Goal: Task Accomplishment & Management: Manage account settings

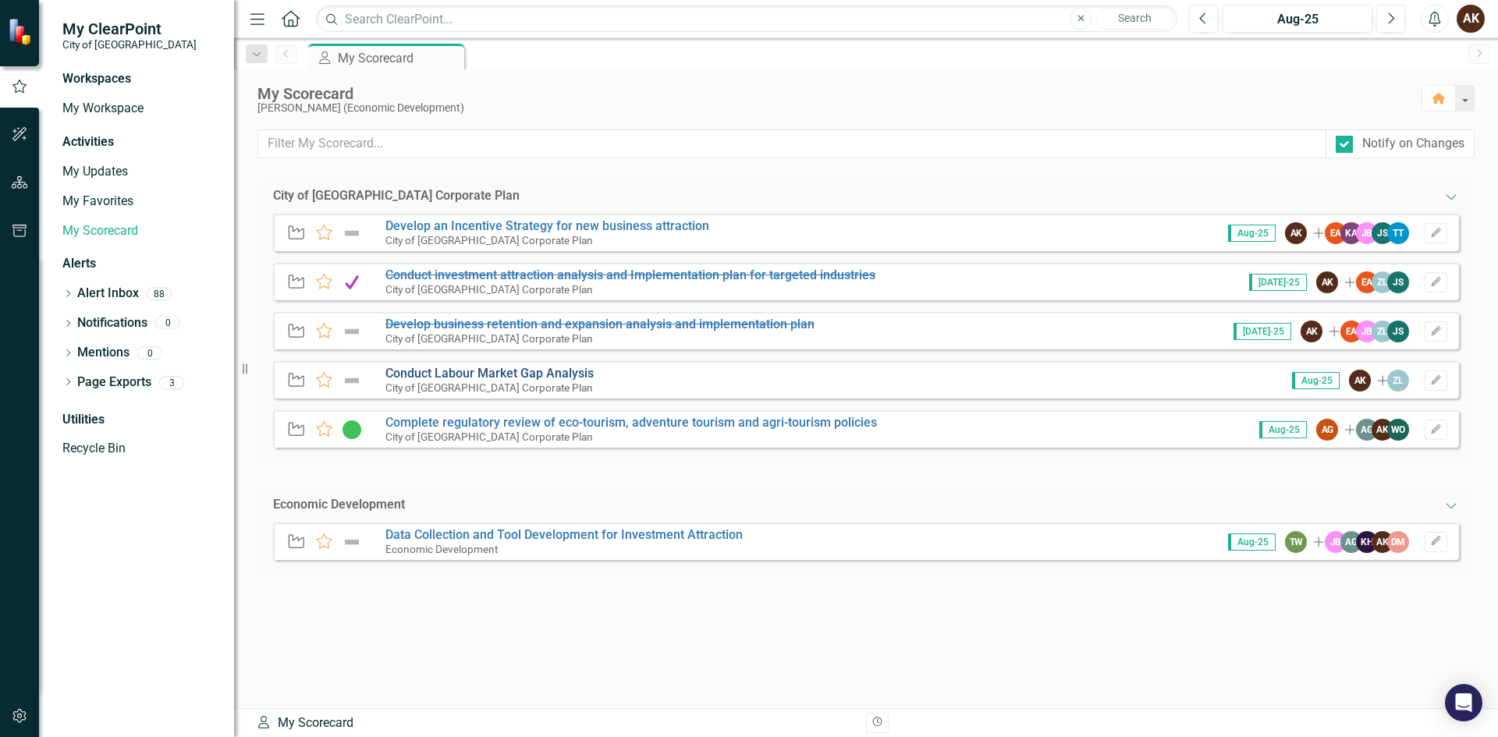
click at [513, 373] on link "Conduct Labour Market Gap Analysis" at bounding box center [489, 373] width 208 height 15
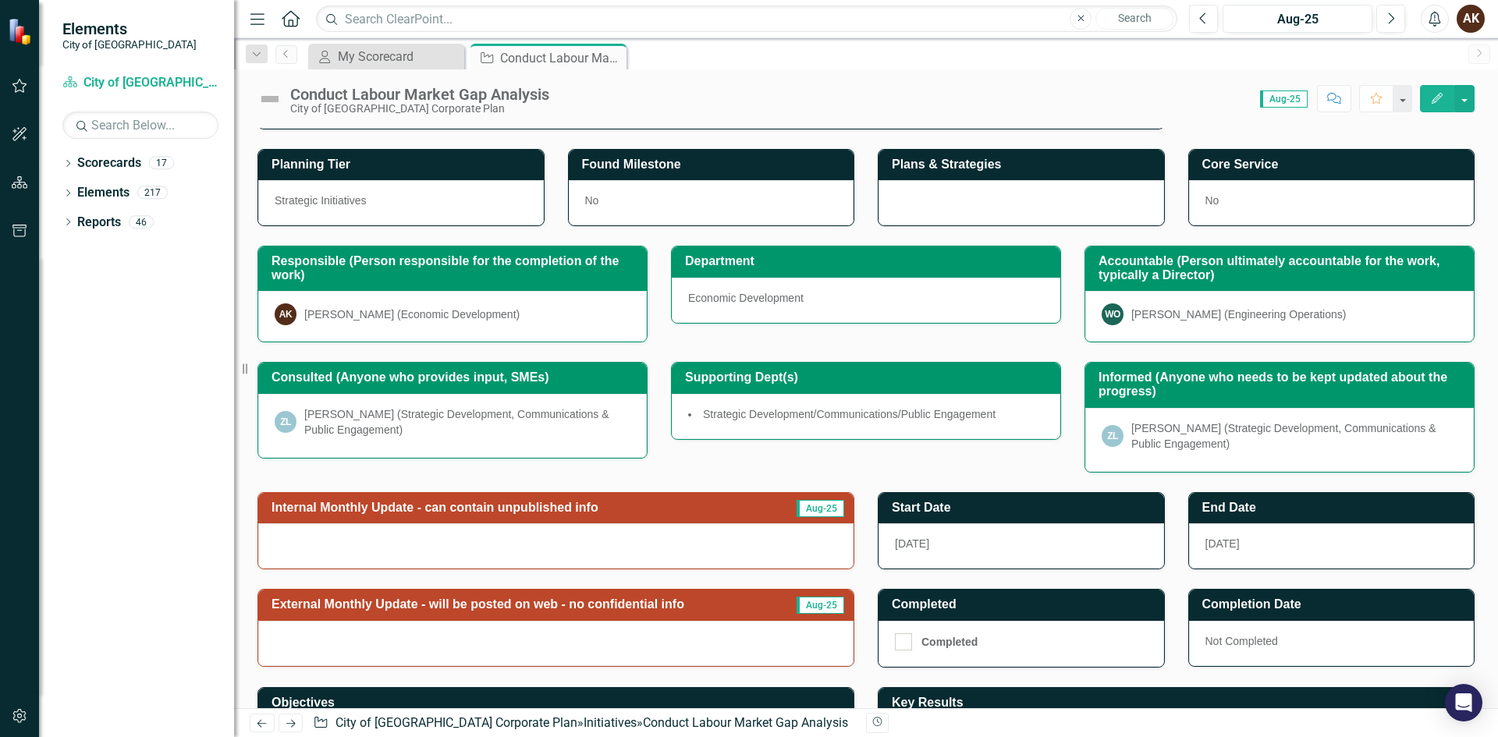
scroll to position [220, 0]
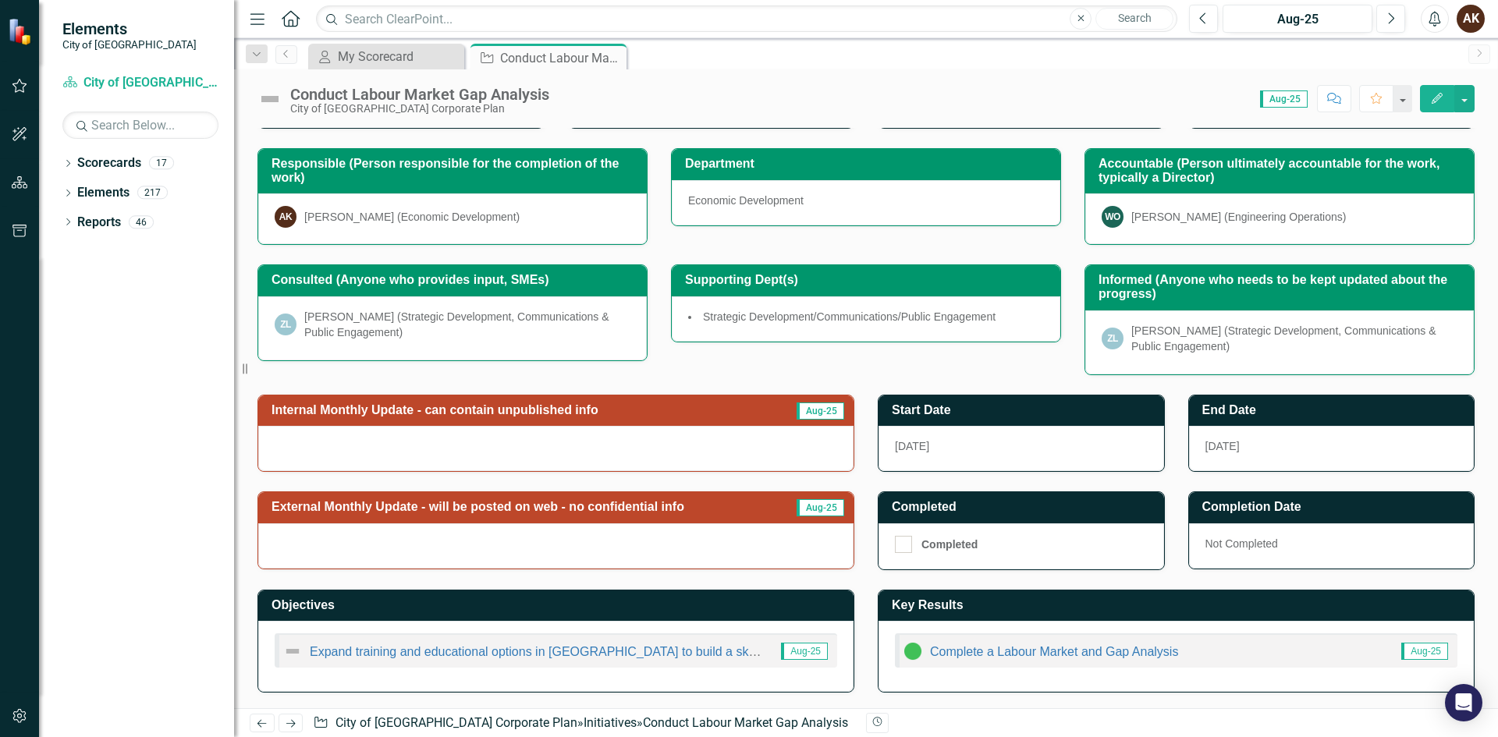
click at [790, 460] on div at bounding box center [555, 448] width 595 height 45
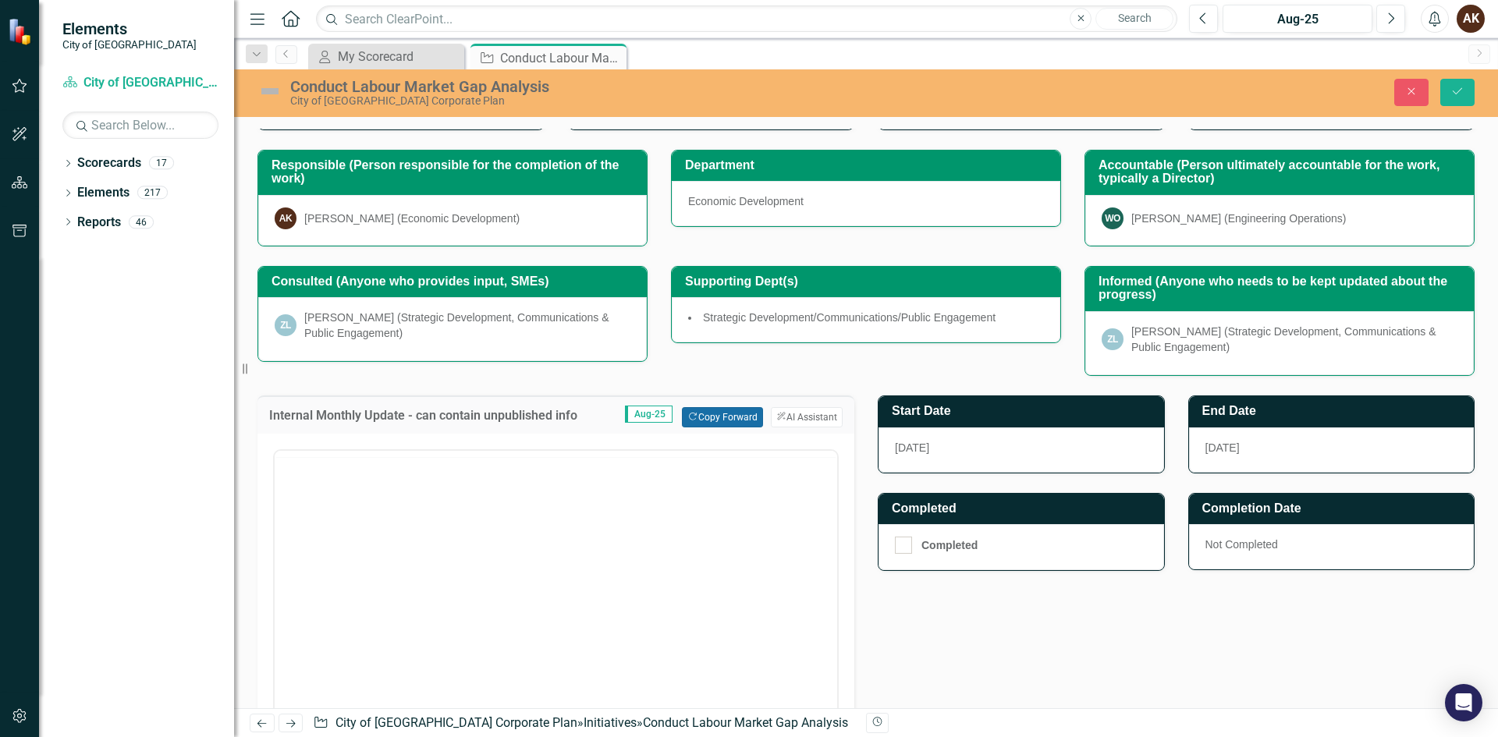
click at [701, 419] on button "Copy Forward Copy Forward" at bounding box center [722, 417] width 80 height 20
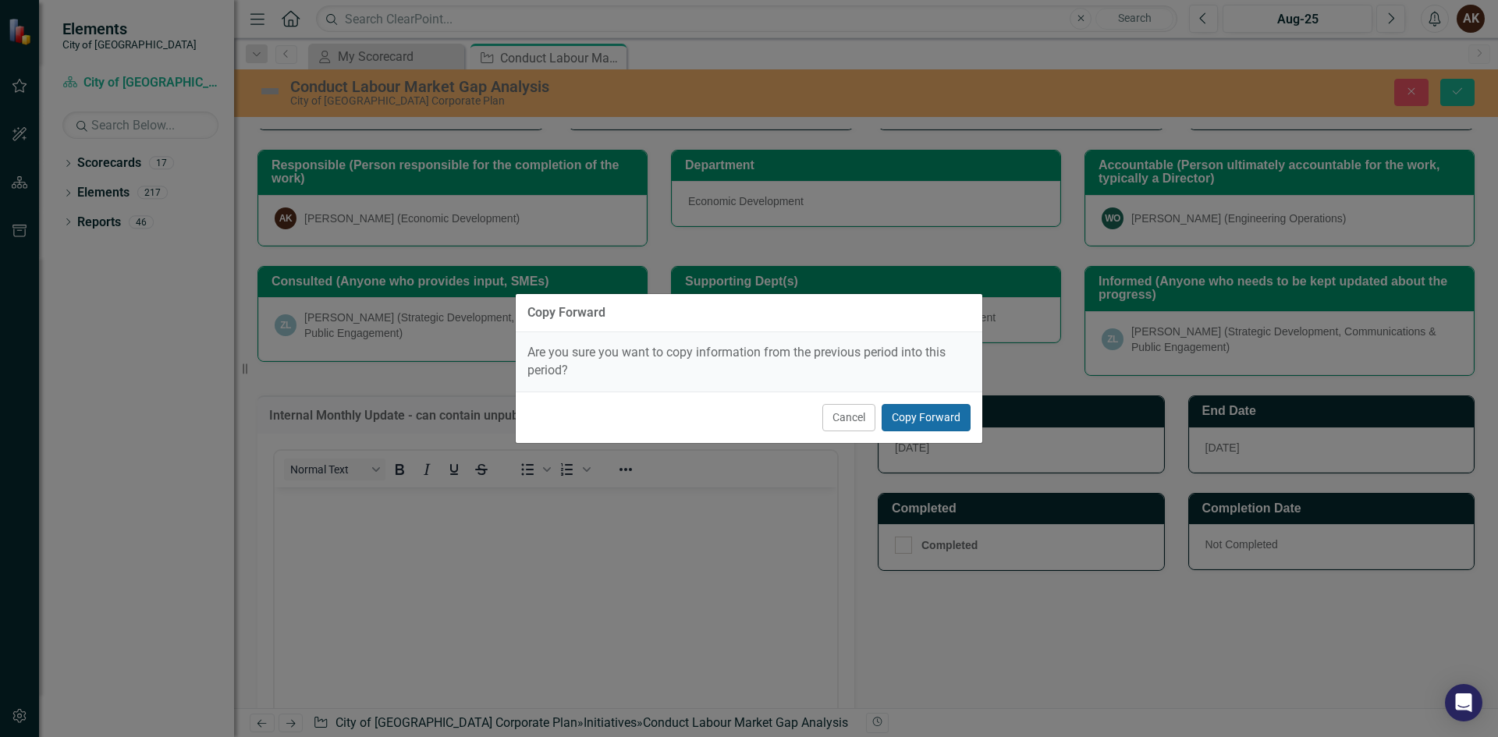
click at [906, 424] on button "Copy Forward" at bounding box center [926, 417] width 89 height 27
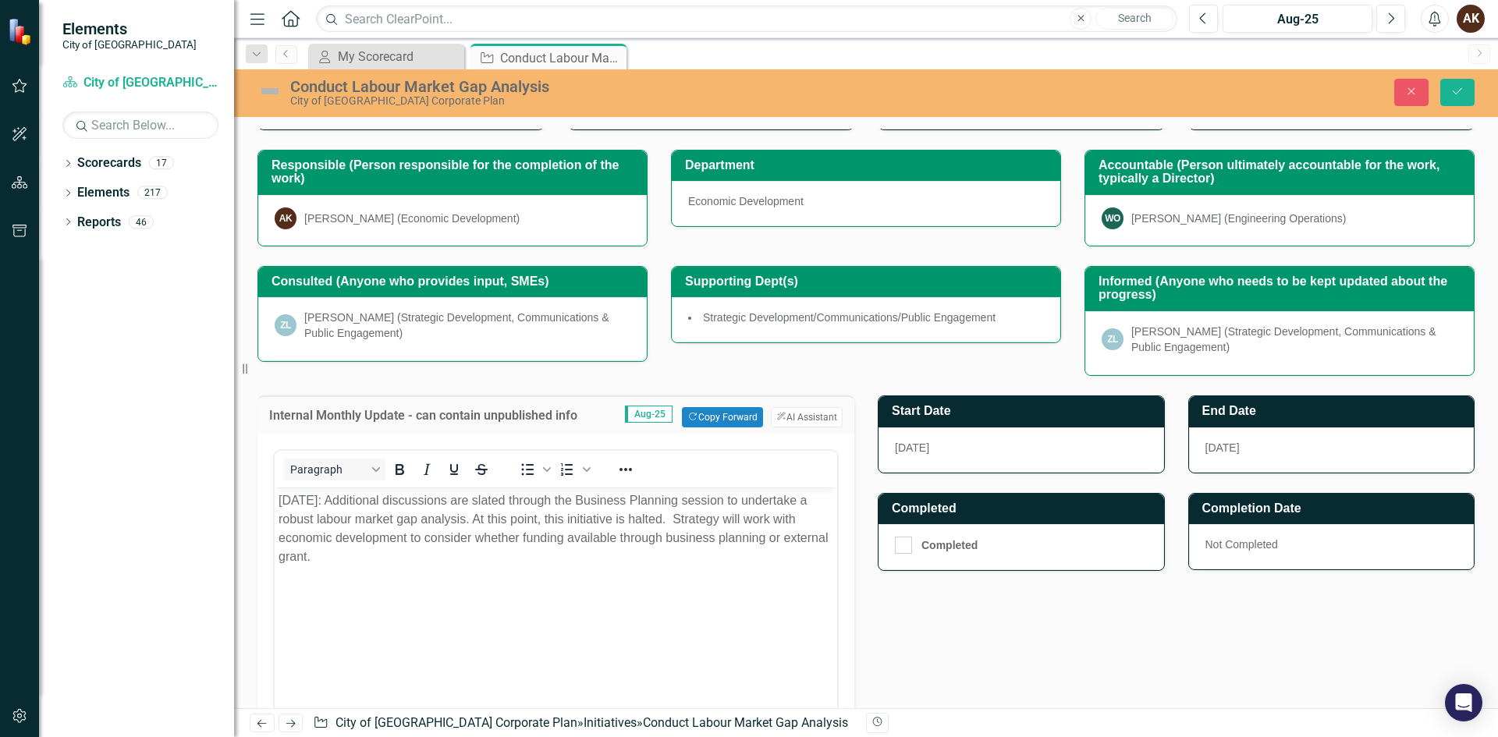
click at [293, 495] on p "July 2025: Additional discussions are slated through the Business Planning sess…" at bounding box center [556, 529] width 555 height 75
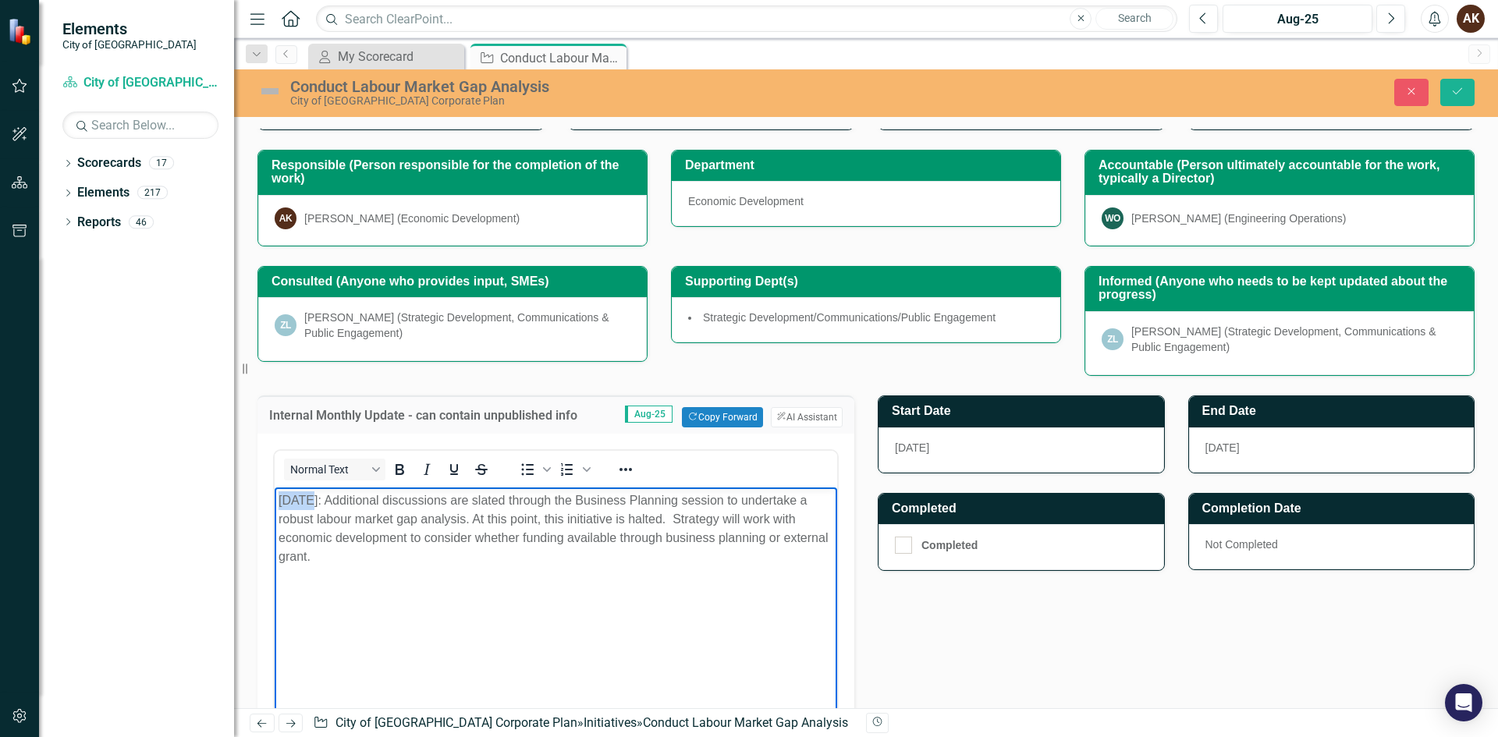
click at [292, 494] on p "July 2025: Additional discussions are slated through the Business Planning sess…" at bounding box center [556, 529] width 555 height 75
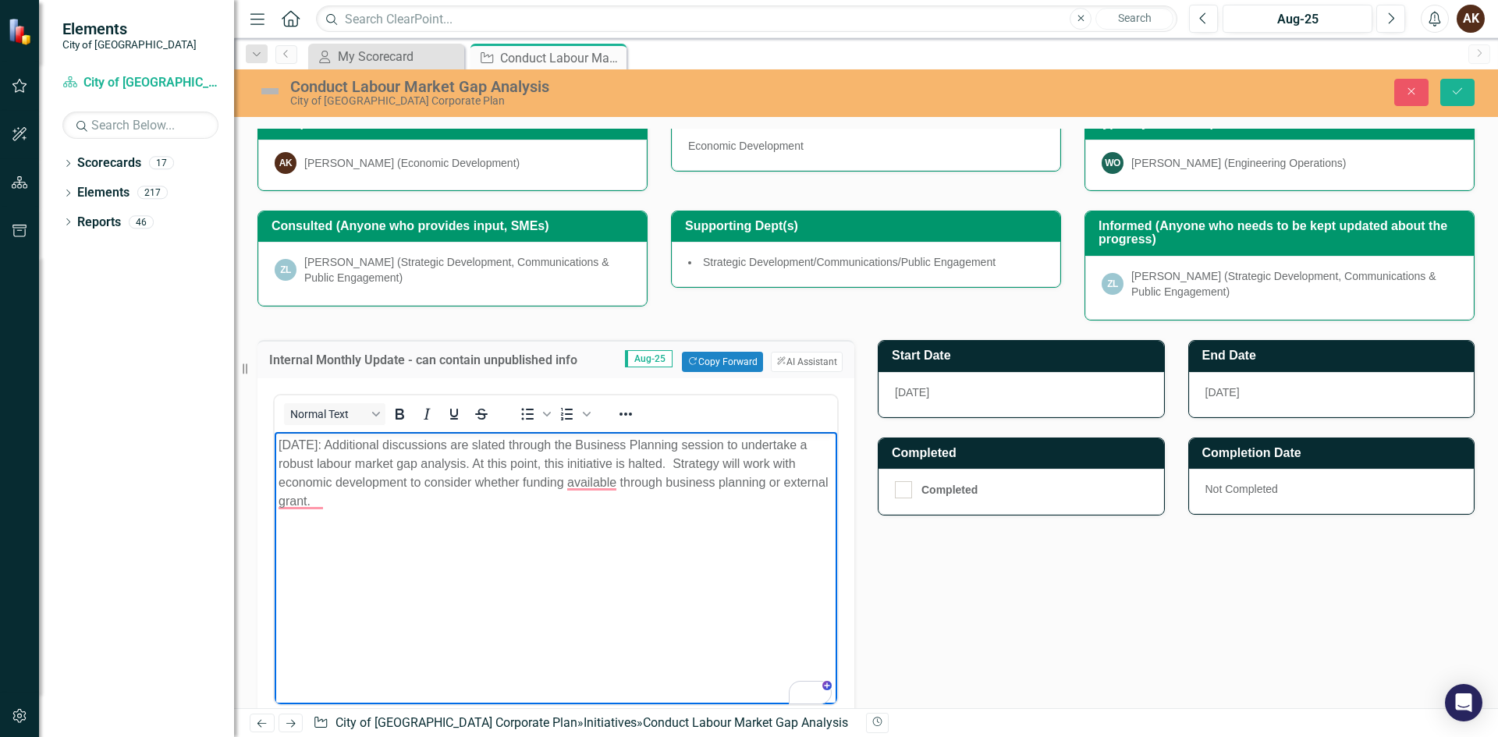
scroll to position [298, 0]
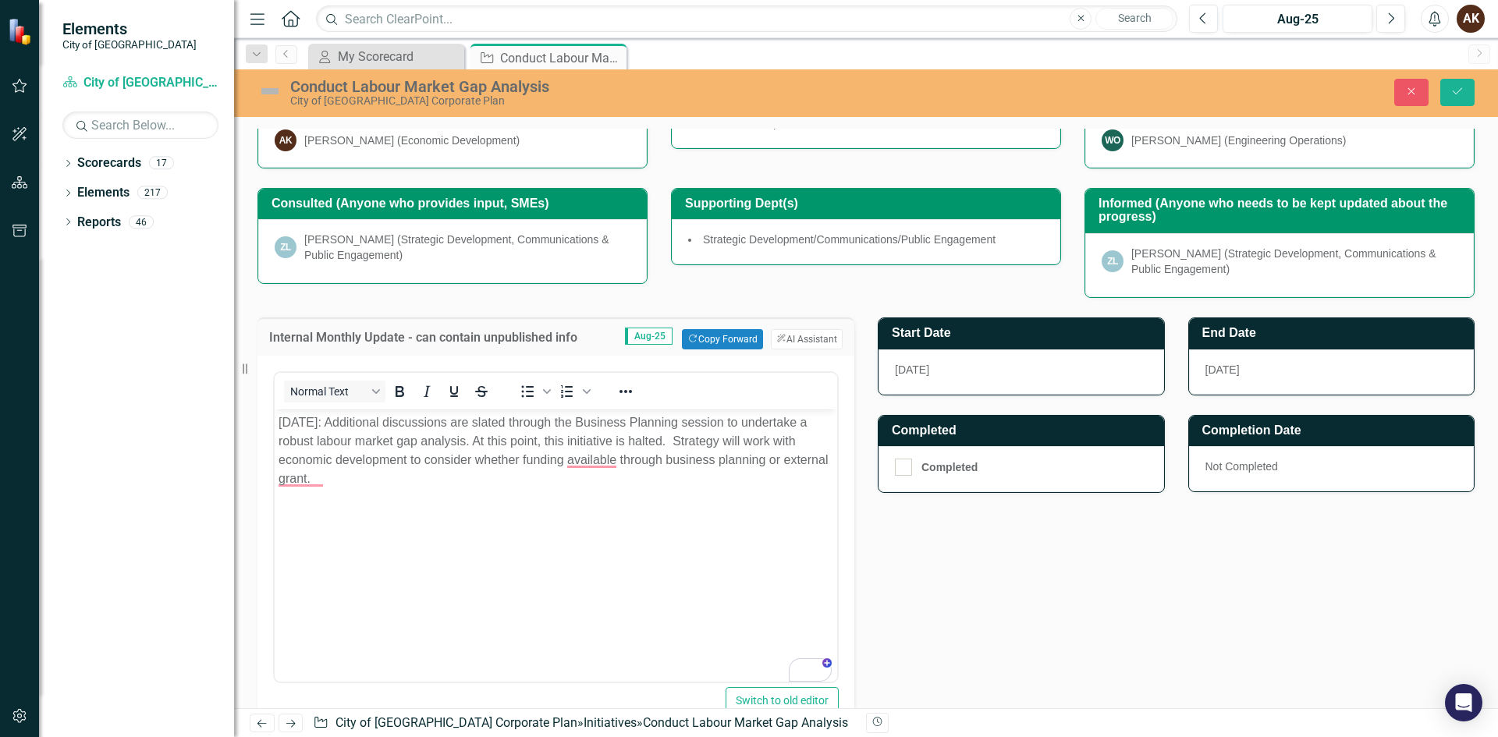
drag, startPoint x: 1462, startPoint y: 348, endPoint x: 1402, endPoint y: 361, distance: 60.8
drag, startPoint x: 1402, startPoint y: 361, endPoint x: 943, endPoint y: 571, distance: 505.3
click at [943, 571] on div "Internal Monthly Update - can contain unpublished info Aug-25 Copy Forward Copy…" at bounding box center [866, 569] width 1241 height 542
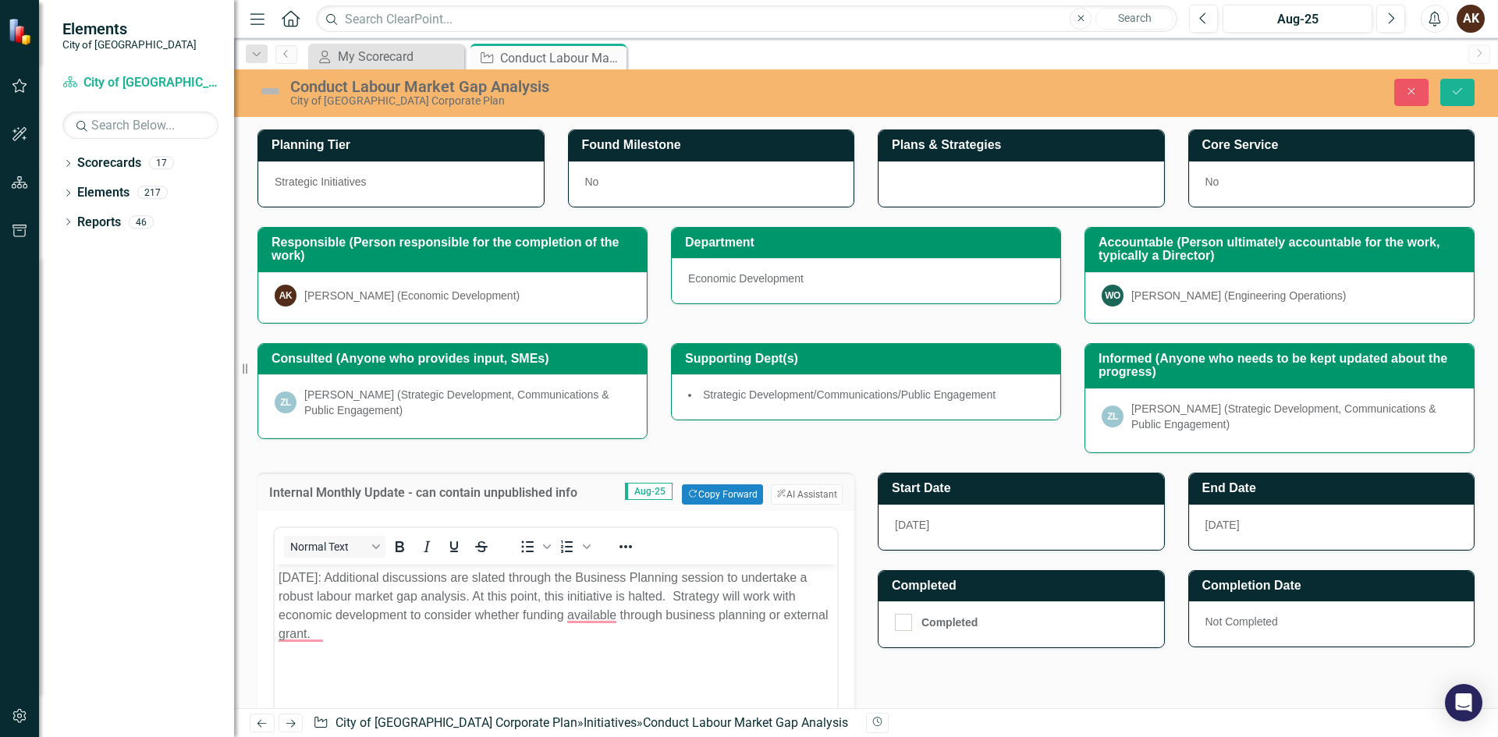
scroll to position [142, 0]
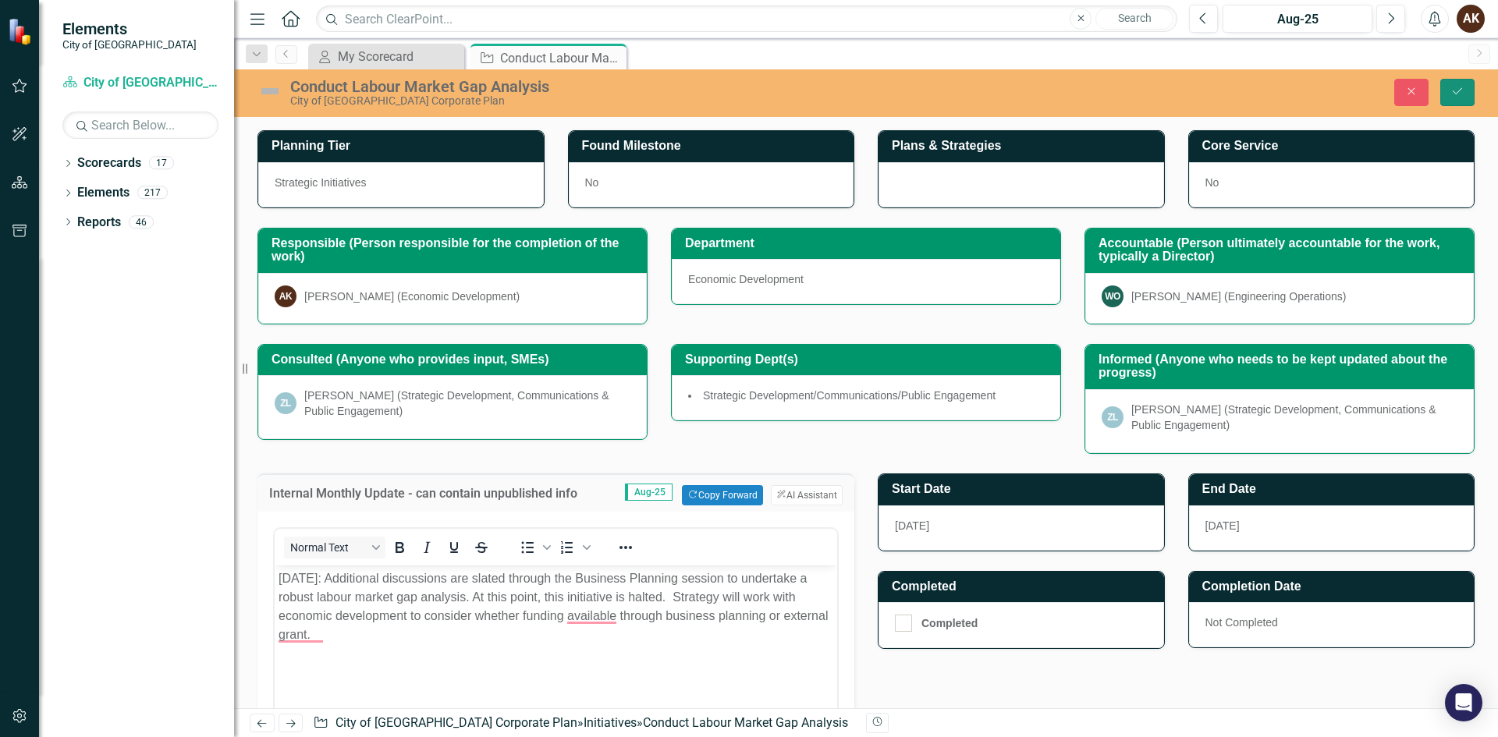
click at [1465, 87] on button "Save" at bounding box center [1457, 92] width 34 height 27
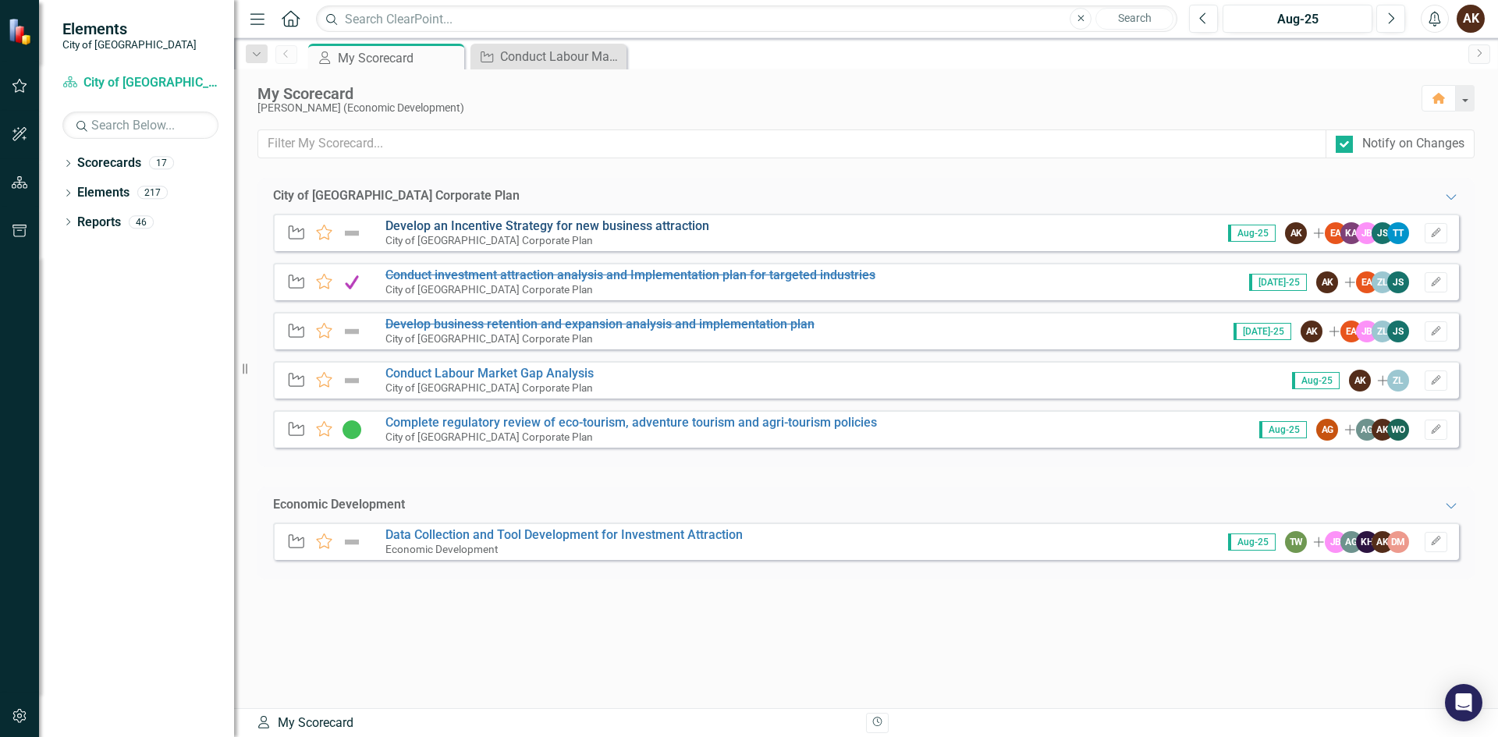
click at [453, 226] on link "Develop an Incentive Strategy for new business attraction" at bounding box center [547, 225] width 324 height 15
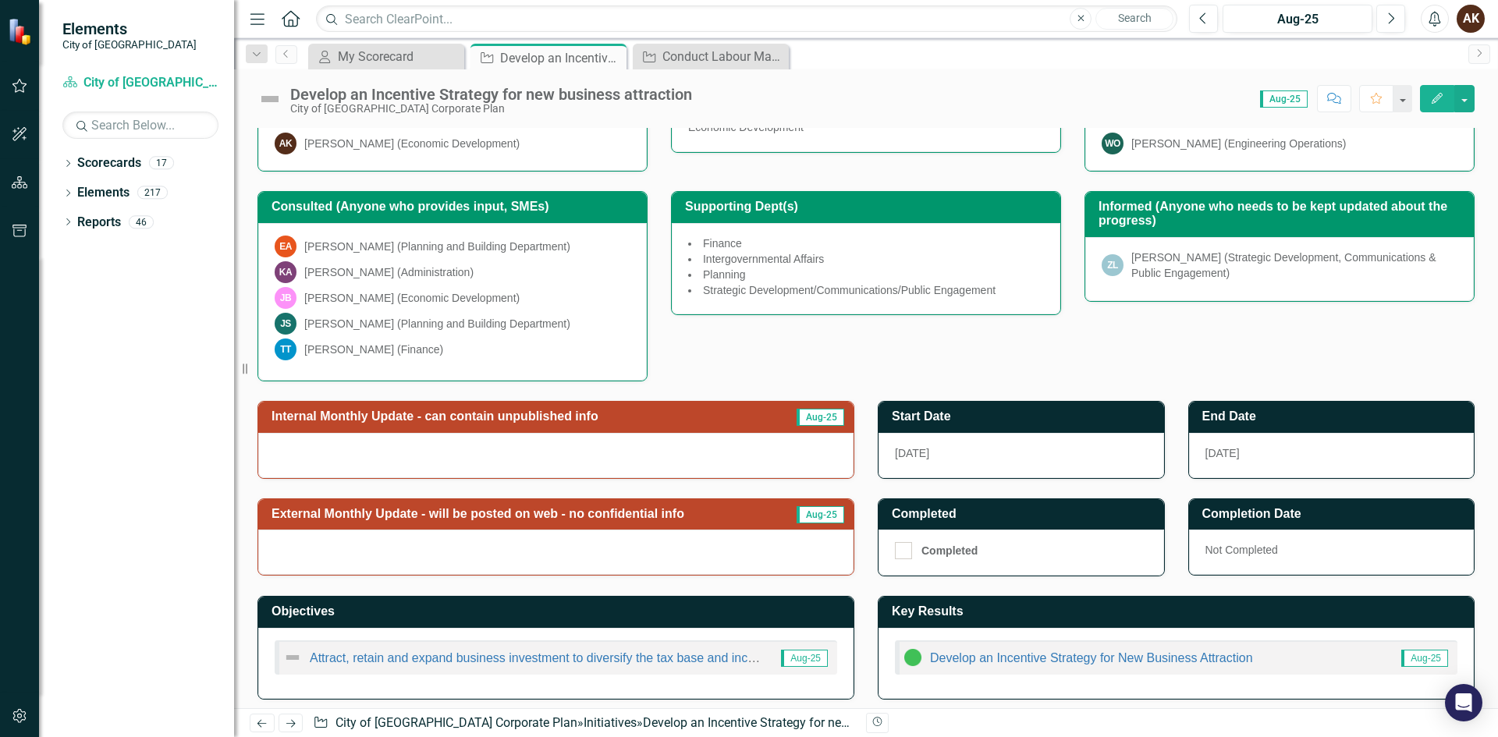
scroll to position [254, 0]
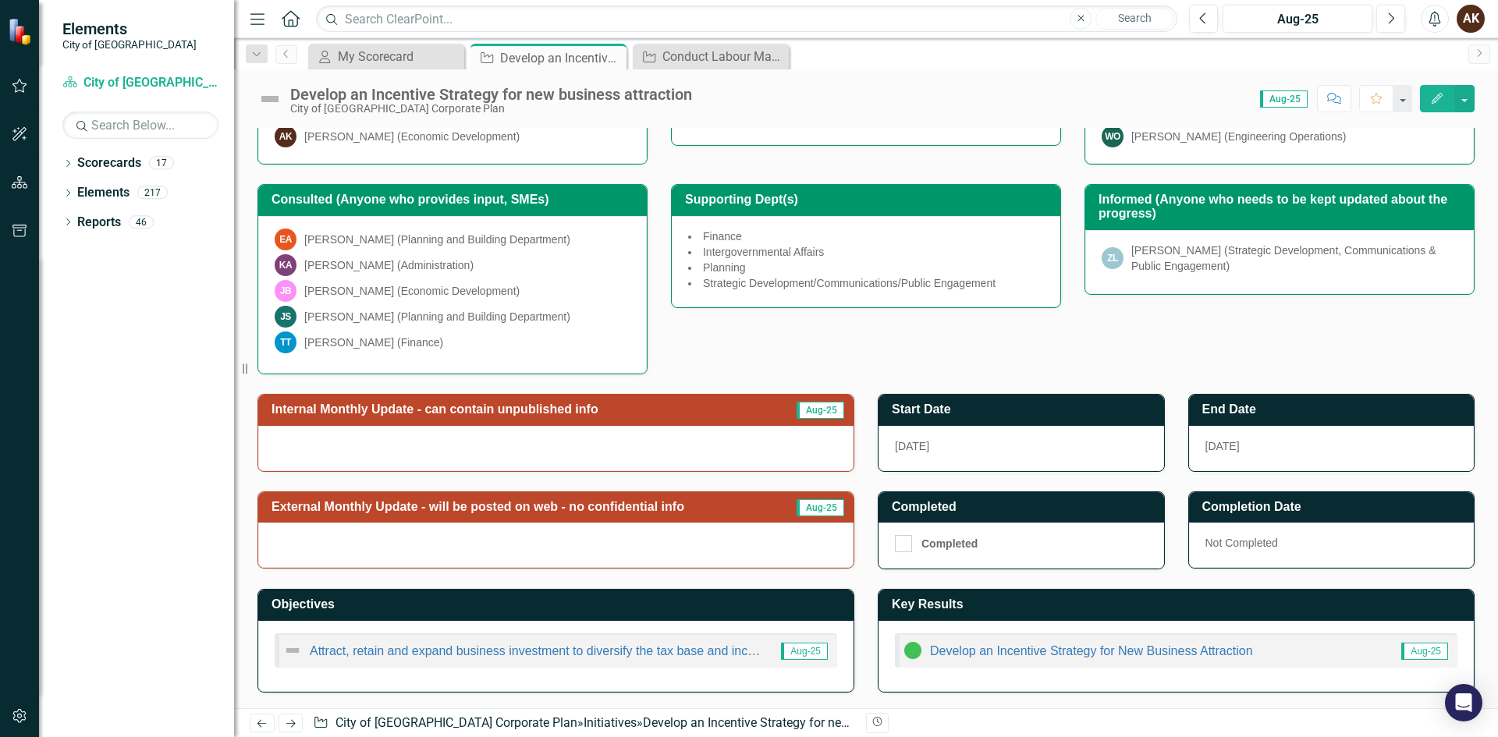
click at [680, 470] on div at bounding box center [555, 448] width 595 height 45
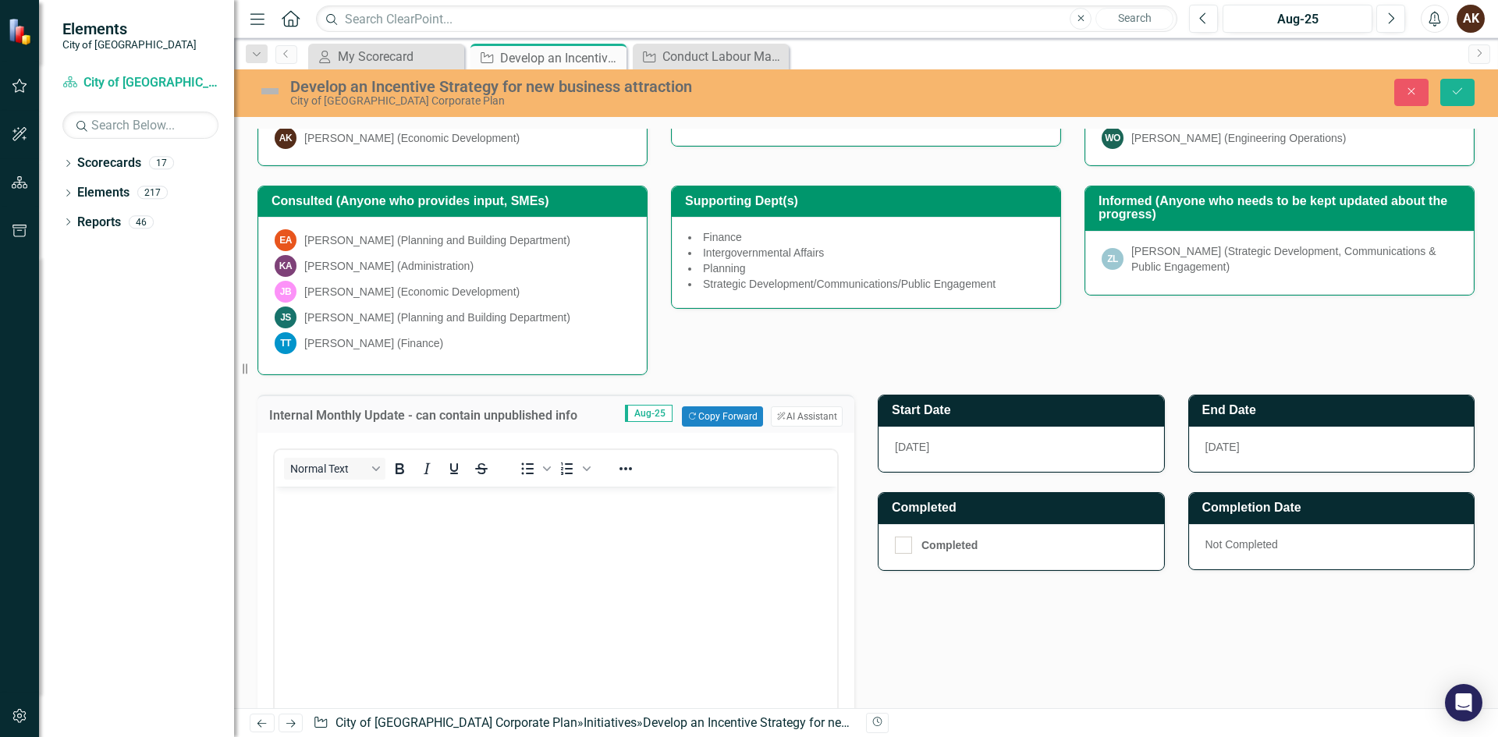
scroll to position [0, 0]
click at [714, 422] on button "Copy Forward Copy Forward" at bounding box center [722, 417] width 80 height 20
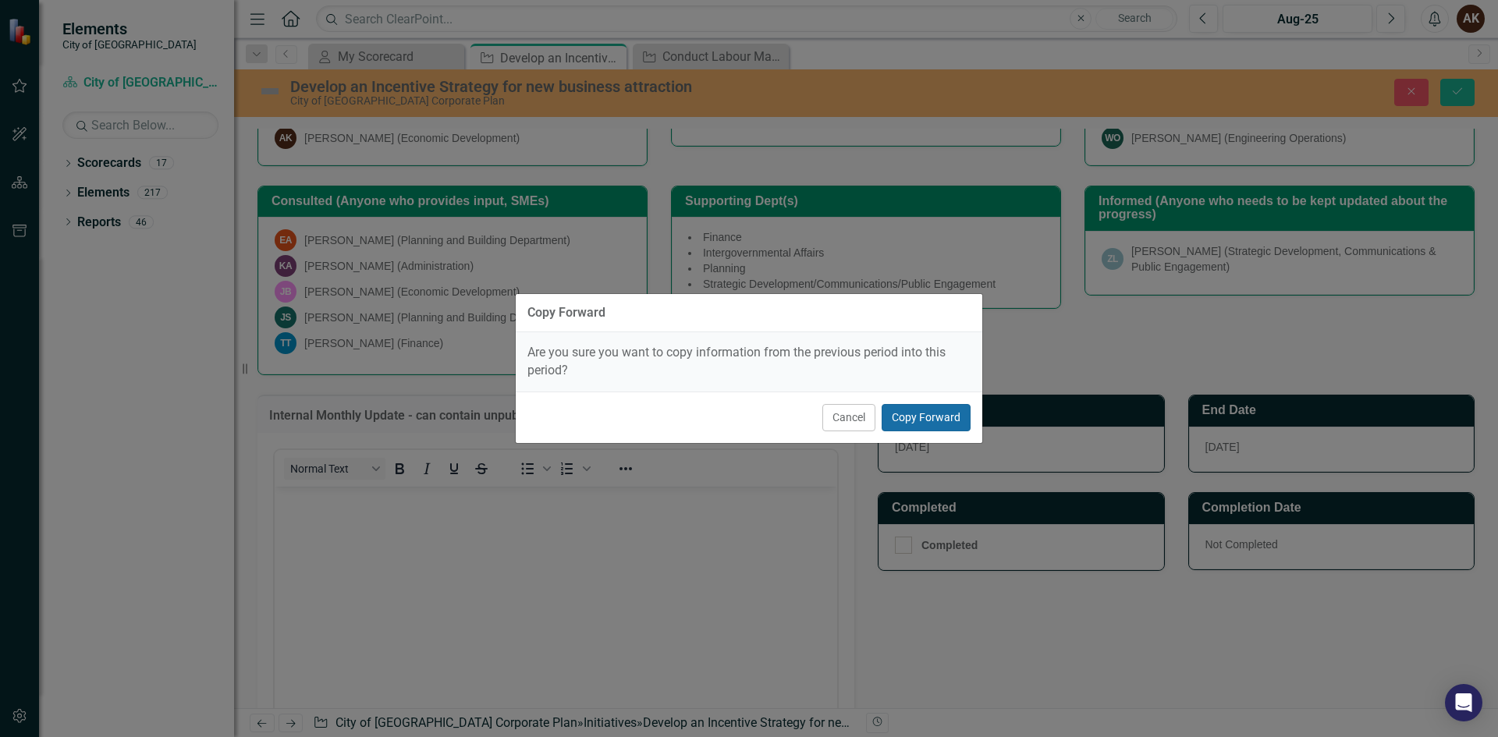
click at [913, 417] on button "Copy Forward" at bounding box center [926, 417] width 89 height 27
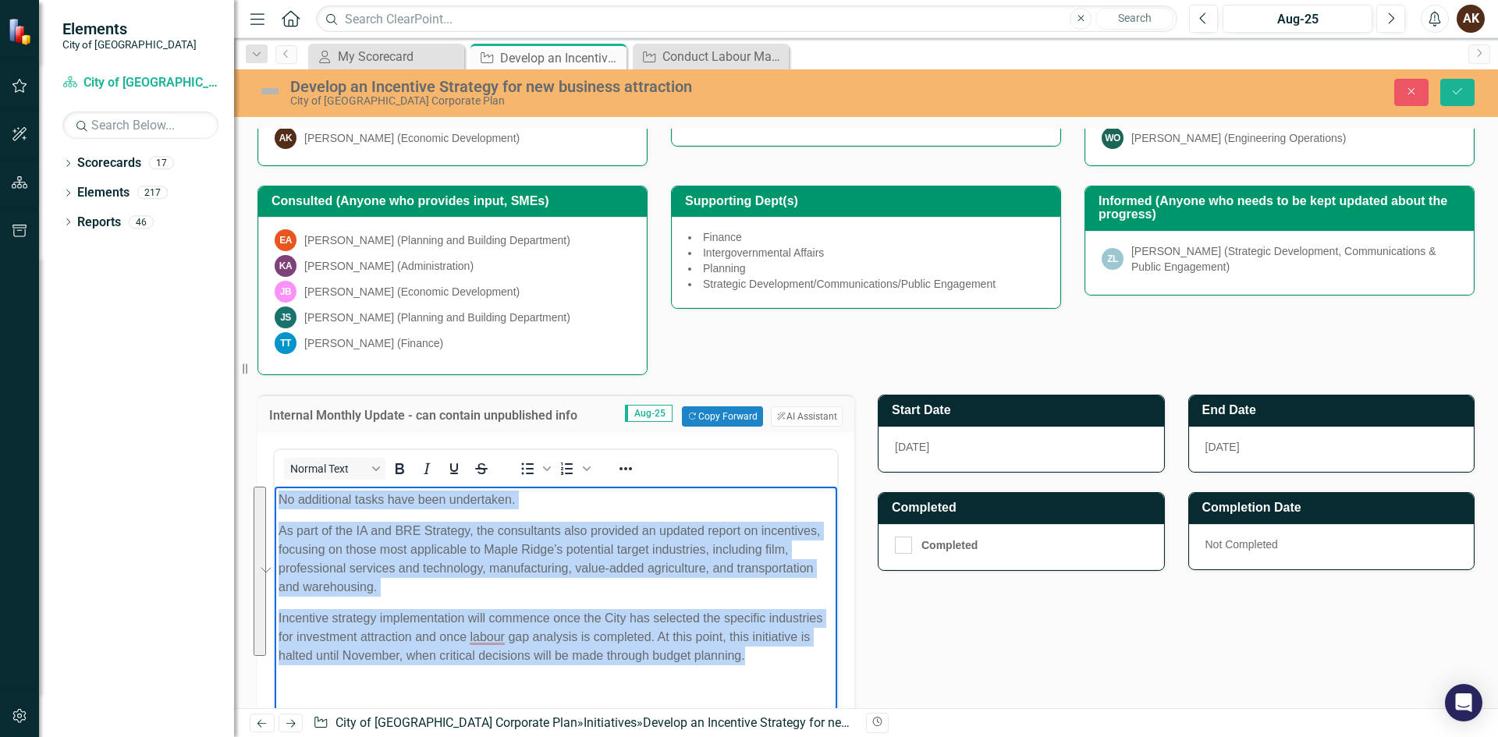
drag, startPoint x: 754, startPoint y: 659, endPoint x: 545, endPoint y: 996, distance: 396.3
click at [275, 509] on html "No additional tasks have been undertaken. As part of the IA and BRE Strategy, t…" at bounding box center [556, 604] width 563 height 234
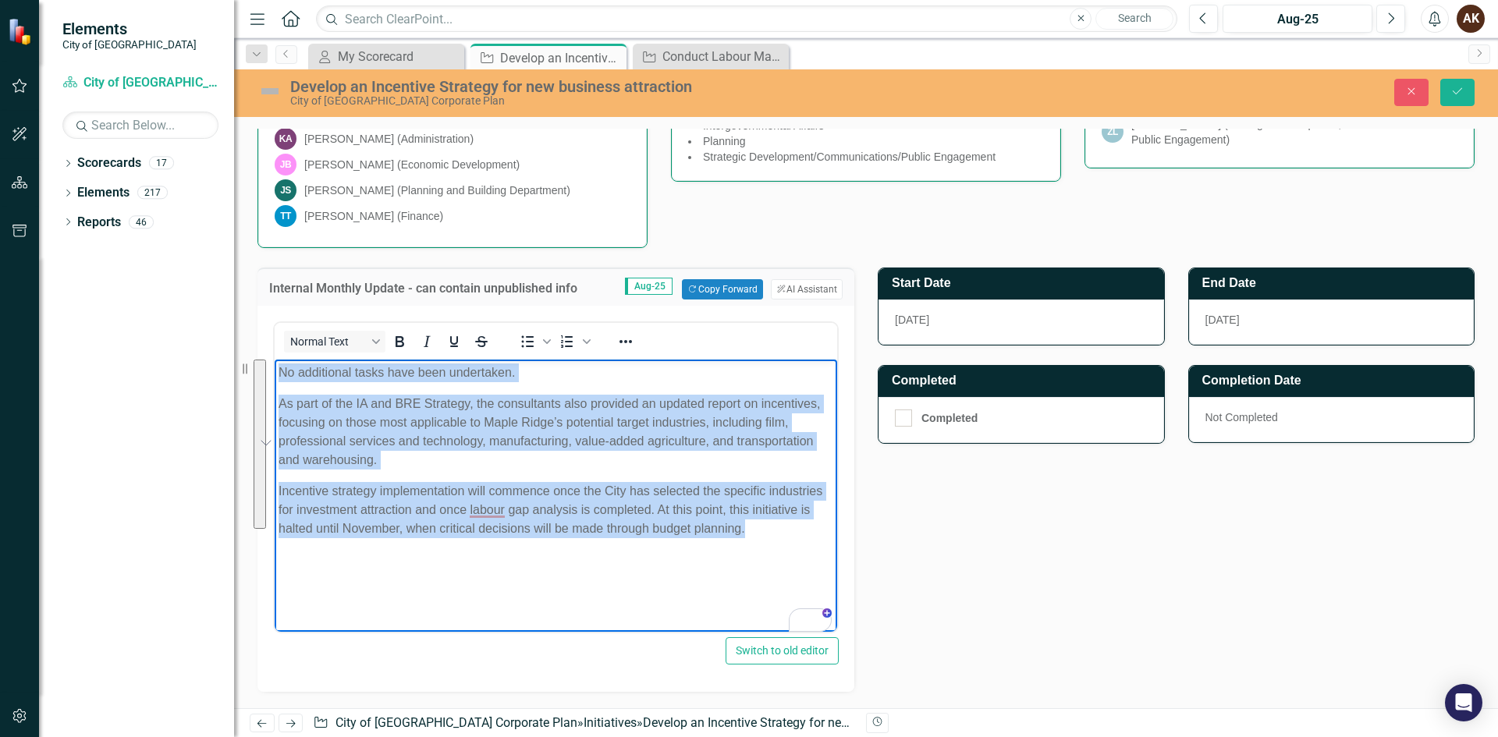
scroll to position [488, 0]
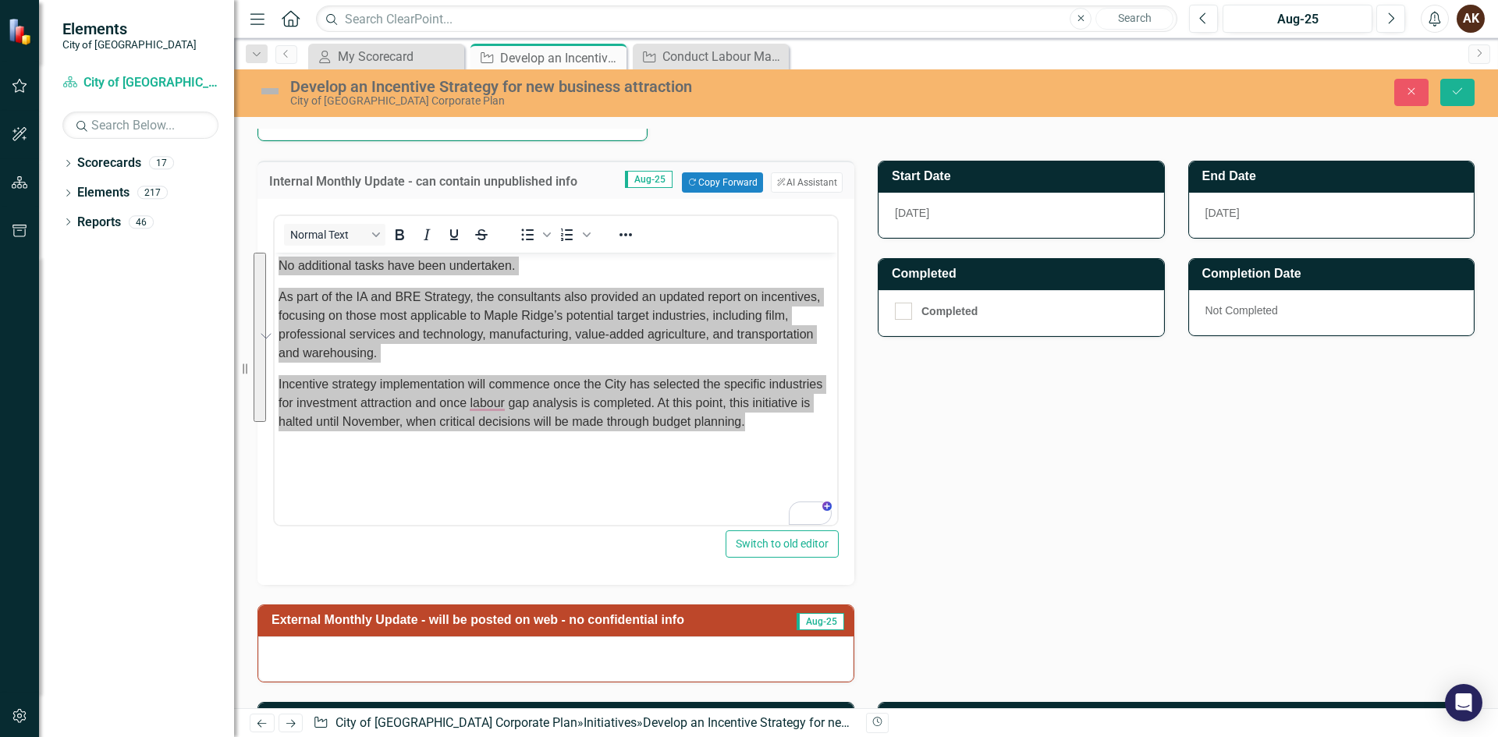
drag, startPoint x: 1305, startPoint y: 140, endPoint x: 1288, endPoint y: 141, distance: 17.2
drag, startPoint x: 1288, startPoint y: 141, endPoint x: 763, endPoint y: 577, distance: 682.7
click at [1095, 495] on div "Internal Monthly Update - can contain unpublished info Aug-25 Copy Forward Copy…" at bounding box center [866, 412] width 1241 height 542
click at [1460, 87] on icon "Save" at bounding box center [1458, 91] width 14 height 11
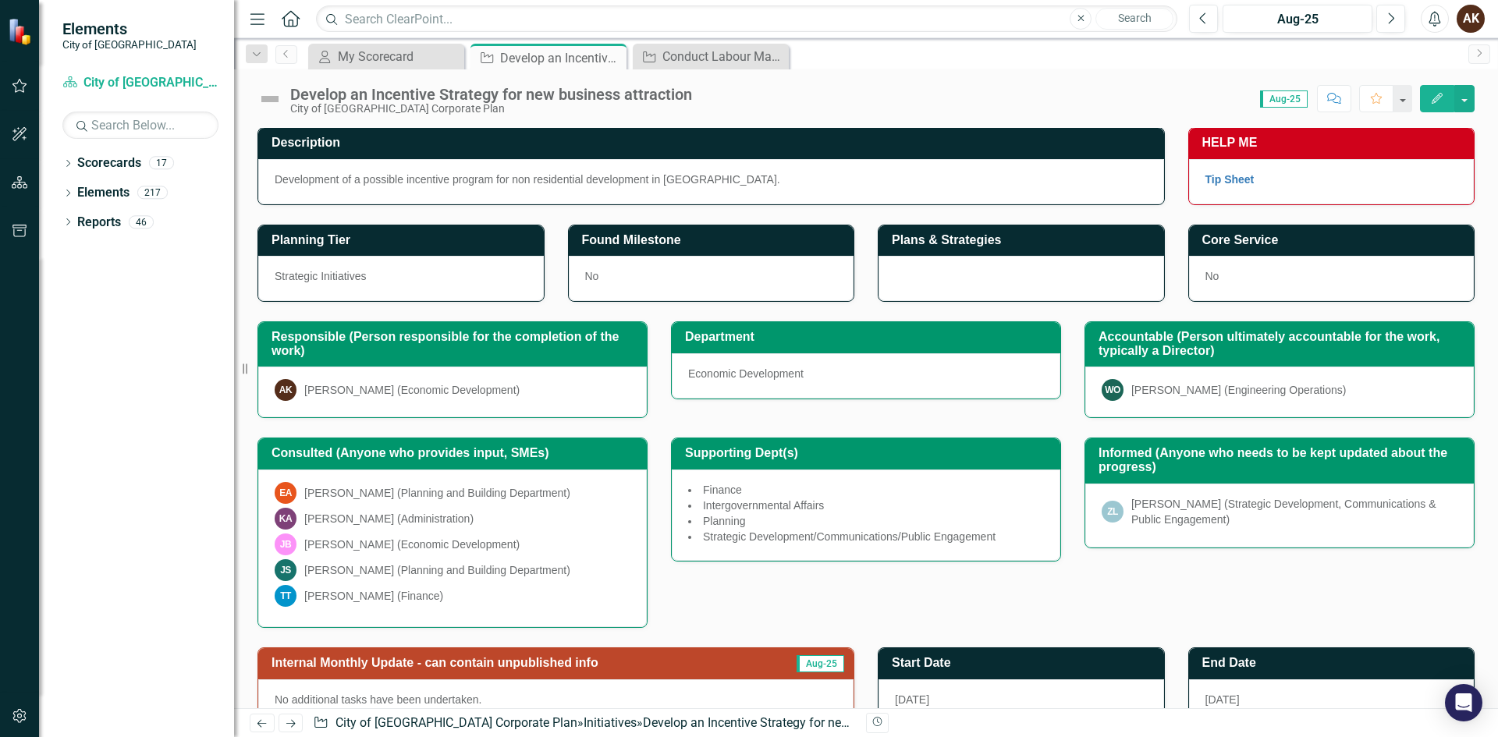
scroll to position [0, 0]
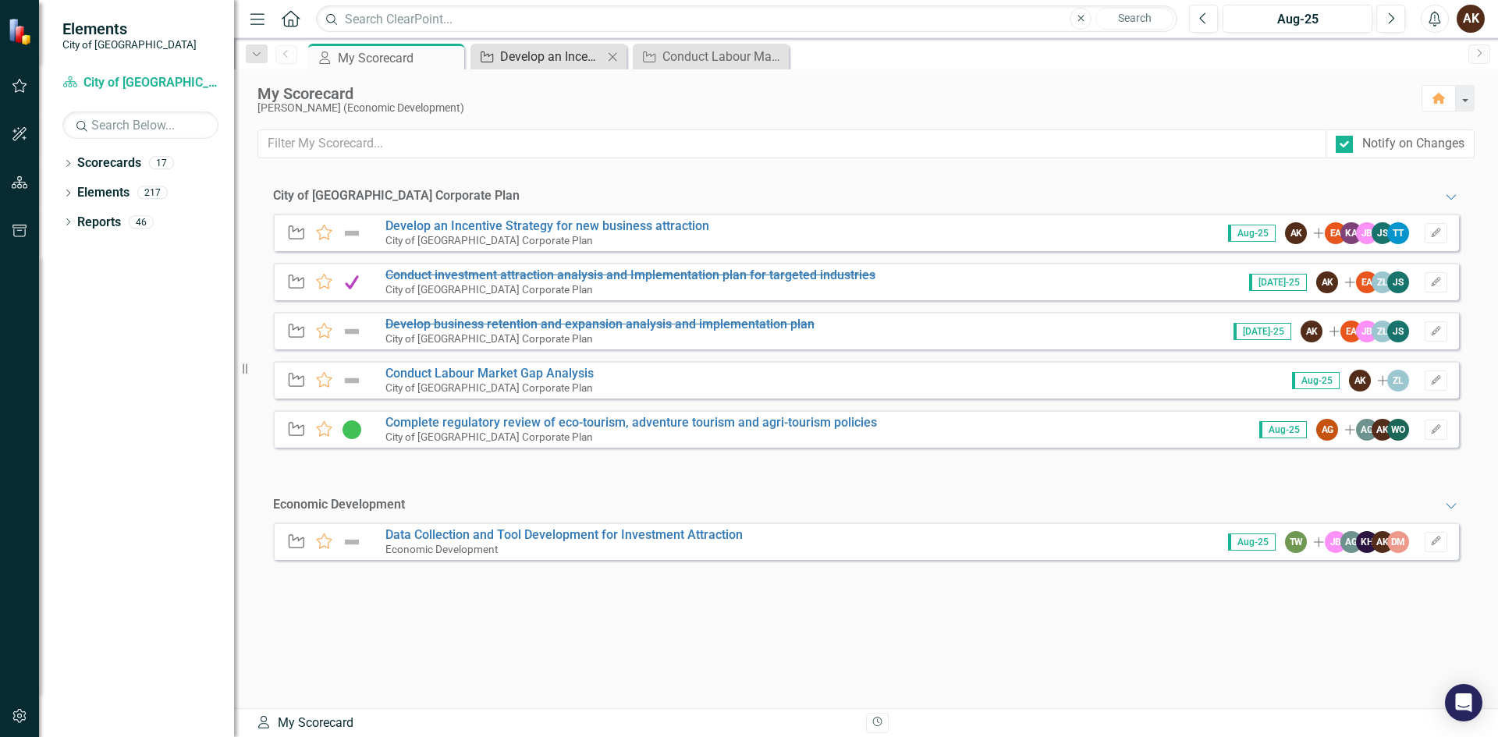
click at [573, 50] on div "Develop an Incentive Strategy for new business attraction" at bounding box center [551, 57] width 103 height 20
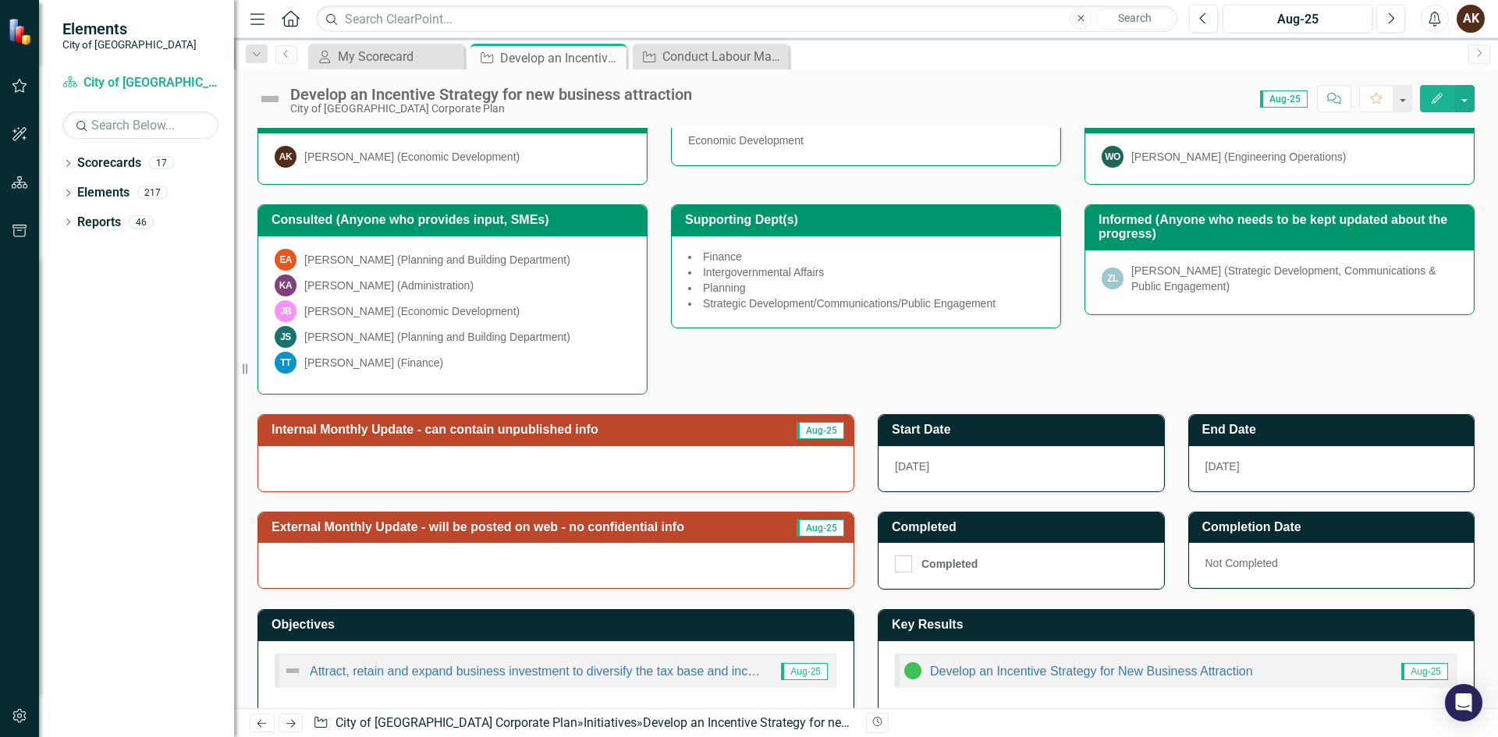
scroll to position [254, 0]
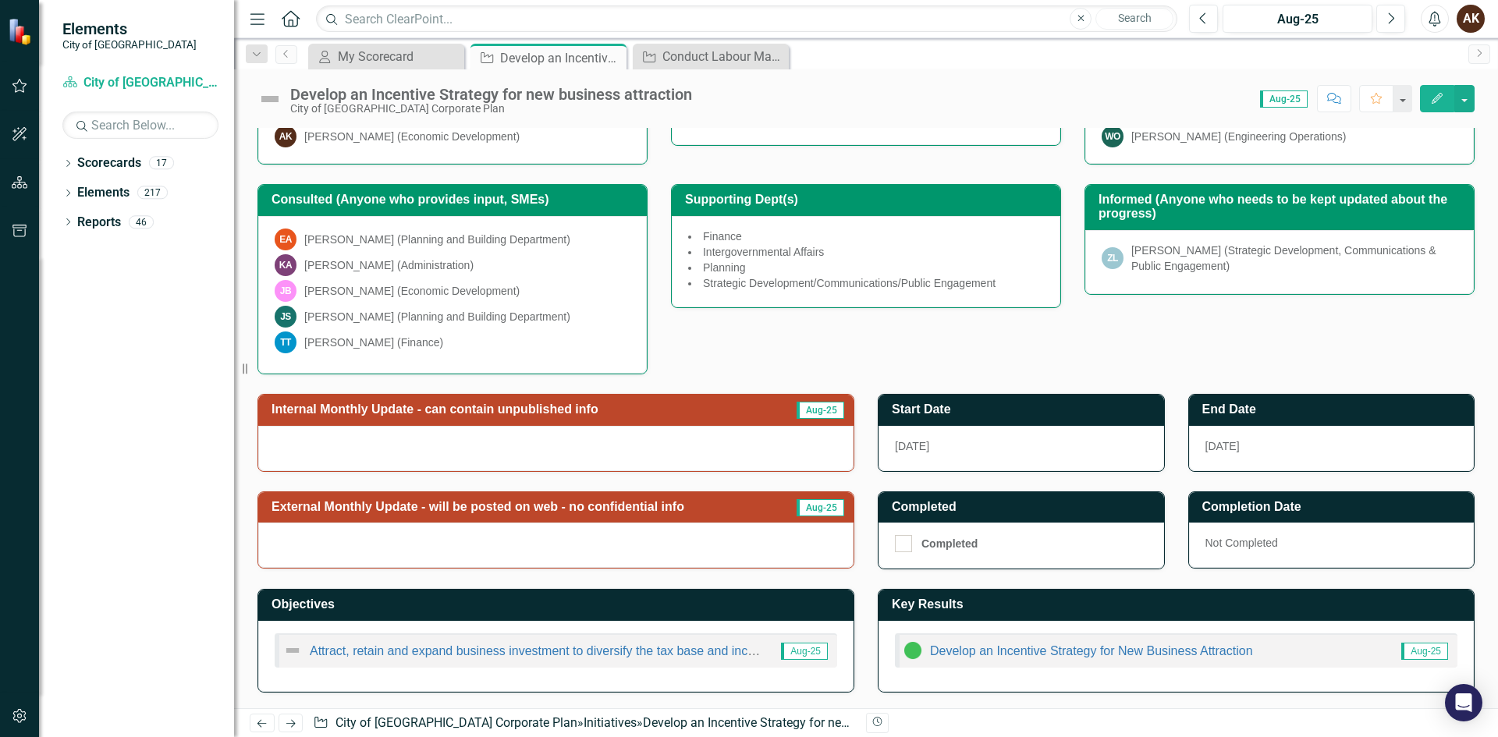
drag, startPoint x: 663, startPoint y: 76, endPoint x: 343, endPoint y: 42, distance: 321.7
click at [340, 44] on div "My Scorecard My Scorecard Close" at bounding box center [386, 57] width 156 height 26
click at [353, 55] on div "My Scorecard" at bounding box center [389, 57] width 103 height 20
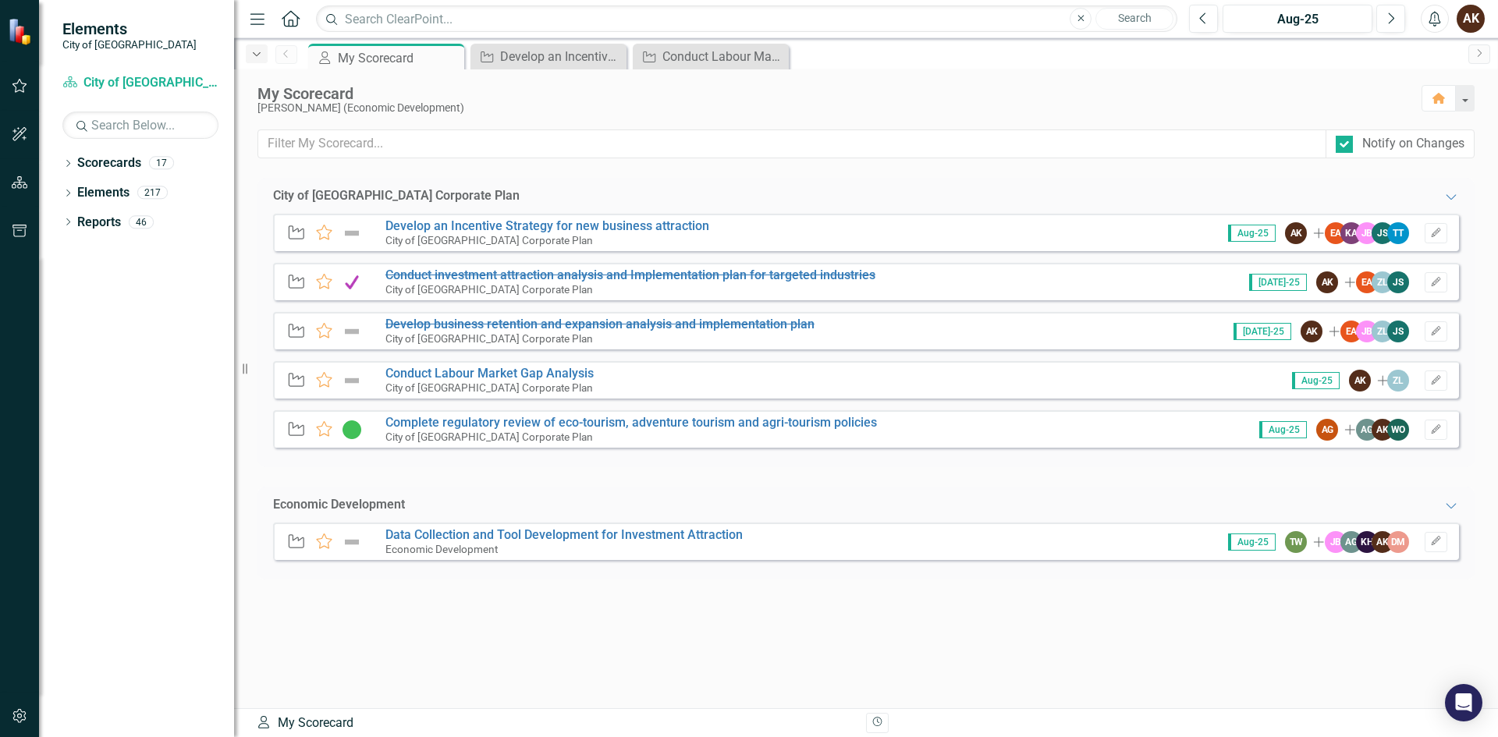
click at [264, 56] on div "Dropdown" at bounding box center [257, 53] width 22 height 19
click at [84, 168] on link "Scorecards" at bounding box center [109, 164] width 64 height 18
click at [66, 163] on icon "Dropdown" at bounding box center [67, 165] width 11 height 9
click at [91, 191] on link "City of [GEOGRAPHIC_DATA] Corporate Plan" at bounding box center [160, 193] width 148 height 18
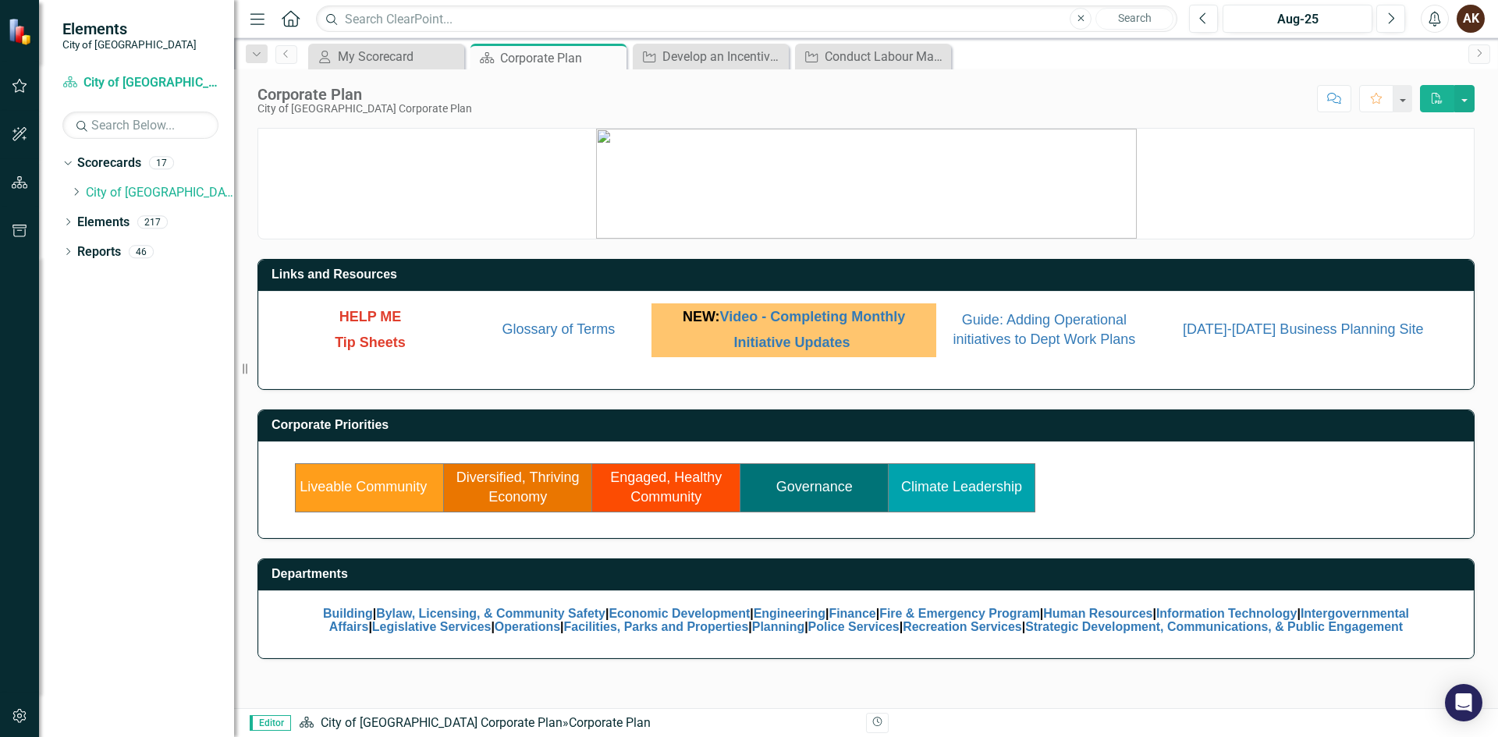
click at [549, 494] on td "Diversified, Thriving Economy" at bounding box center [518, 488] width 148 height 48
click at [509, 494] on link "Diversified, Thriving Economy" at bounding box center [517, 488] width 123 height 36
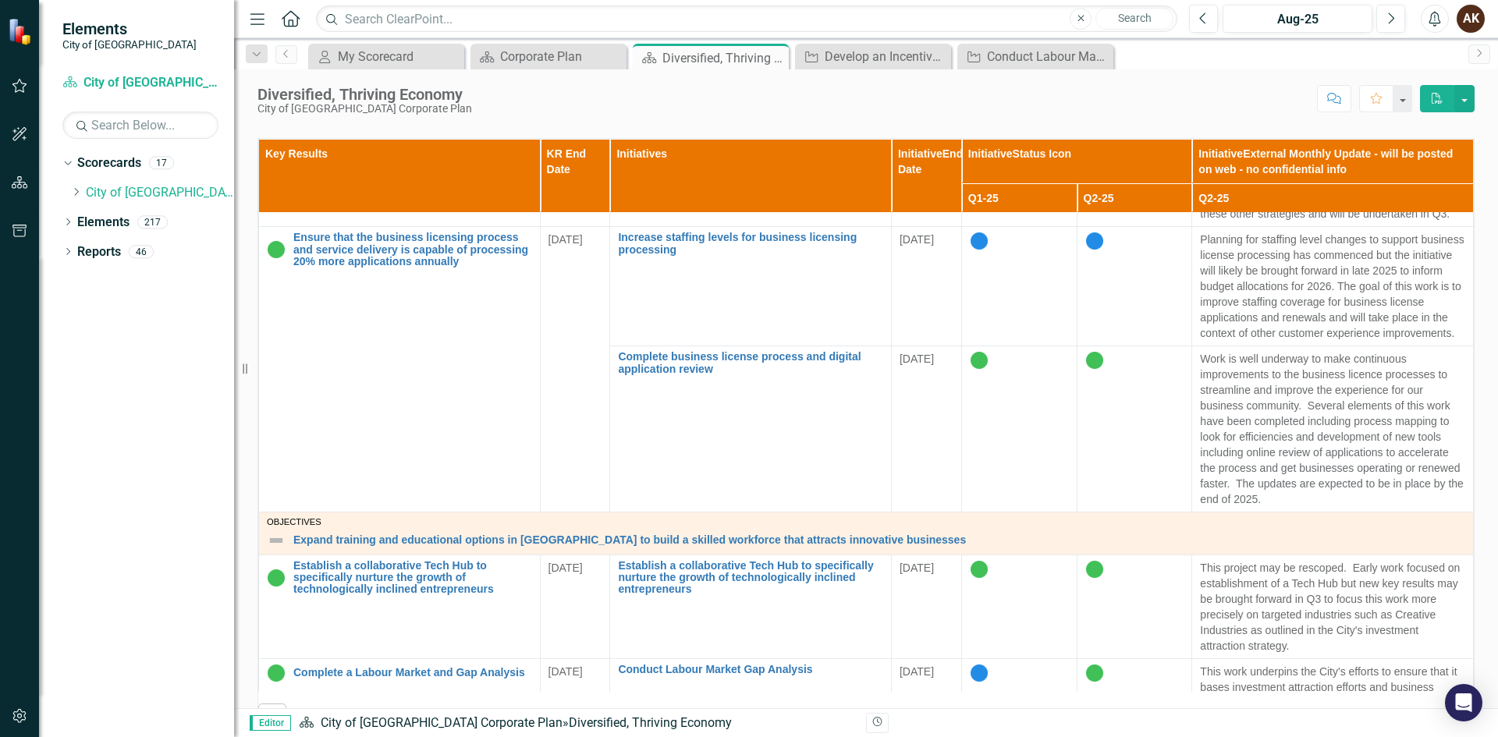
scroll to position [312, 0]
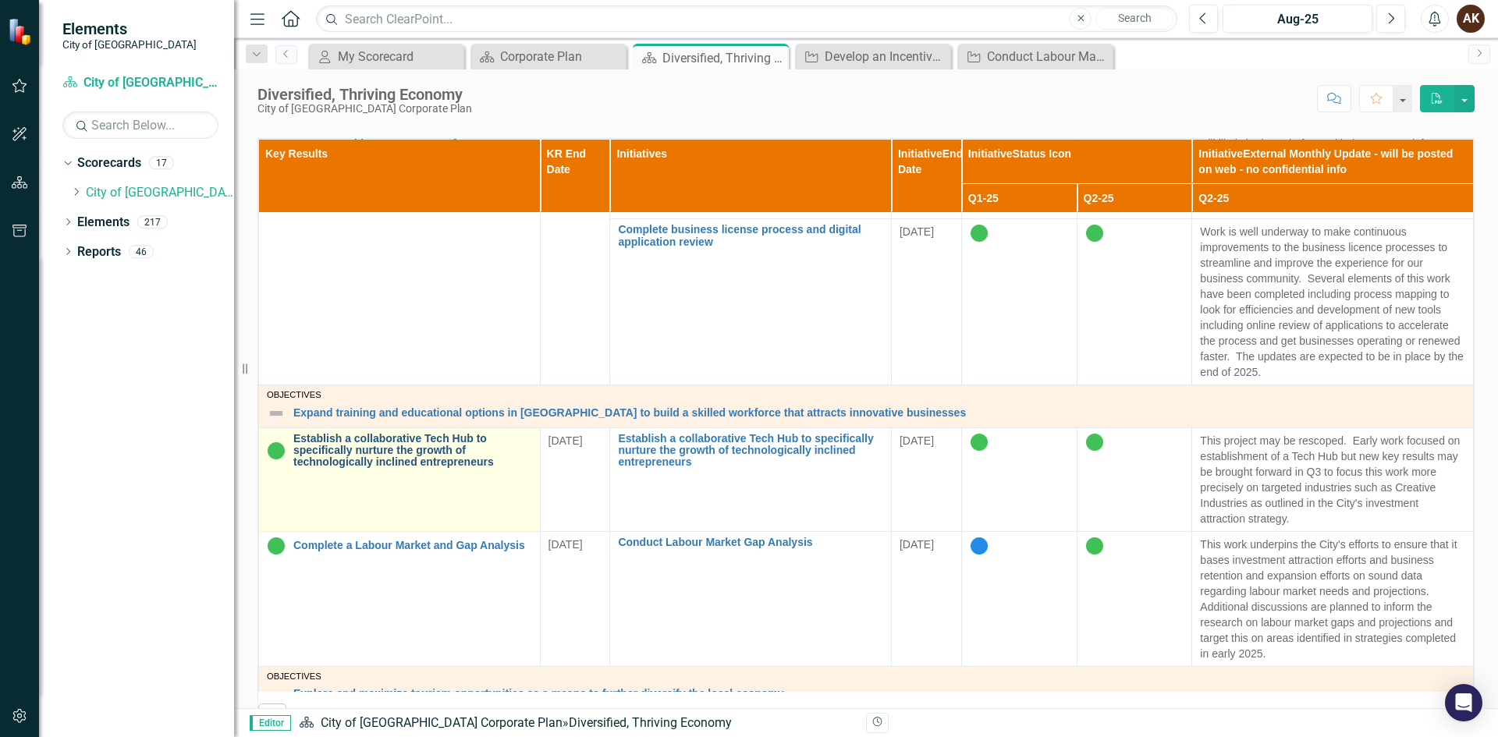
click at [459, 460] on link "Establish a collaborative Tech Hub to specifically nurture the growth of techno…" at bounding box center [412, 451] width 239 height 36
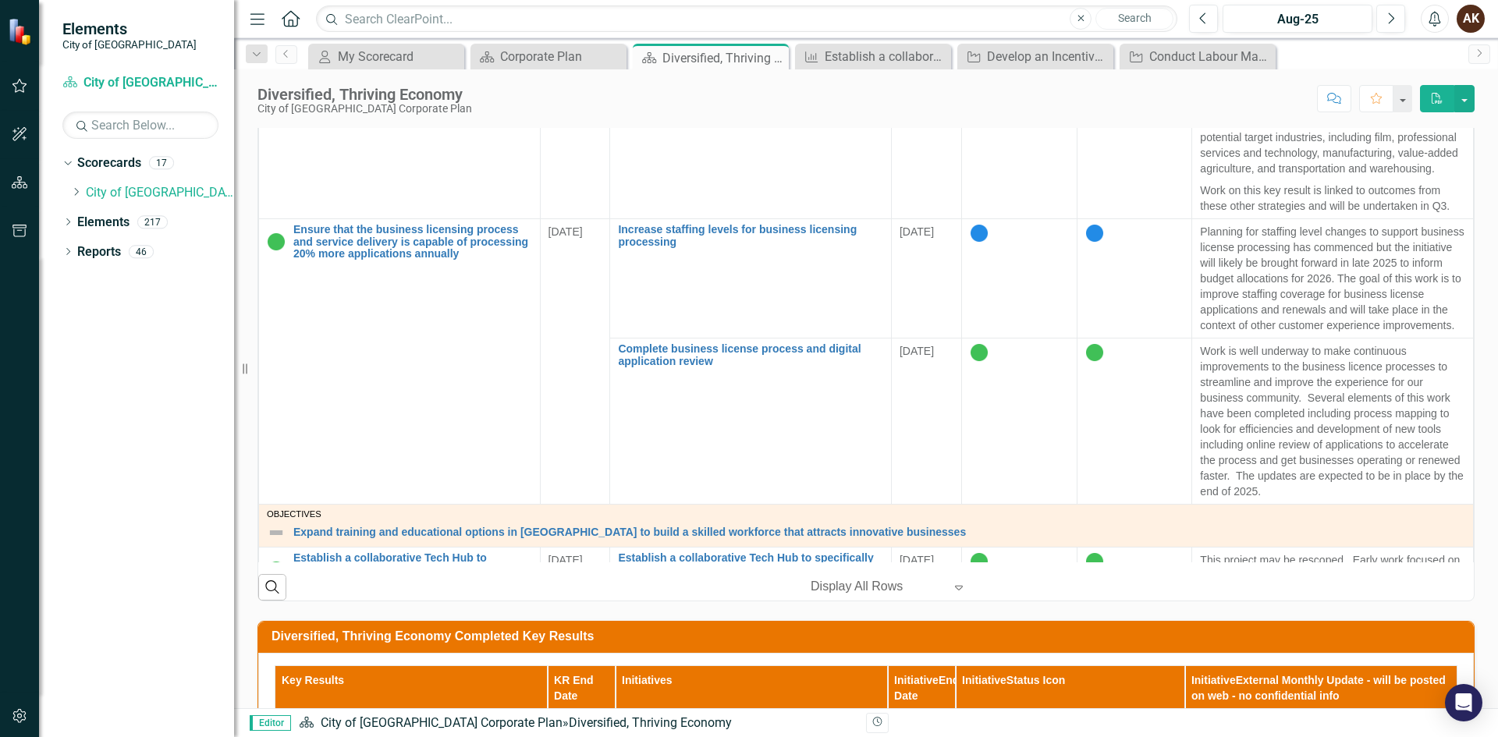
scroll to position [839, 0]
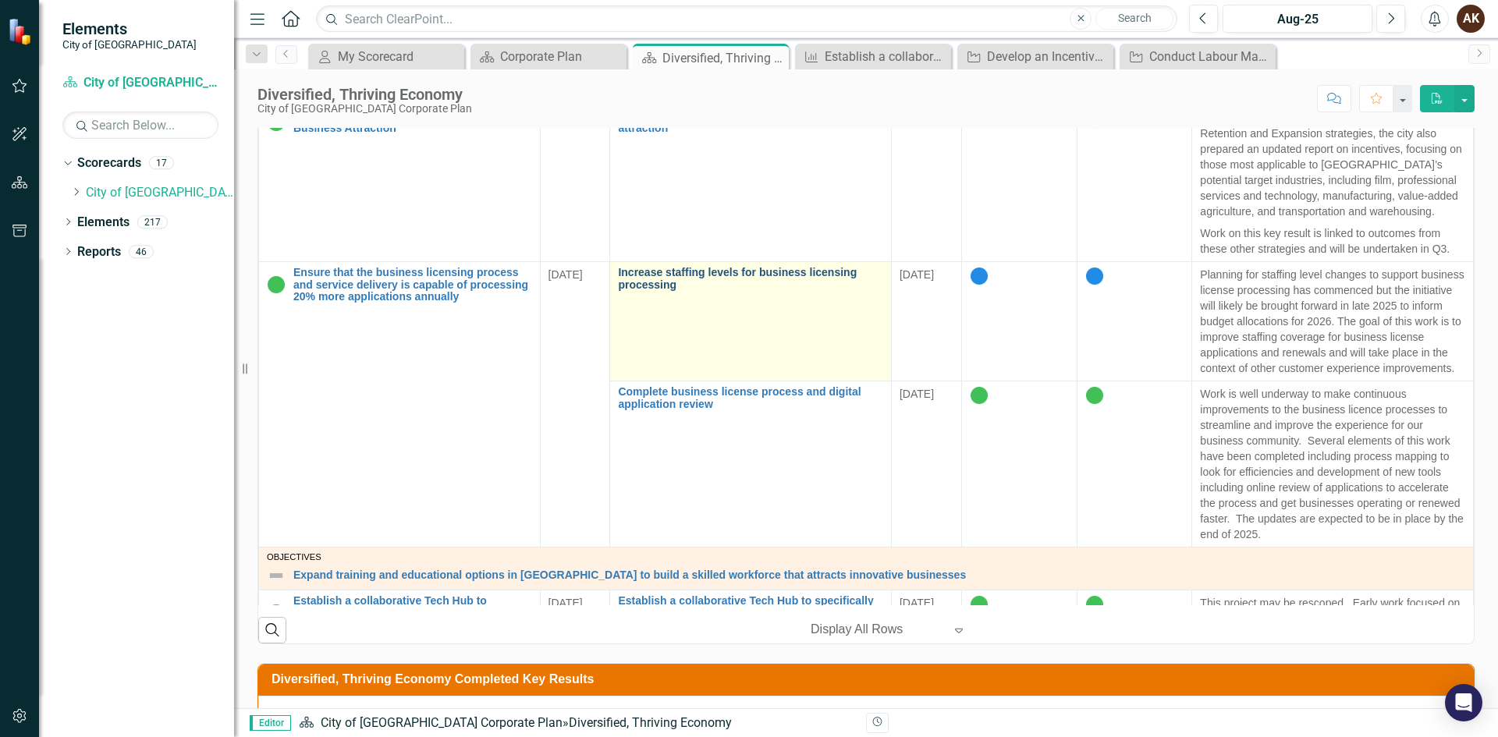
click at [648, 277] on link "Increase staffing levels for business licensing processing" at bounding box center [750, 279] width 265 height 24
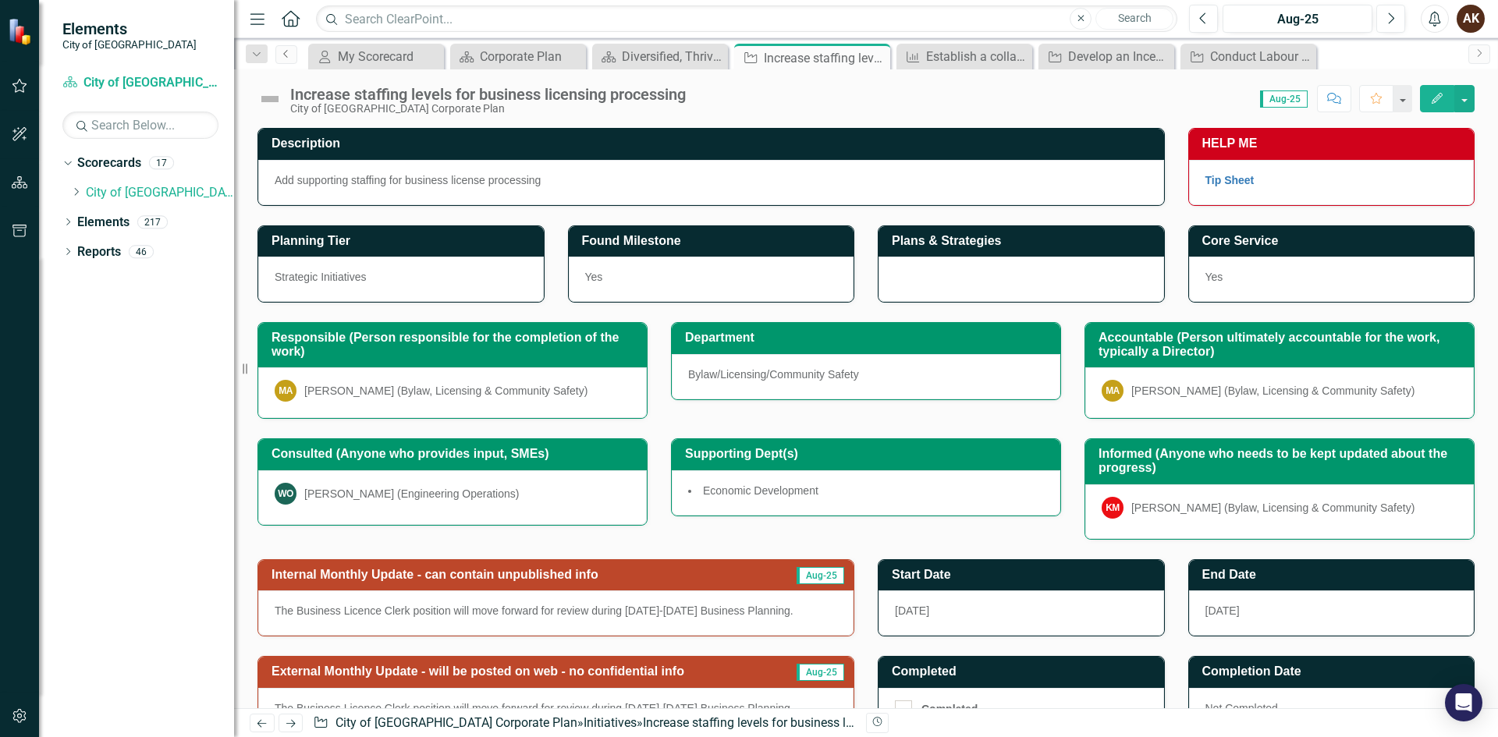
click at [281, 54] on icon "Previous" at bounding box center [286, 53] width 12 height 9
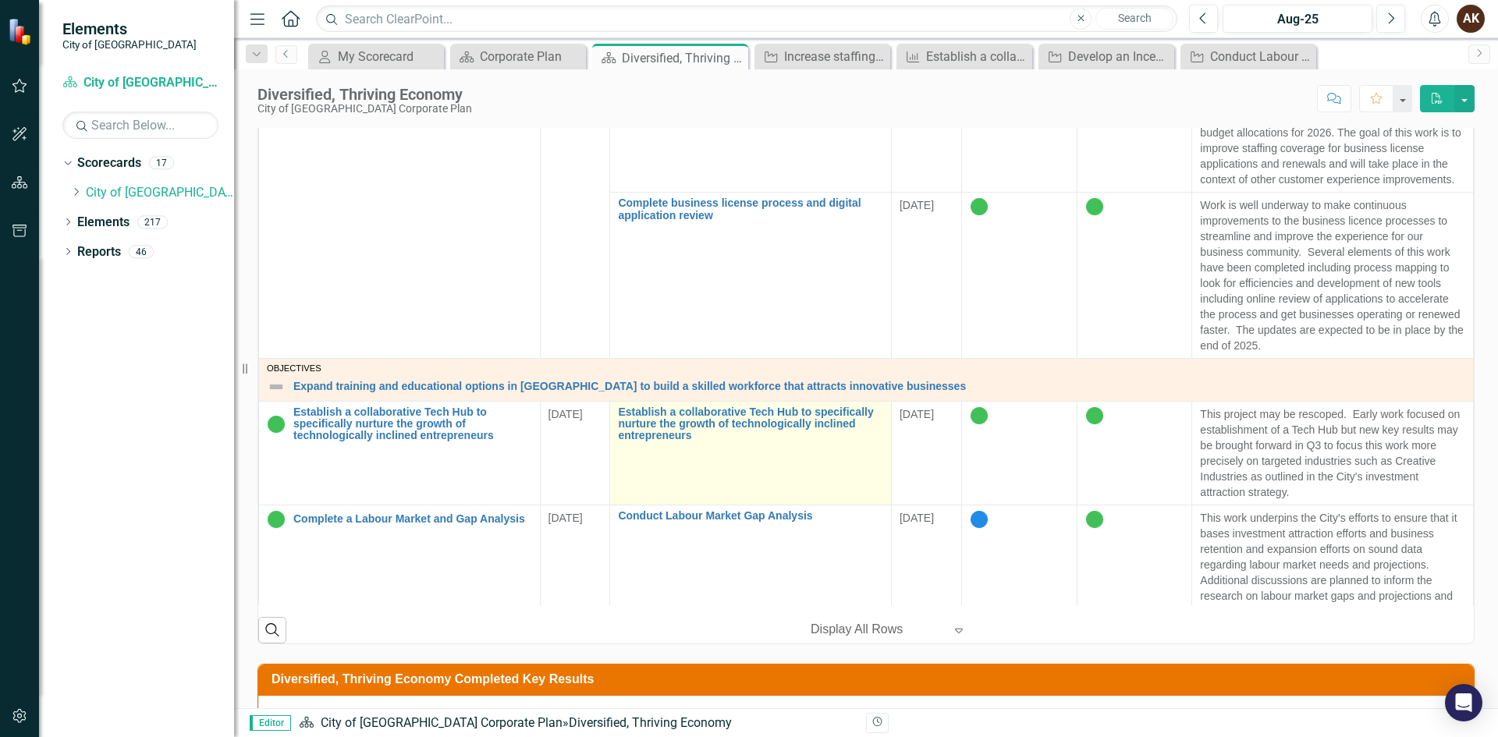
scroll to position [199, 0]
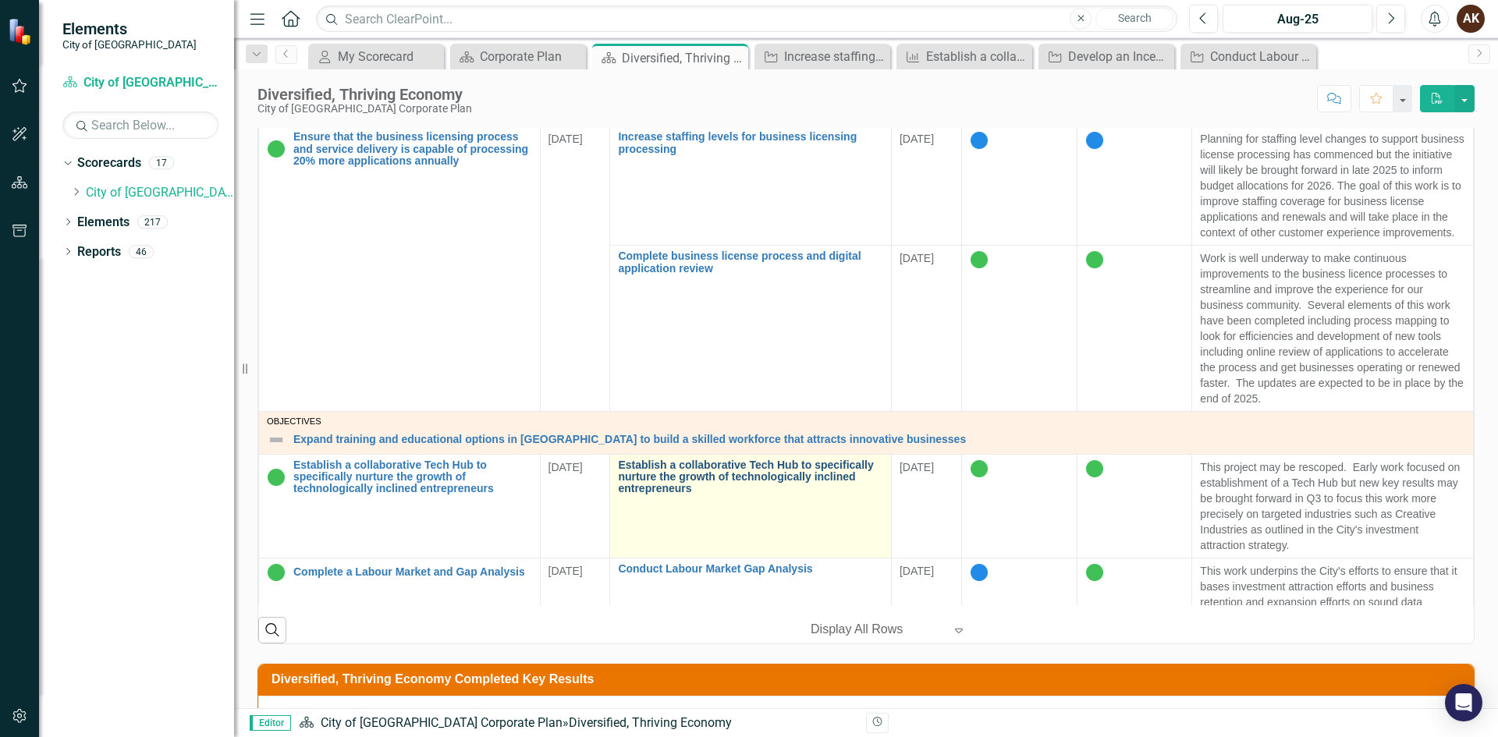
click at [753, 485] on link "Establish a collaborative Tech Hub to specifically nurture the growth of techno…" at bounding box center [750, 478] width 265 height 36
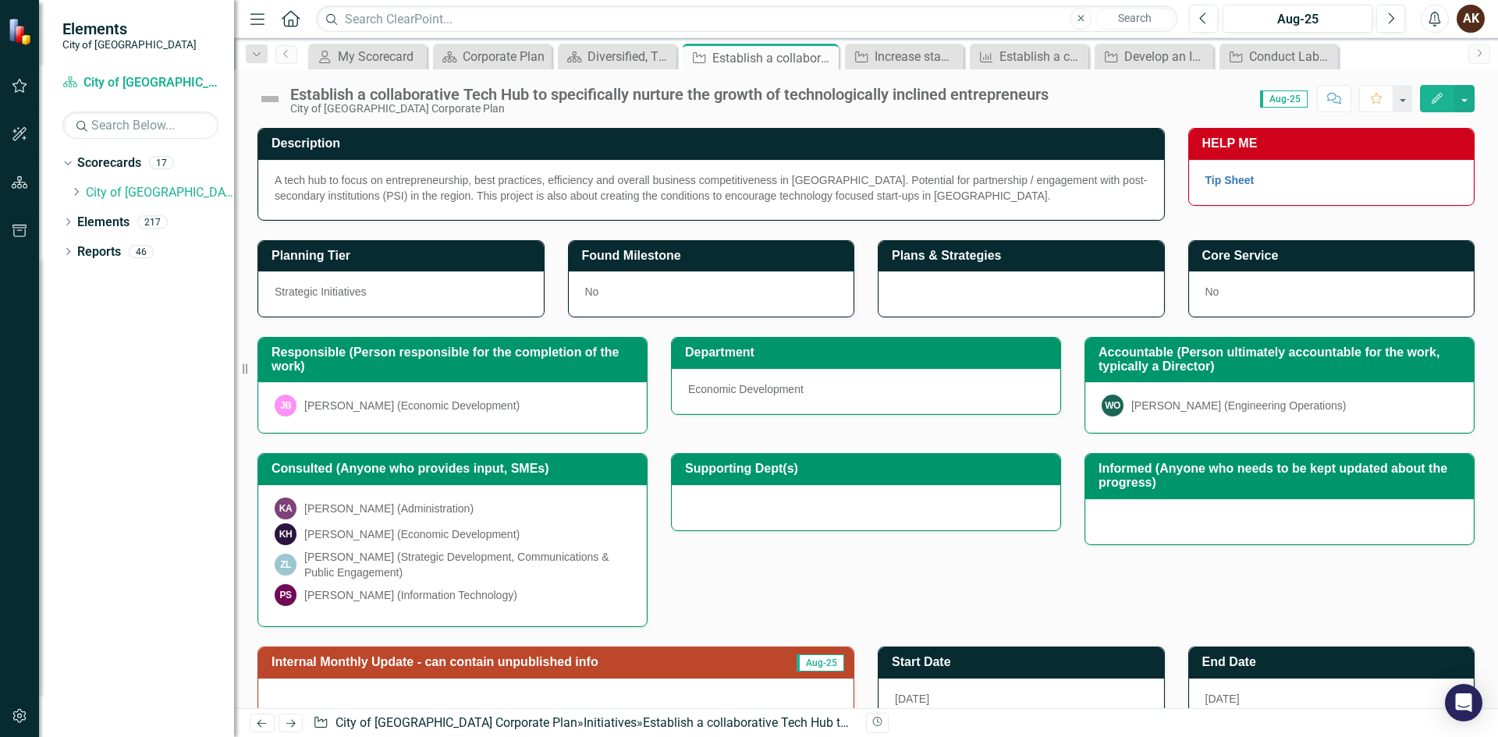
click at [514, 403] on div "JB Jeffrey Baker (Economic Development)" at bounding box center [453, 406] width 356 height 22
click at [421, 408] on div "[PERSON_NAME] (Economic Development)" at bounding box center [411, 406] width 215 height 16
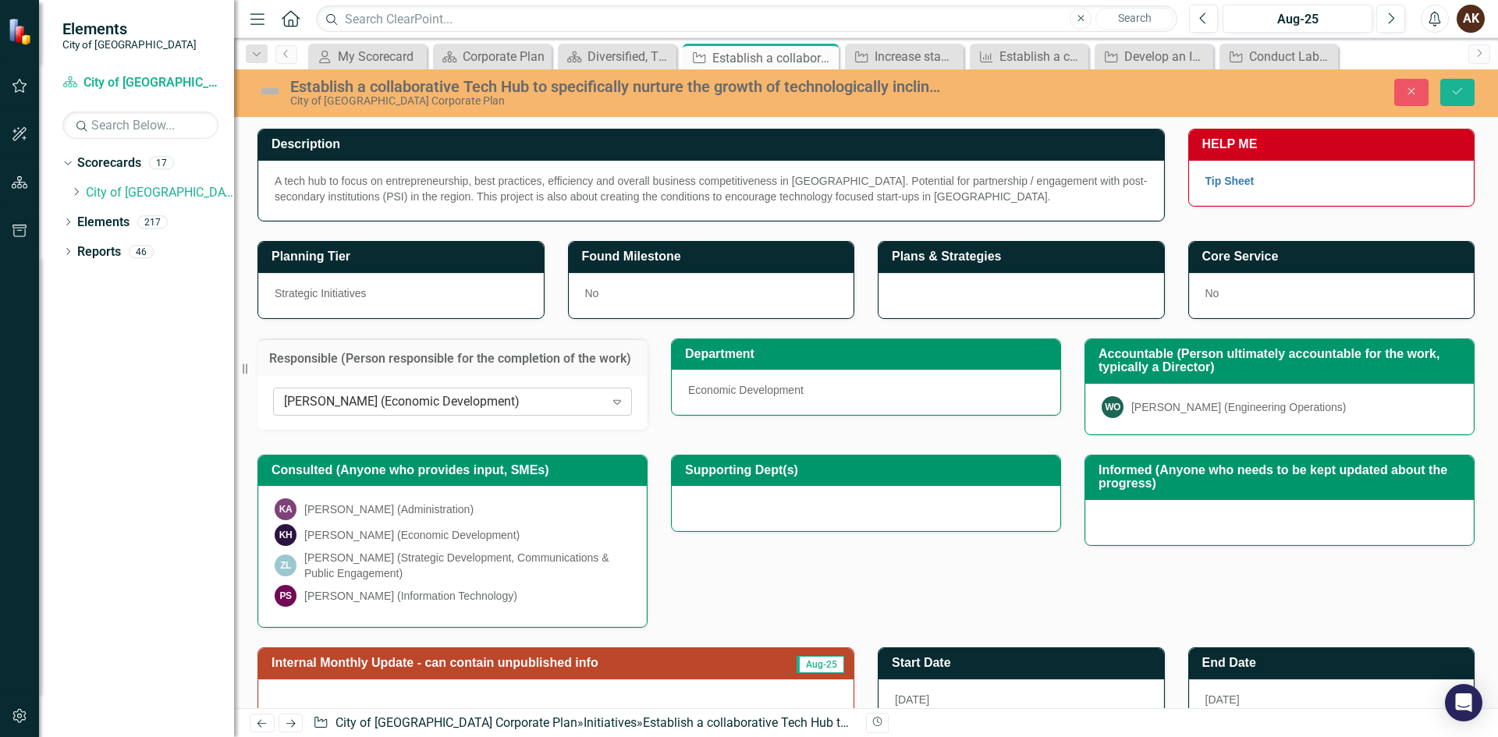
click at [495, 406] on div "[PERSON_NAME] (Economic Development)" at bounding box center [444, 402] width 321 height 18
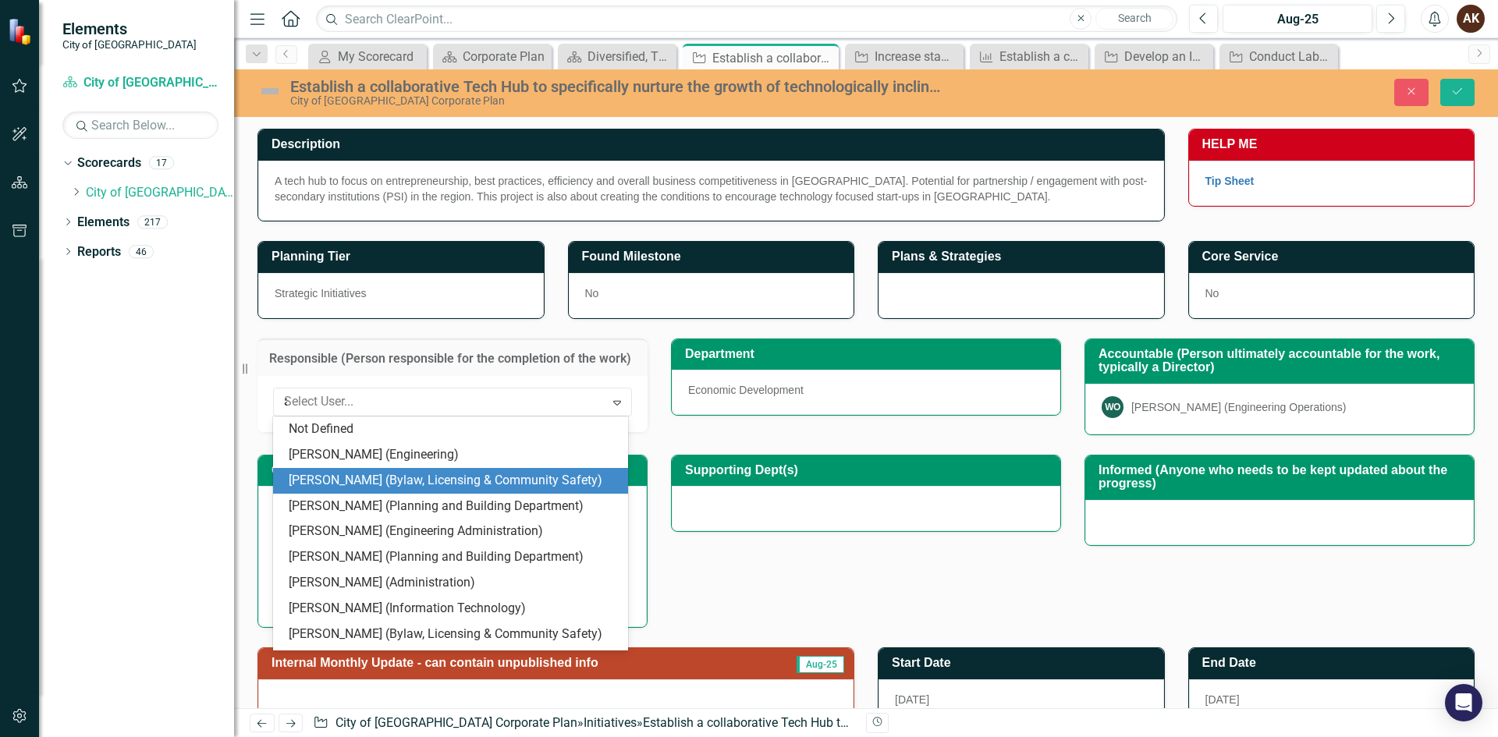
type input "aa"
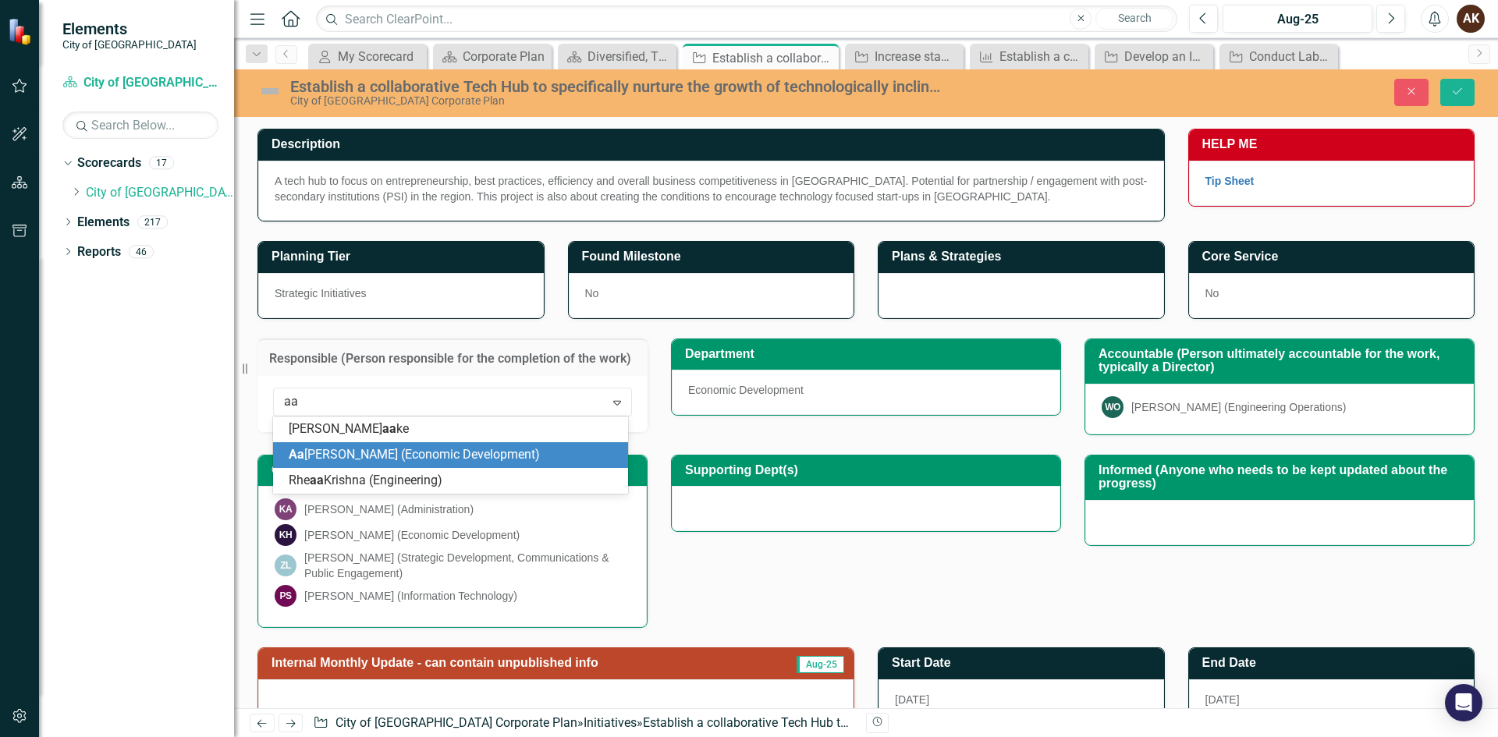
click at [354, 452] on span "Aa lika Kohli (Economic Development)" at bounding box center [414, 454] width 251 height 15
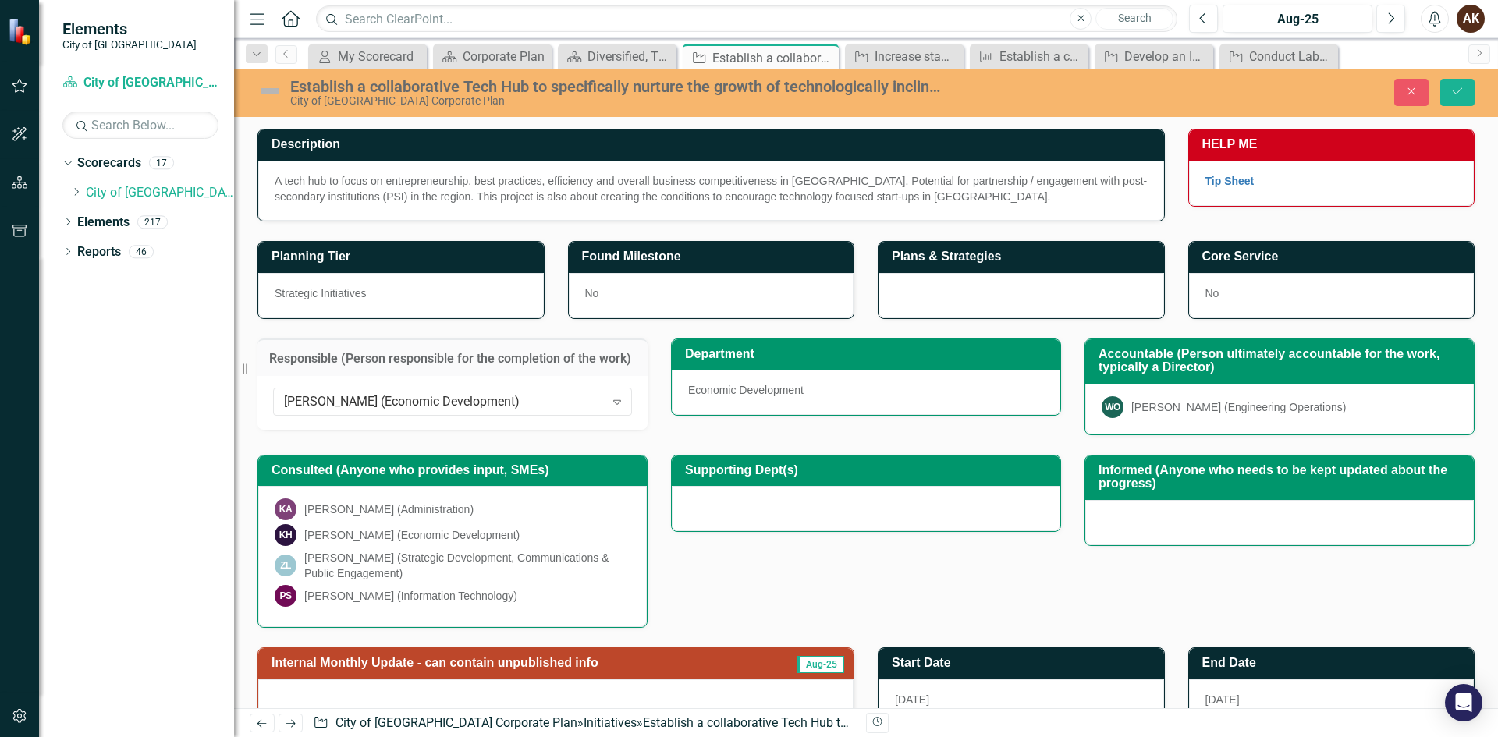
click at [737, 600] on div "Consulted (Anyone who provides input, SMEs) KA Katerina Anastasiadis (Administr…" at bounding box center [866, 532] width 1241 height 194
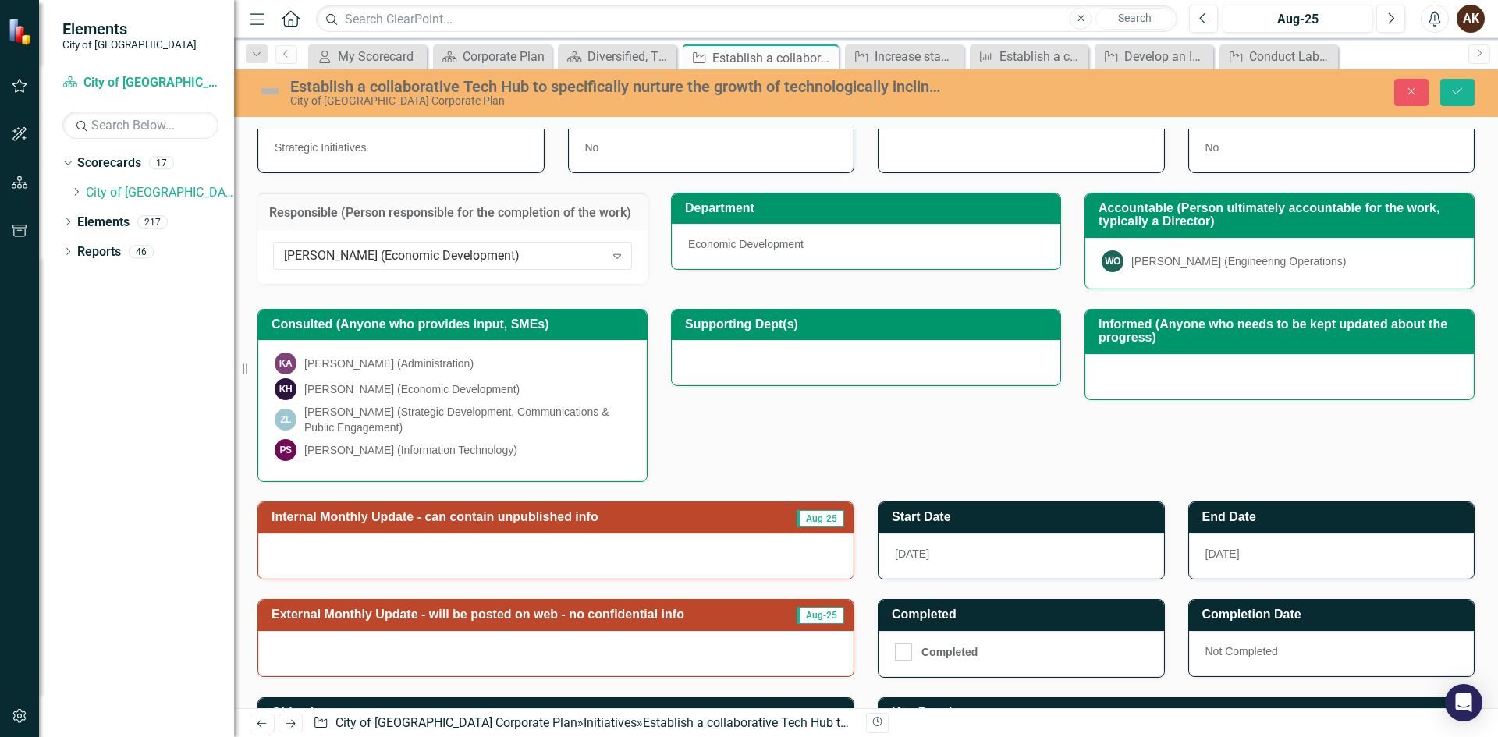
scroll to position [156, 0]
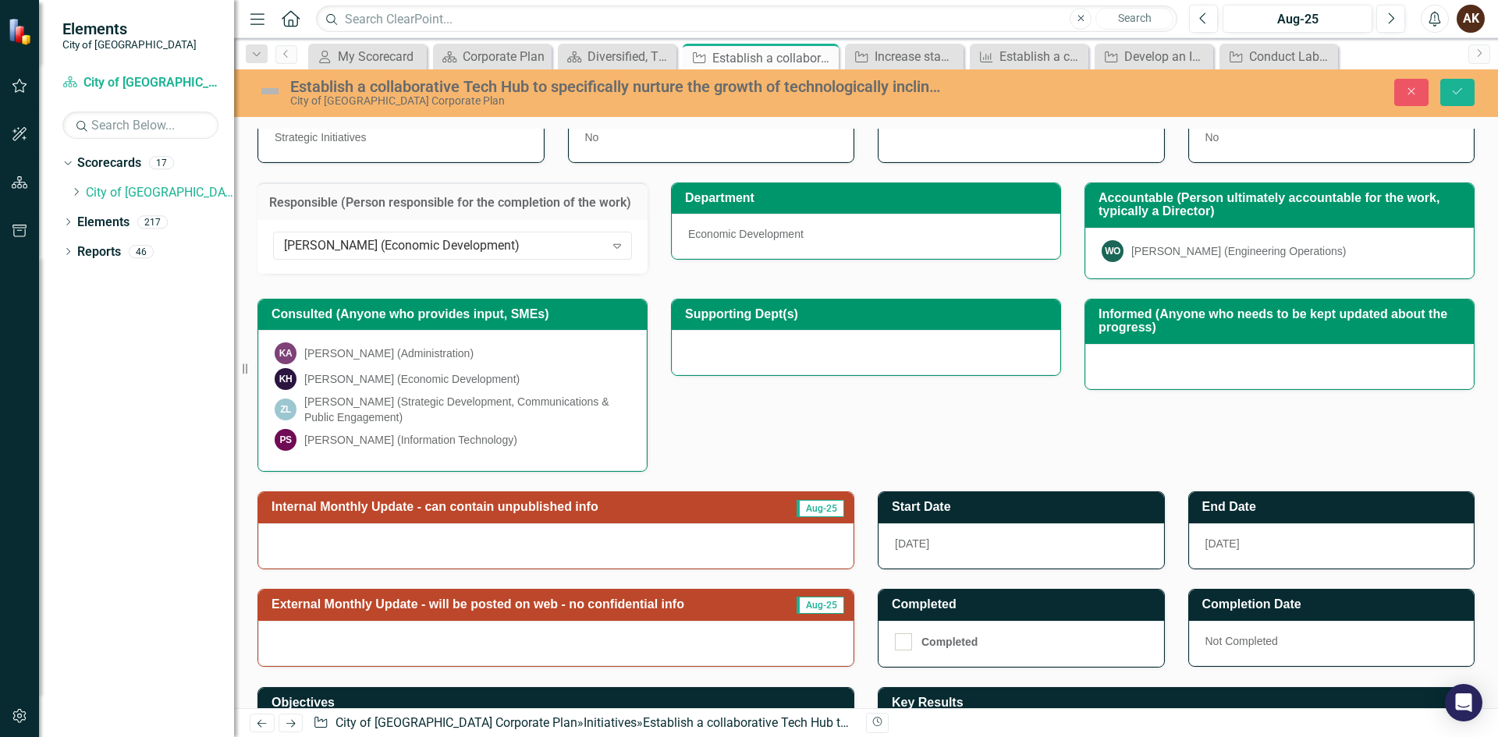
click at [799, 542] on div at bounding box center [555, 546] width 595 height 45
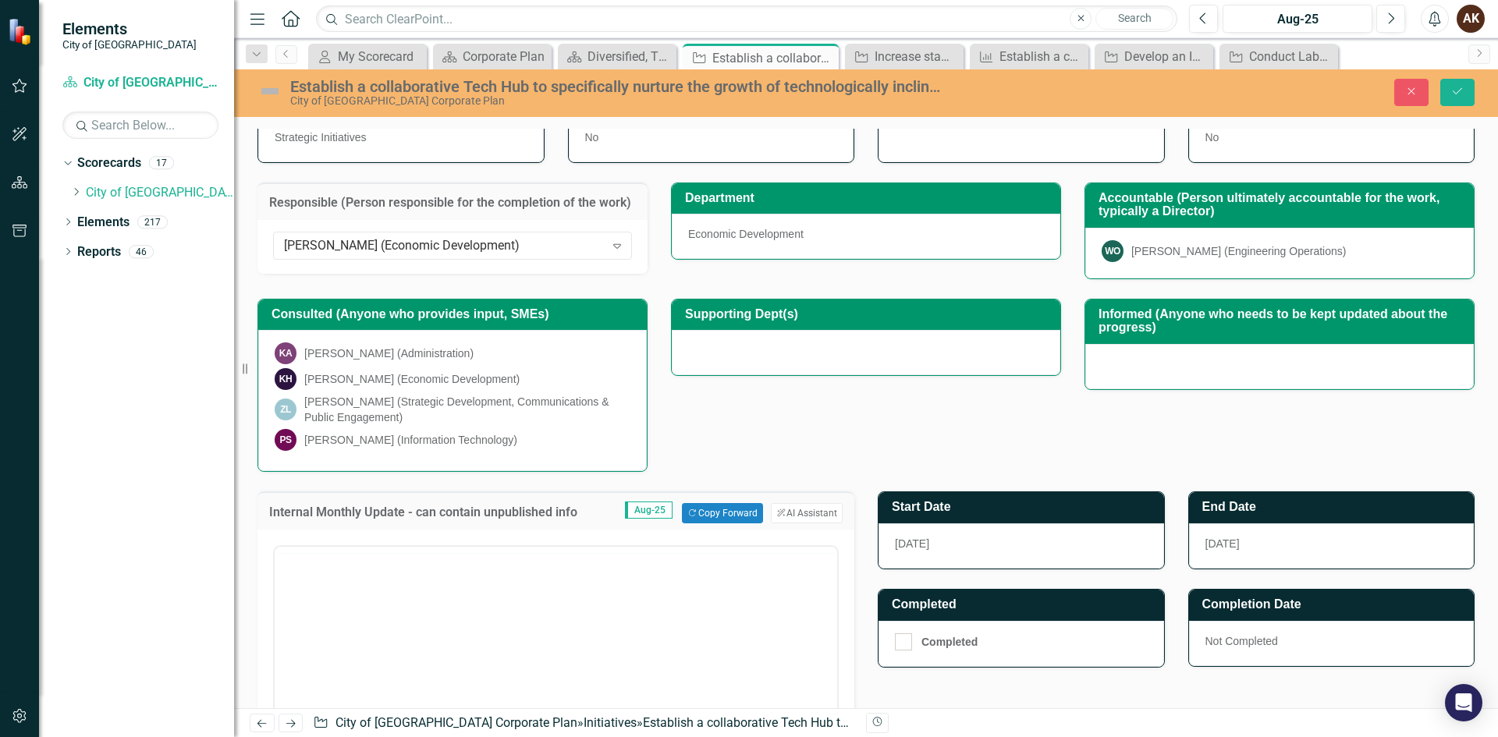
scroll to position [0, 0]
click at [725, 515] on button "Copy Forward Copy Forward" at bounding box center [722, 513] width 80 height 20
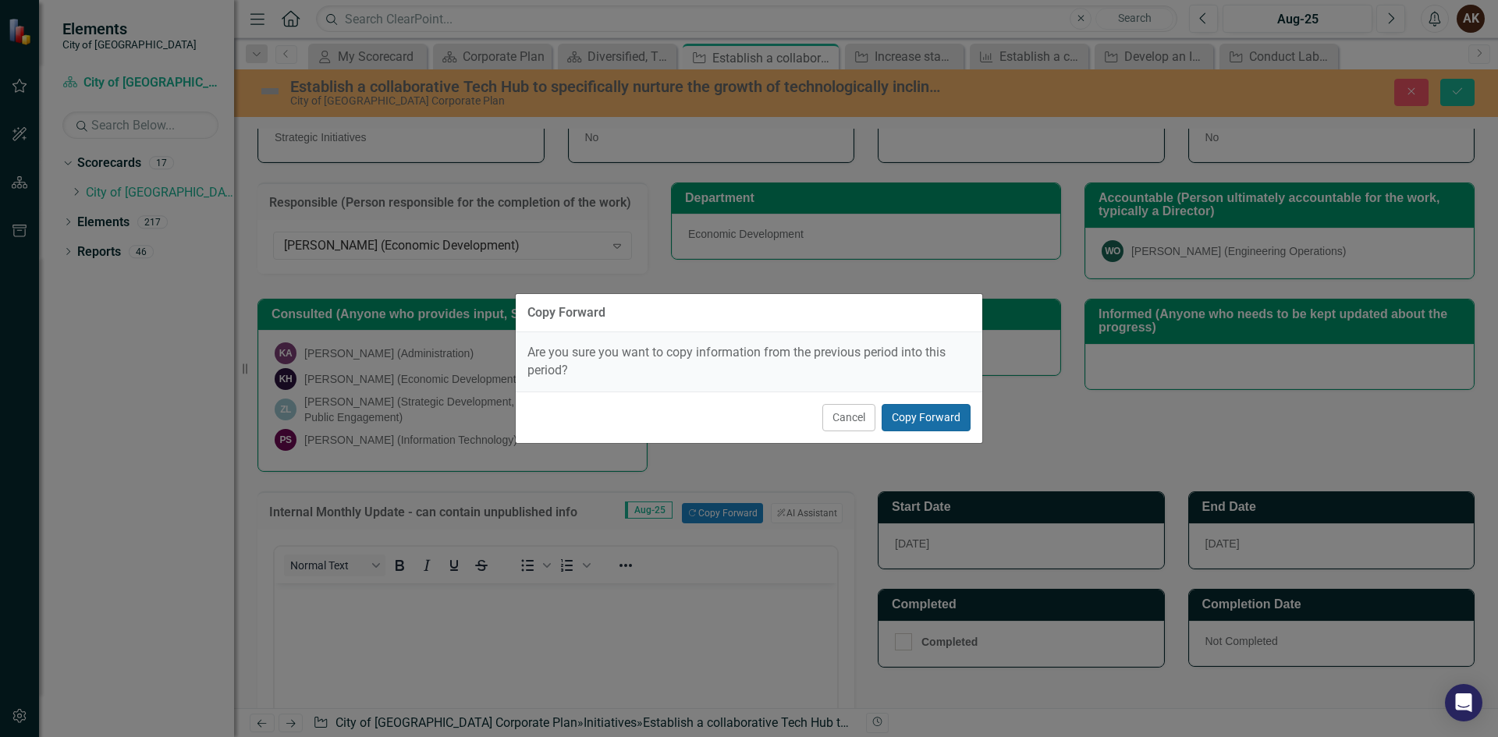
click at [918, 416] on button "Copy Forward" at bounding box center [926, 417] width 89 height 27
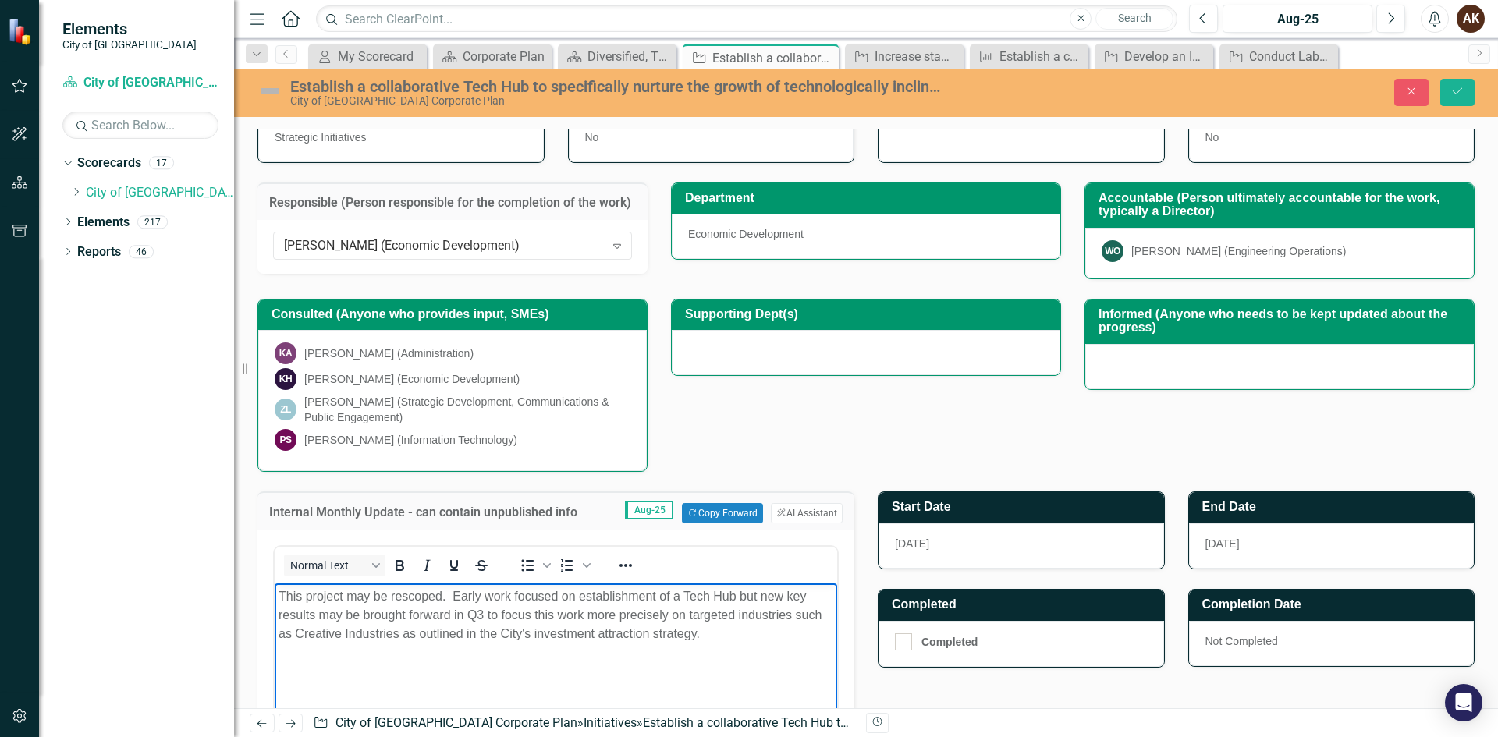
drag, startPoint x: 456, startPoint y: 596, endPoint x: 714, endPoint y: 638, distance: 260.9
click at [714, 638] on p "This project may be rescoped. Early work focused on establishment of a Tech Hub…" at bounding box center [556, 616] width 555 height 56
click at [741, 637] on p "This project may be rescoped. Early work focused on establishment of a Tech Hub…" at bounding box center [556, 616] width 555 height 56
drag, startPoint x: 741, startPoint y: 637, endPoint x: 279, endPoint y: 602, distance: 463.3
click at [279, 602] on p "This project may be rescoped. Early work focused on establishment of a Tech Hub…" at bounding box center [556, 616] width 555 height 56
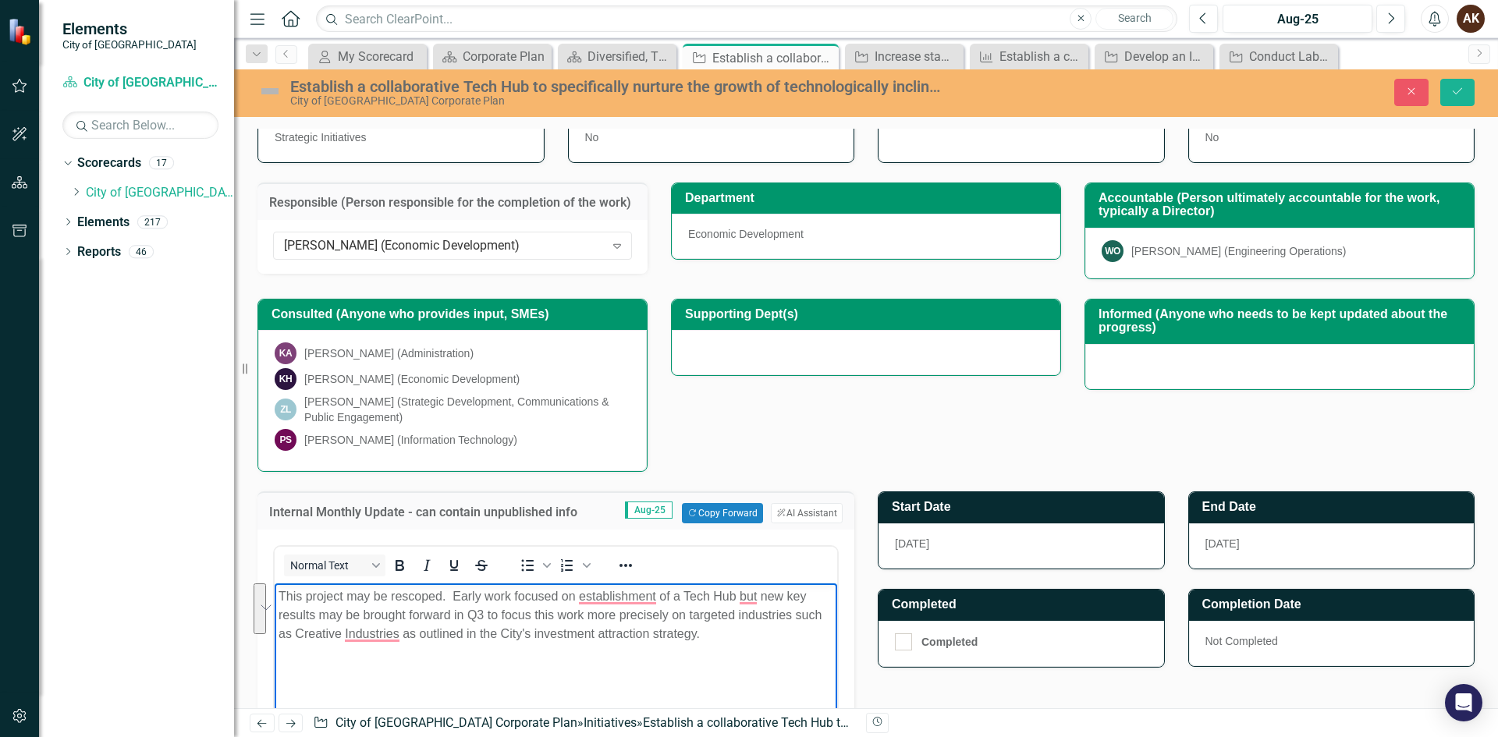
click at [279, 602] on p "This project may be rescoped. Early work focused on establishment of a Tech Hub…" at bounding box center [556, 616] width 555 height 56
drag, startPoint x: 715, startPoint y: 637, endPoint x: 265, endPoint y: 595, distance: 452.2
click at [275, 595] on html "This project may be rescoped. Early work focused on establishment of a Tech Hub…" at bounding box center [556, 701] width 563 height 234
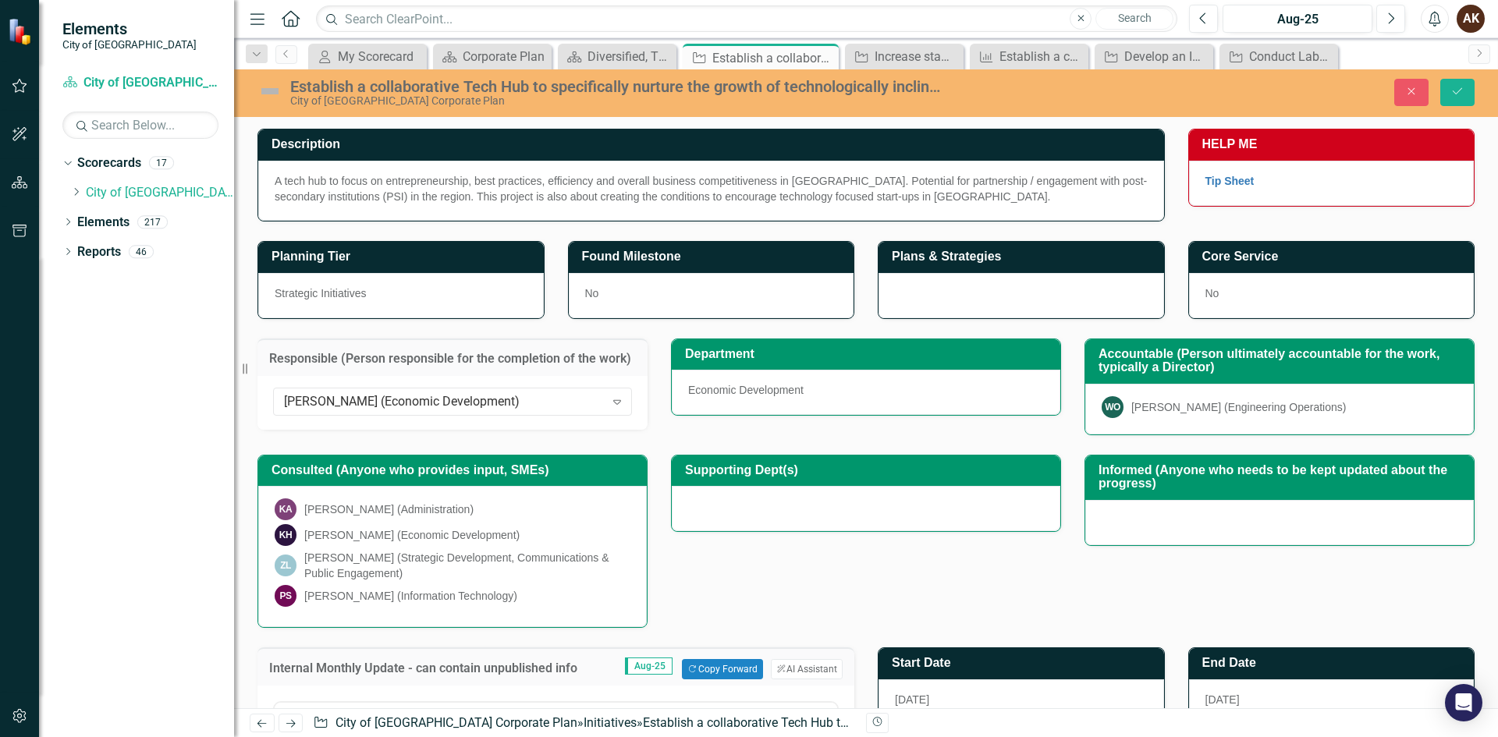
scroll to position [156, 0]
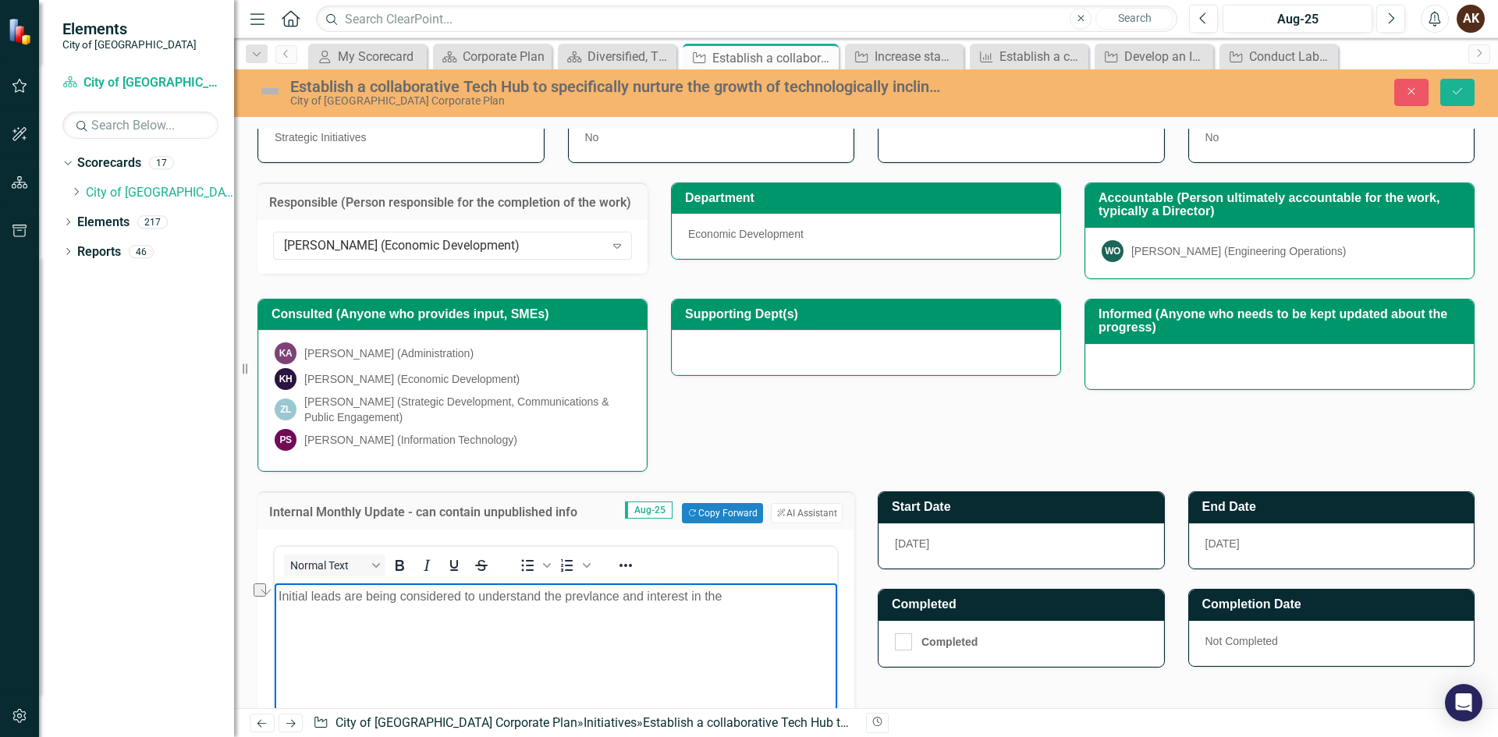
drag, startPoint x: 760, startPoint y: 602, endPoint x: 692, endPoint y: 596, distance: 68.1
click at [692, 596] on p "Initial leads are being considered to understand the prevlance and interest in …" at bounding box center [556, 597] width 555 height 19
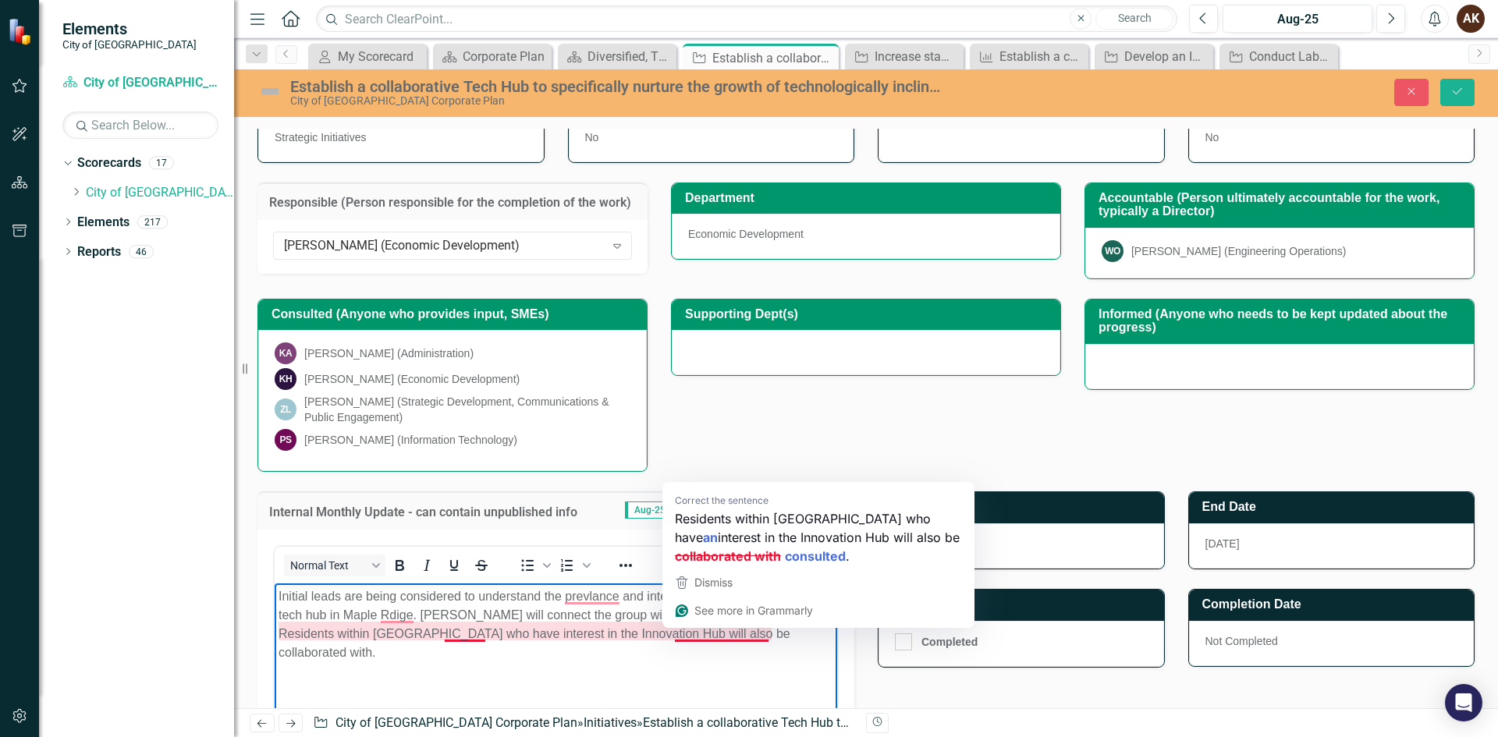
drag, startPoint x: 712, startPoint y: 640, endPoint x: 631, endPoint y: 631, distance: 81.6
click at [631, 631] on p "Initial leads are being considered to understand the prevlance and interest on …" at bounding box center [556, 625] width 555 height 75
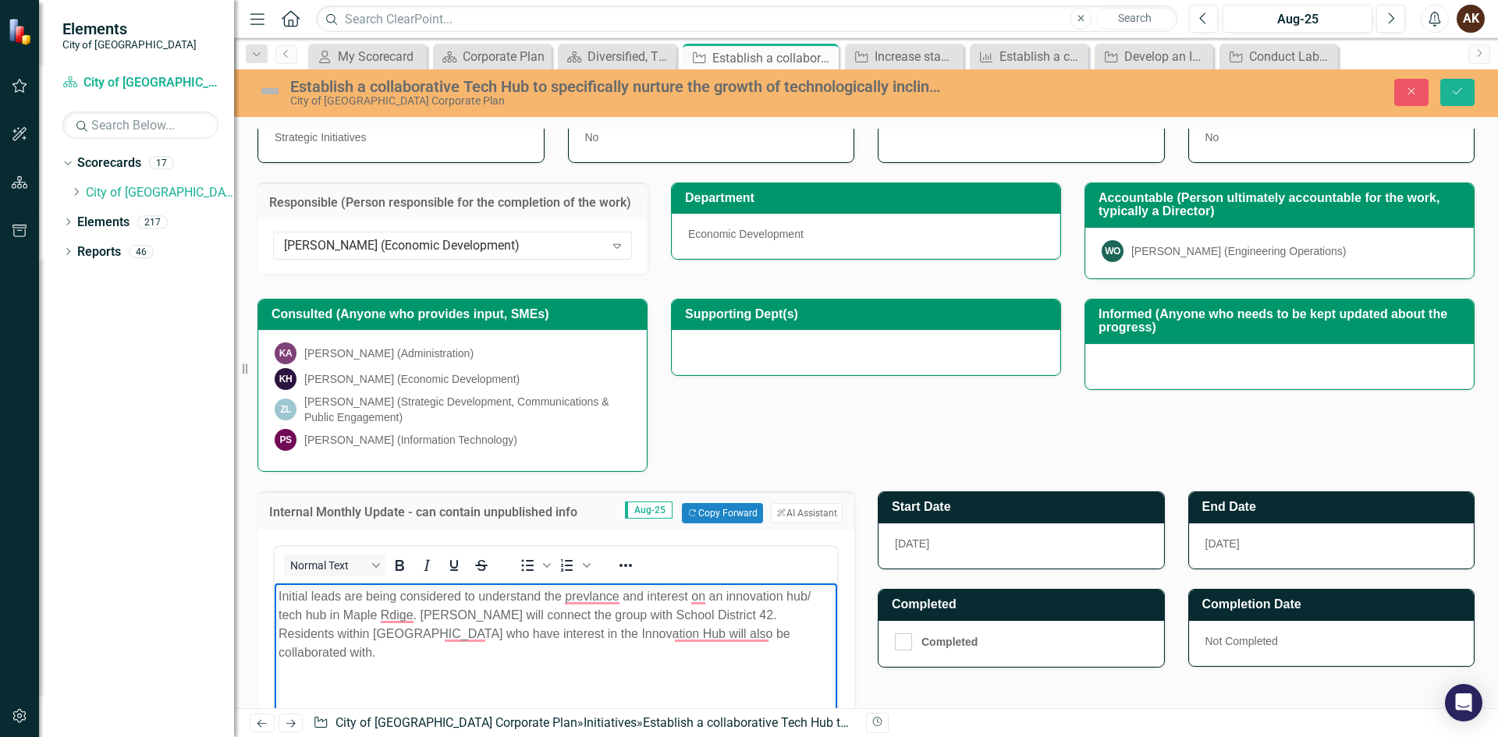
click at [716, 641] on p "Initial leads are being considered to understand the prevlance and interest on …" at bounding box center [556, 625] width 555 height 75
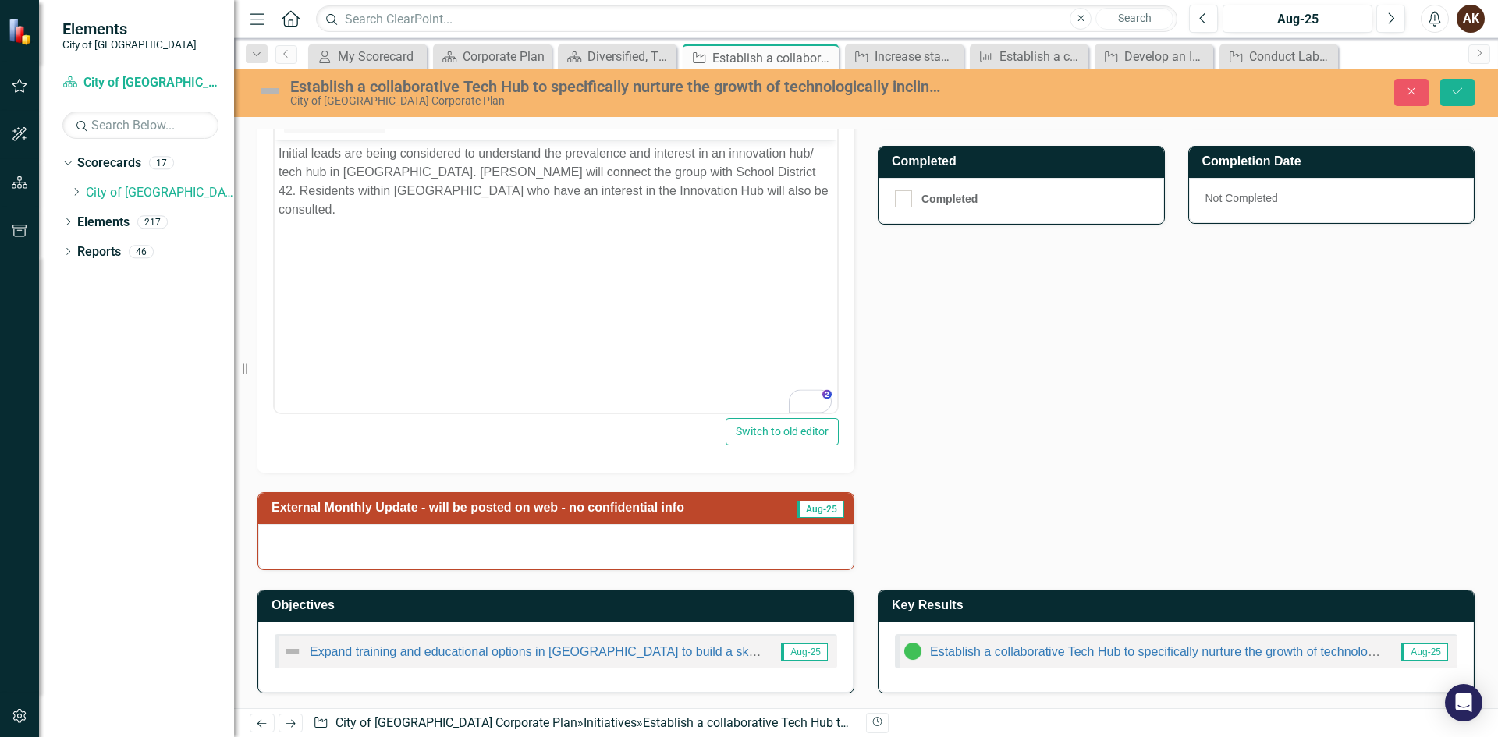
scroll to position [209, 0]
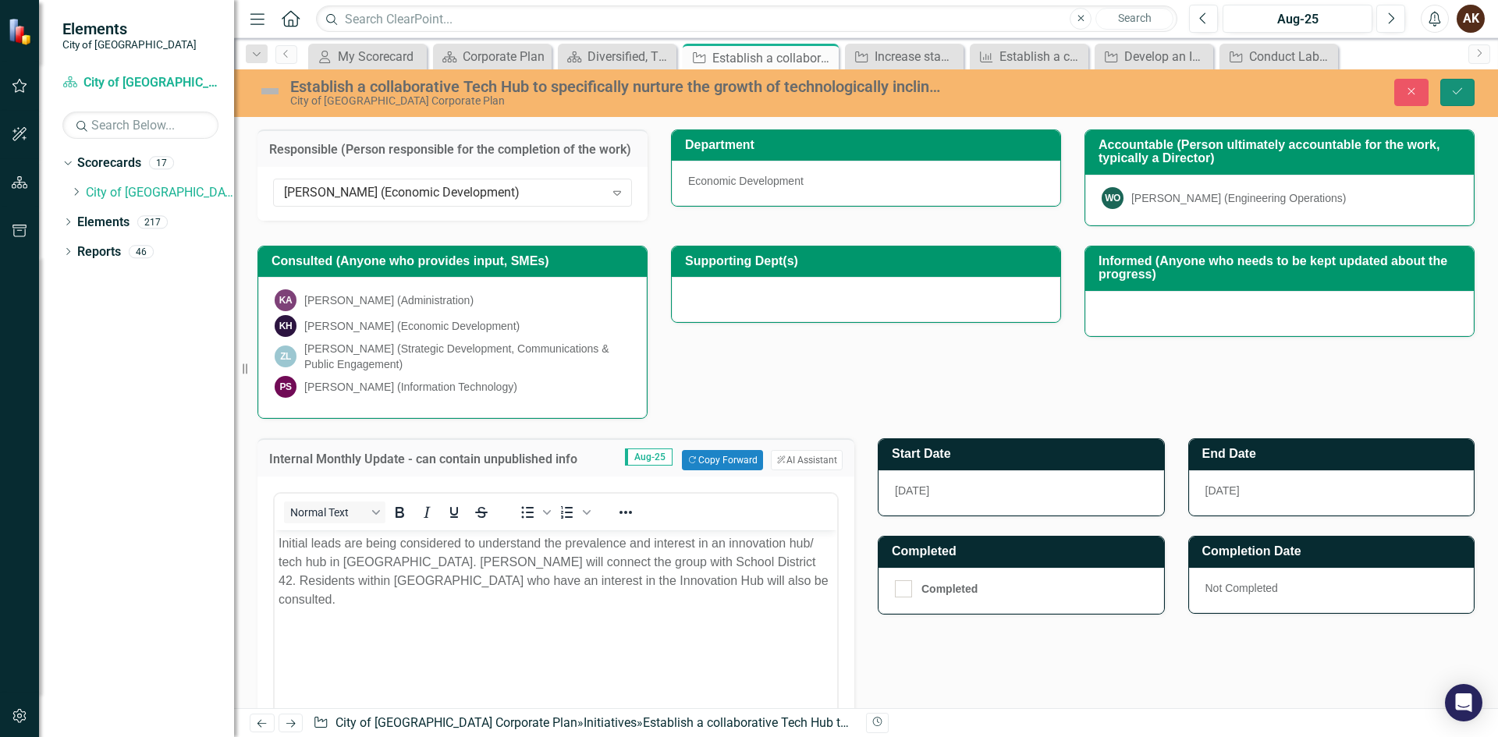
click at [1459, 87] on icon "Save" at bounding box center [1458, 91] width 14 height 11
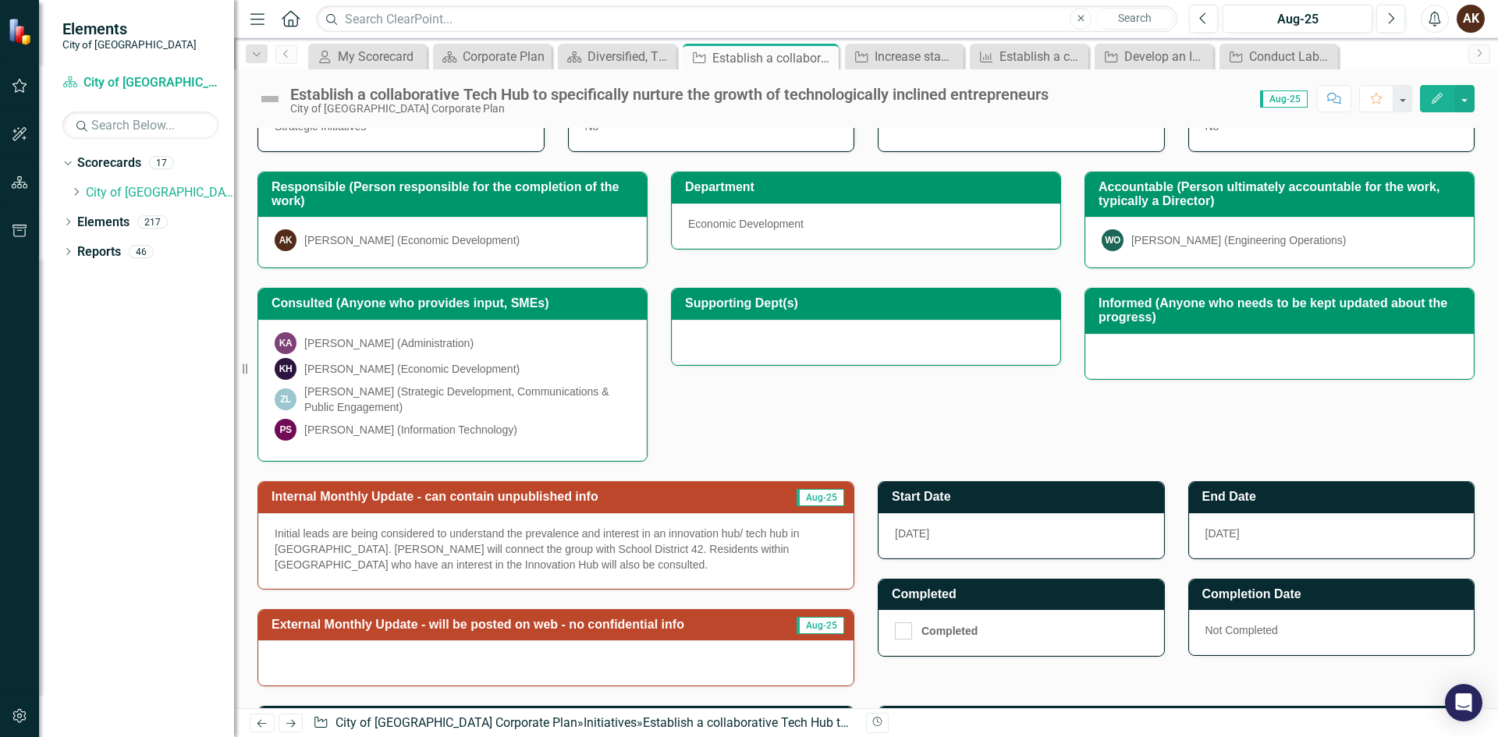
scroll to position [234, 0]
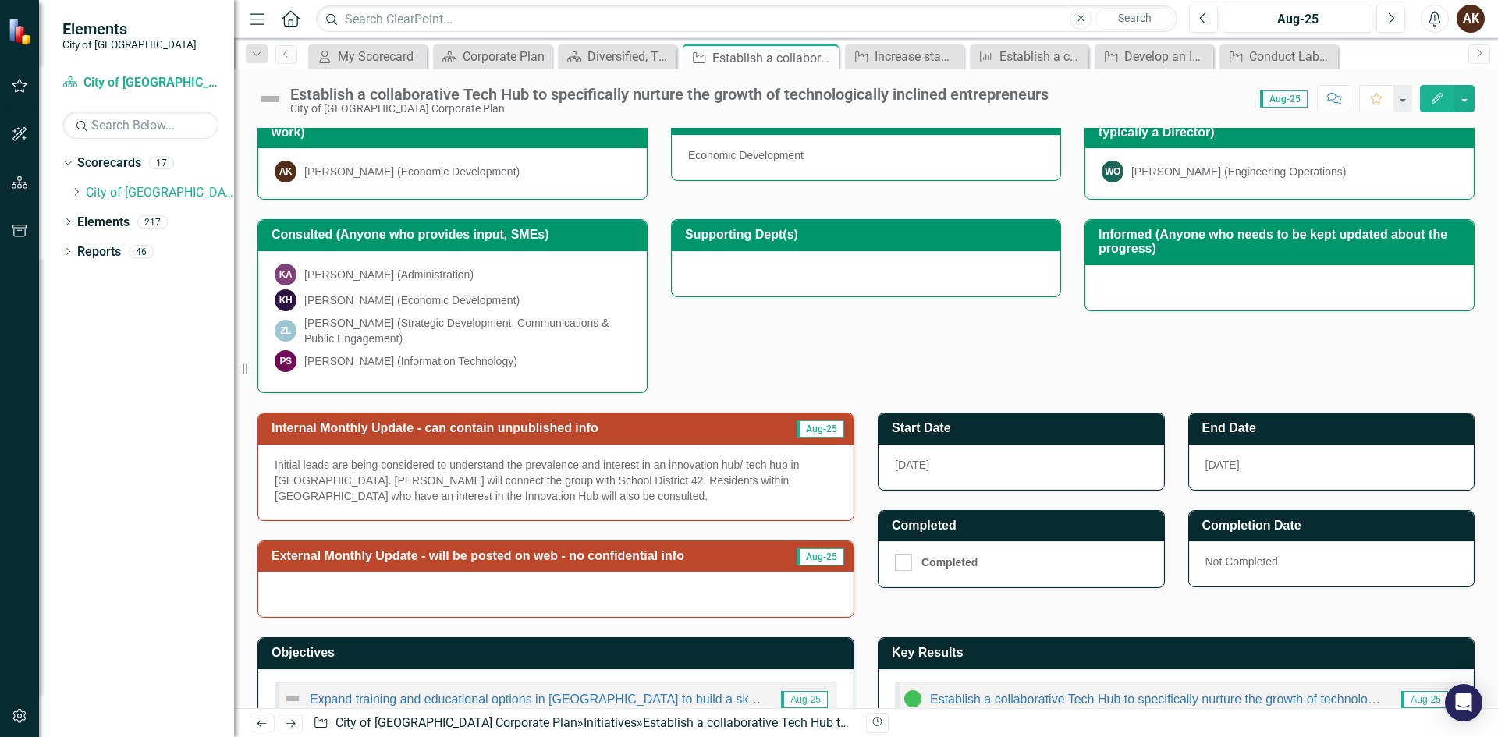
click at [580, 281] on div "KA [PERSON_NAME] (Administration)" at bounding box center [453, 275] width 356 height 22
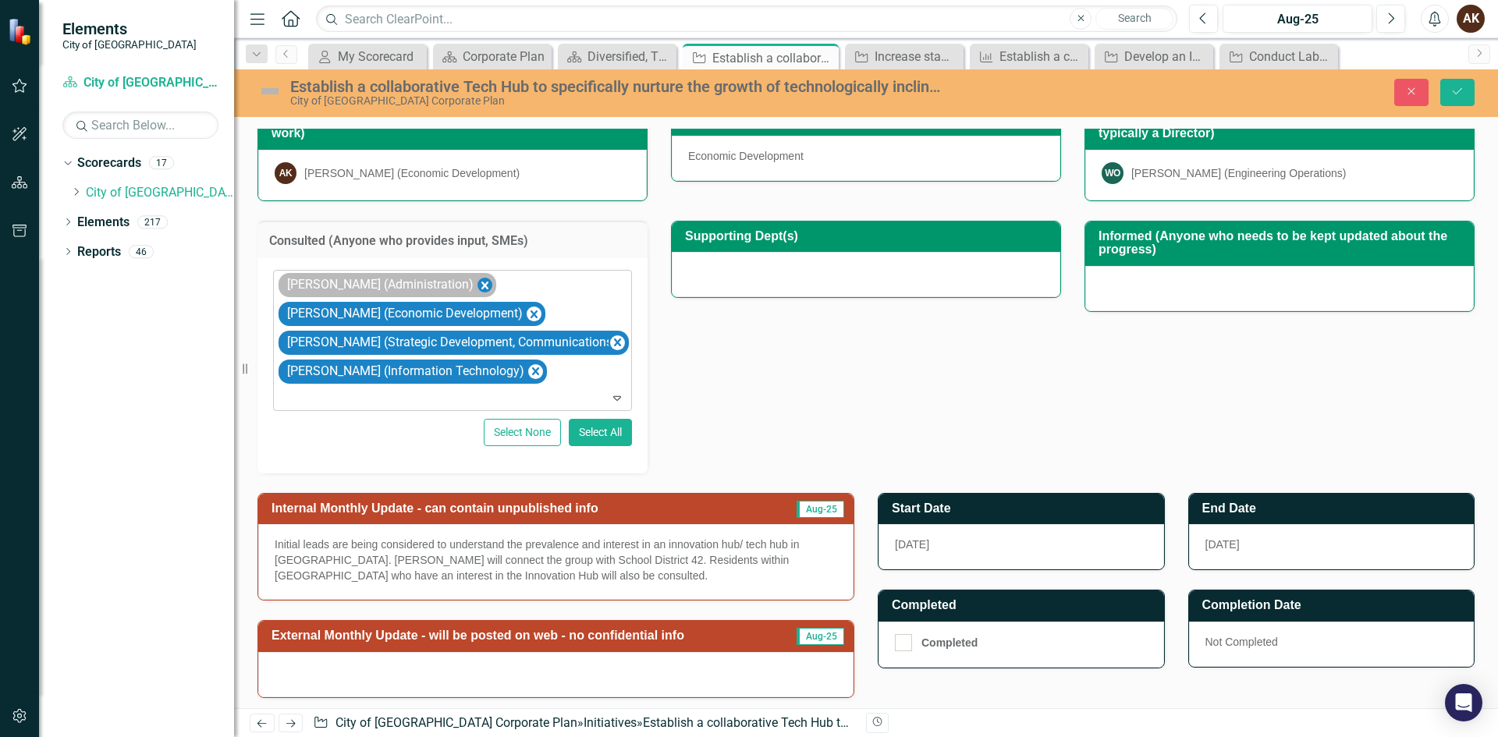
click at [492, 287] on icon "Remove Katerina Anastasiadis (Administration)" at bounding box center [485, 286] width 15 height 20
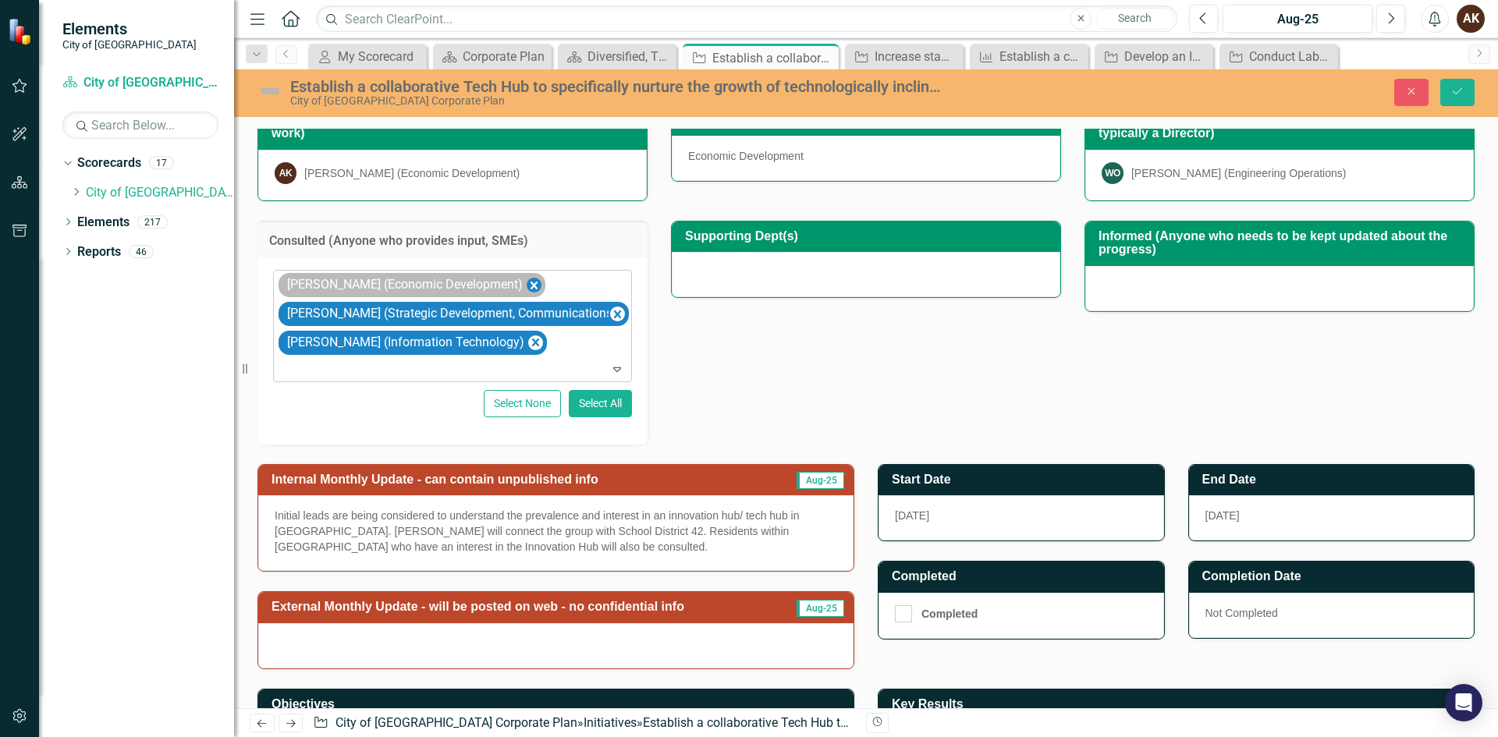
click at [527, 281] on icon "Remove Karen Hansen (Economic Development)" at bounding box center [534, 286] width 15 height 20
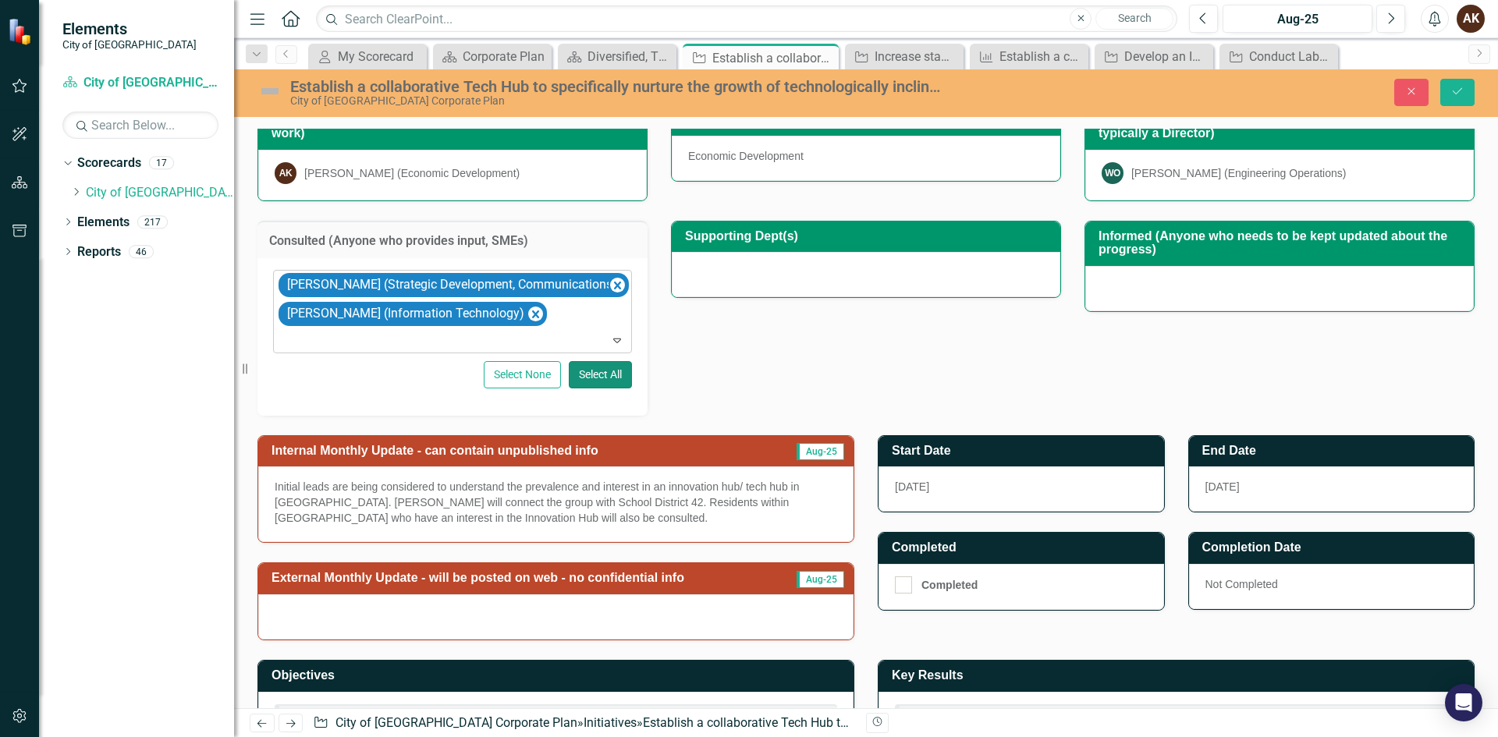
click at [584, 369] on button "Select All" at bounding box center [600, 374] width 63 height 27
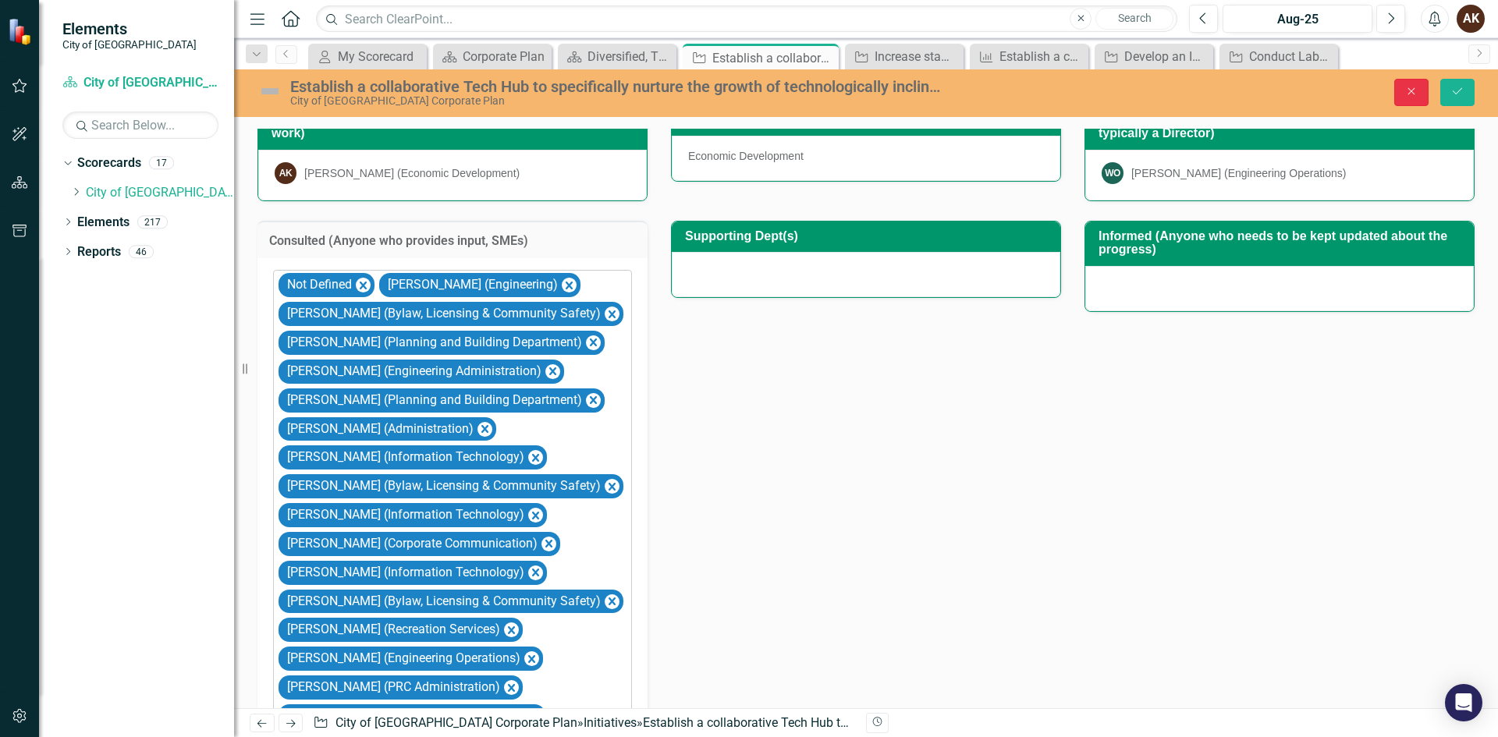
click at [1408, 90] on icon "Close" at bounding box center [1412, 91] width 14 height 11
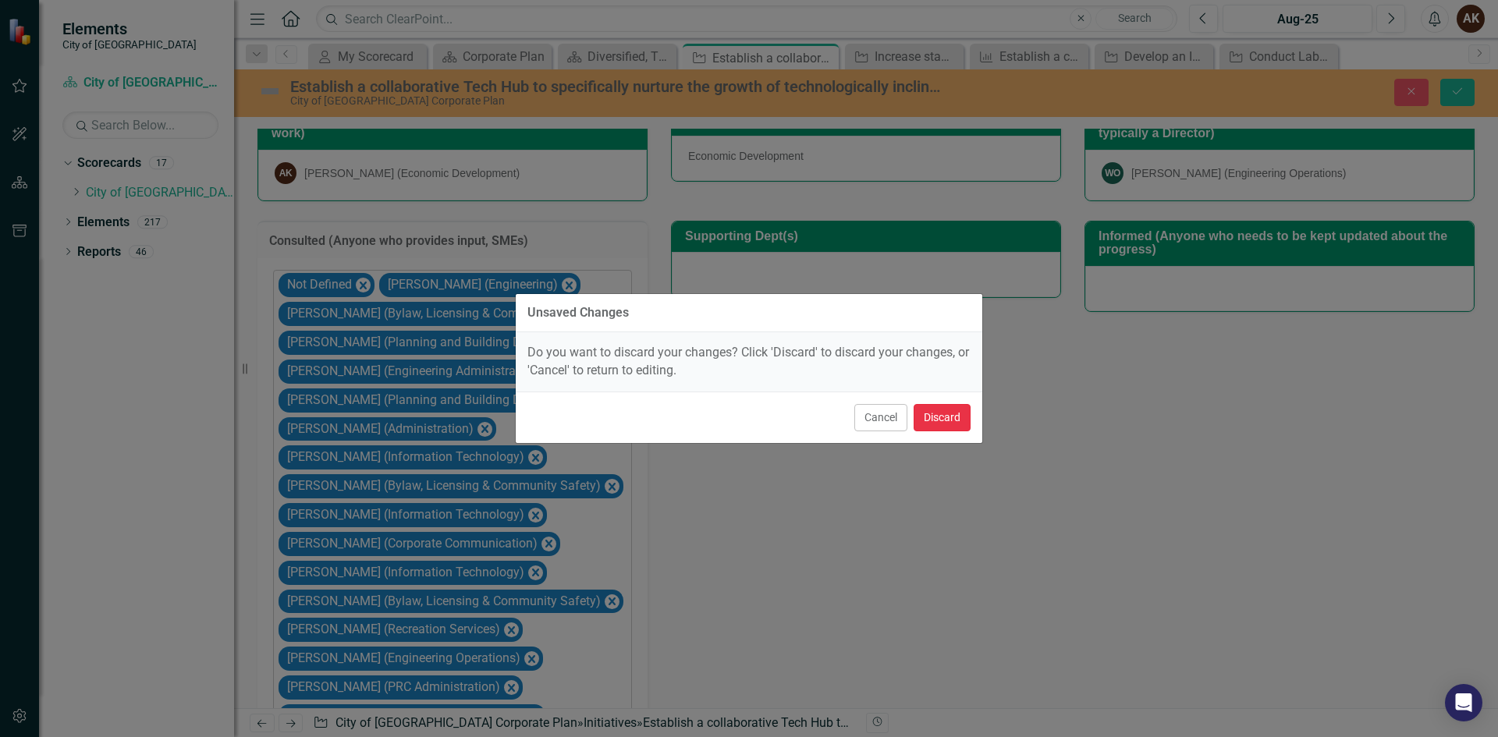
click at [949, 420] on button "Discard" at bounding box center [942, 417] width 57 height 27
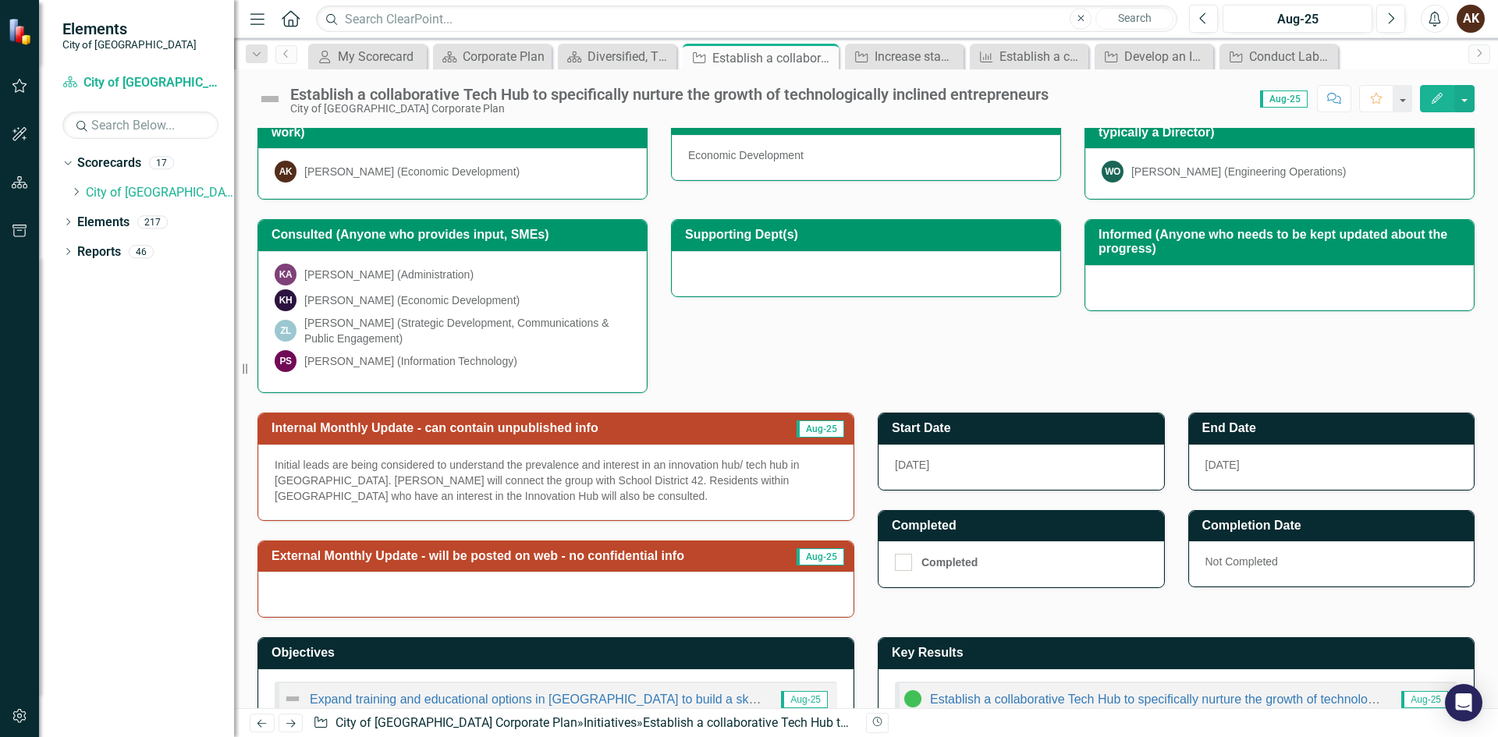
click at [564, 286] on div "KA [PERSON_NAME] (Administration) KH [PERSON_NAME] (Economic Development) [PERS…" at bounding box center [452, 321] width 389 height 141
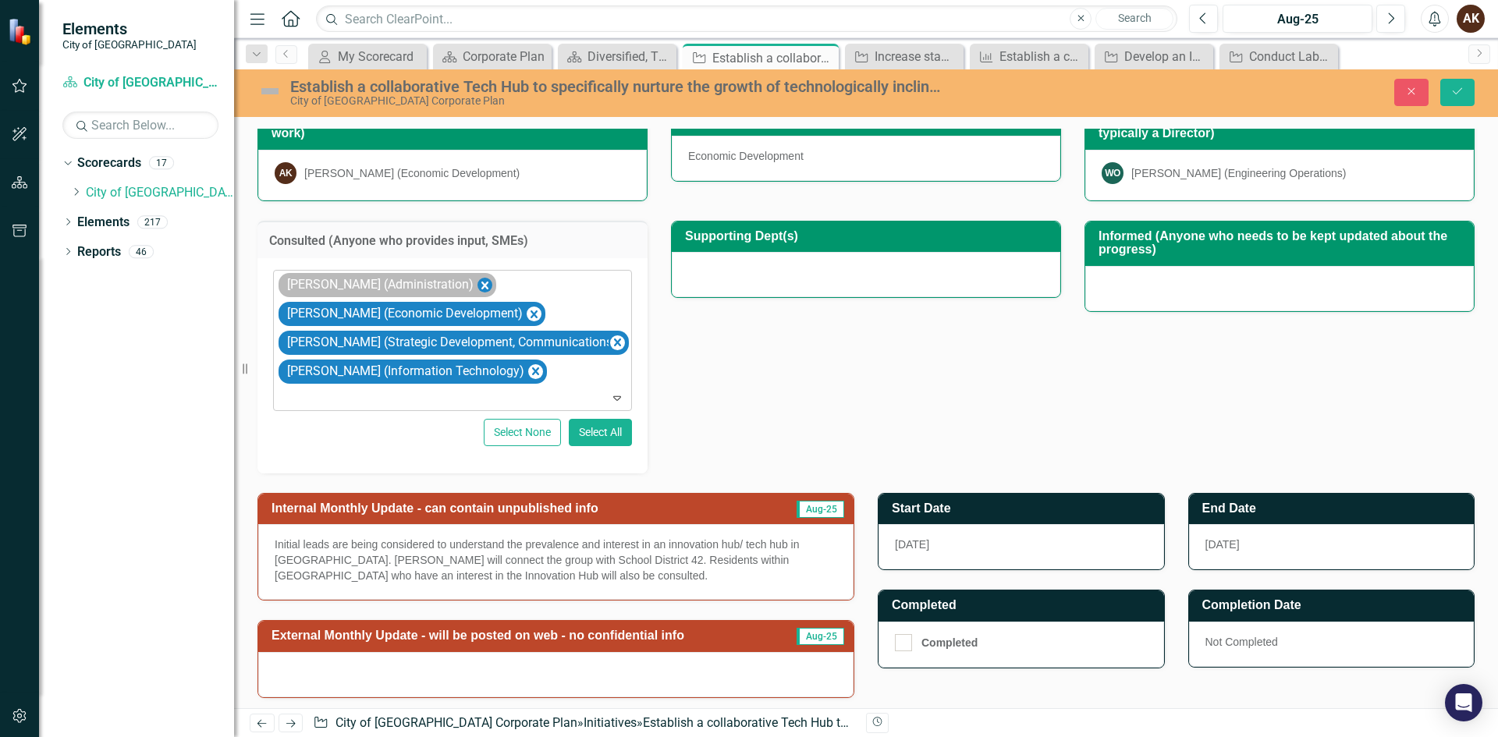
click at [488, 284] on icon "Remove Katerina Anastasiadis (Administration)" at bounding box center [484, 286] width 7 height 8
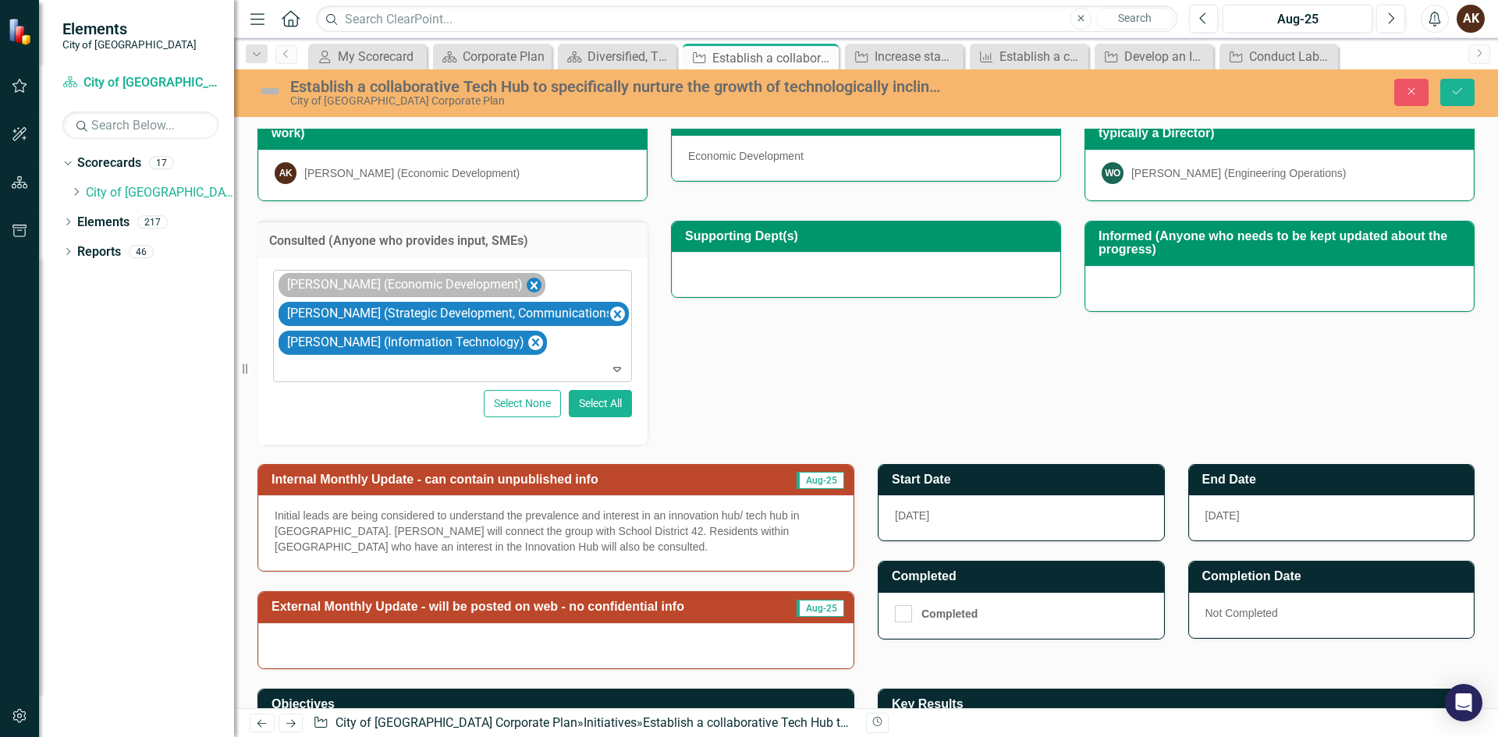
click at [531, 283] on icon "Remove Karen Hansen (Economic Development)" at bounding box center [534, 286] width 7 height 8
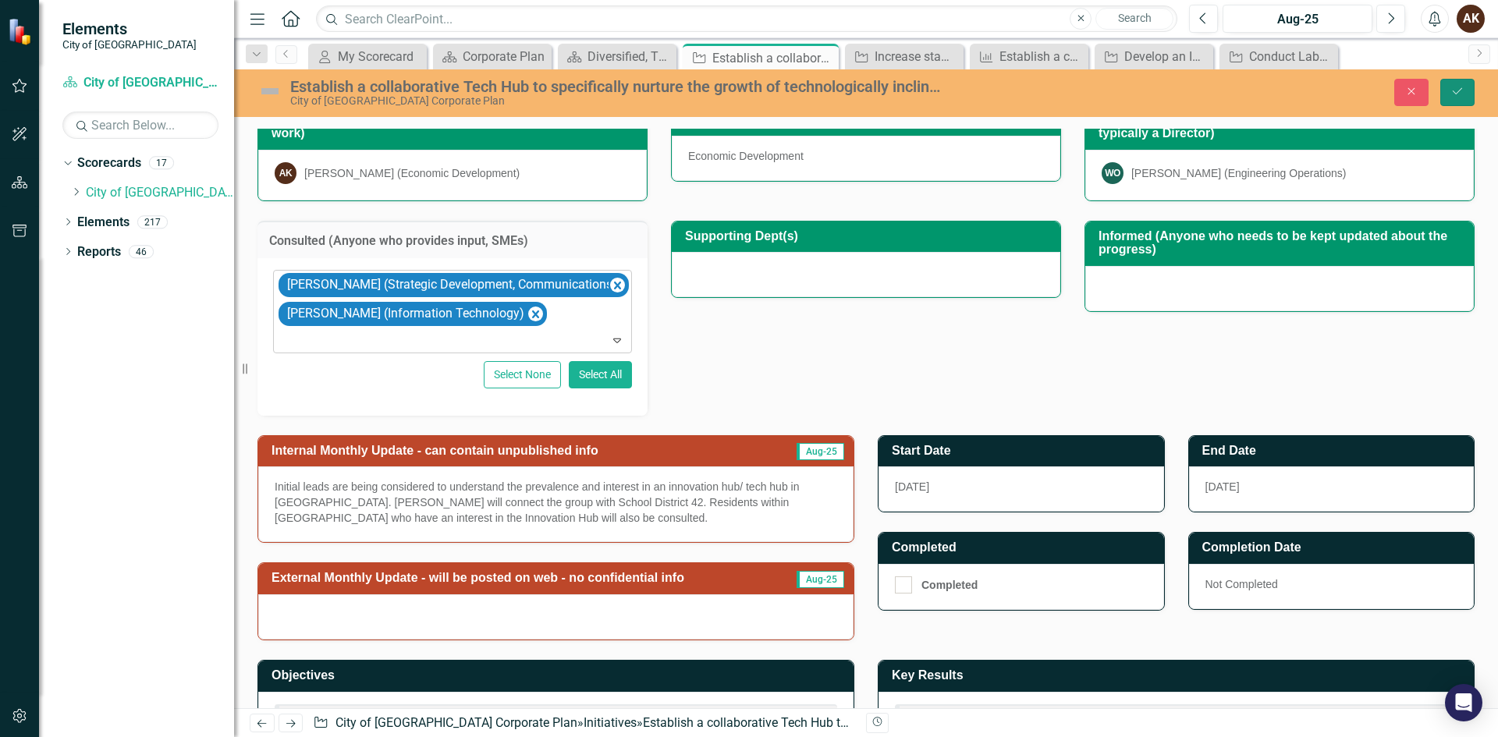
click at [1455, 90] on icon "Save" at bounding box center [1458, 91] width 14 height 11
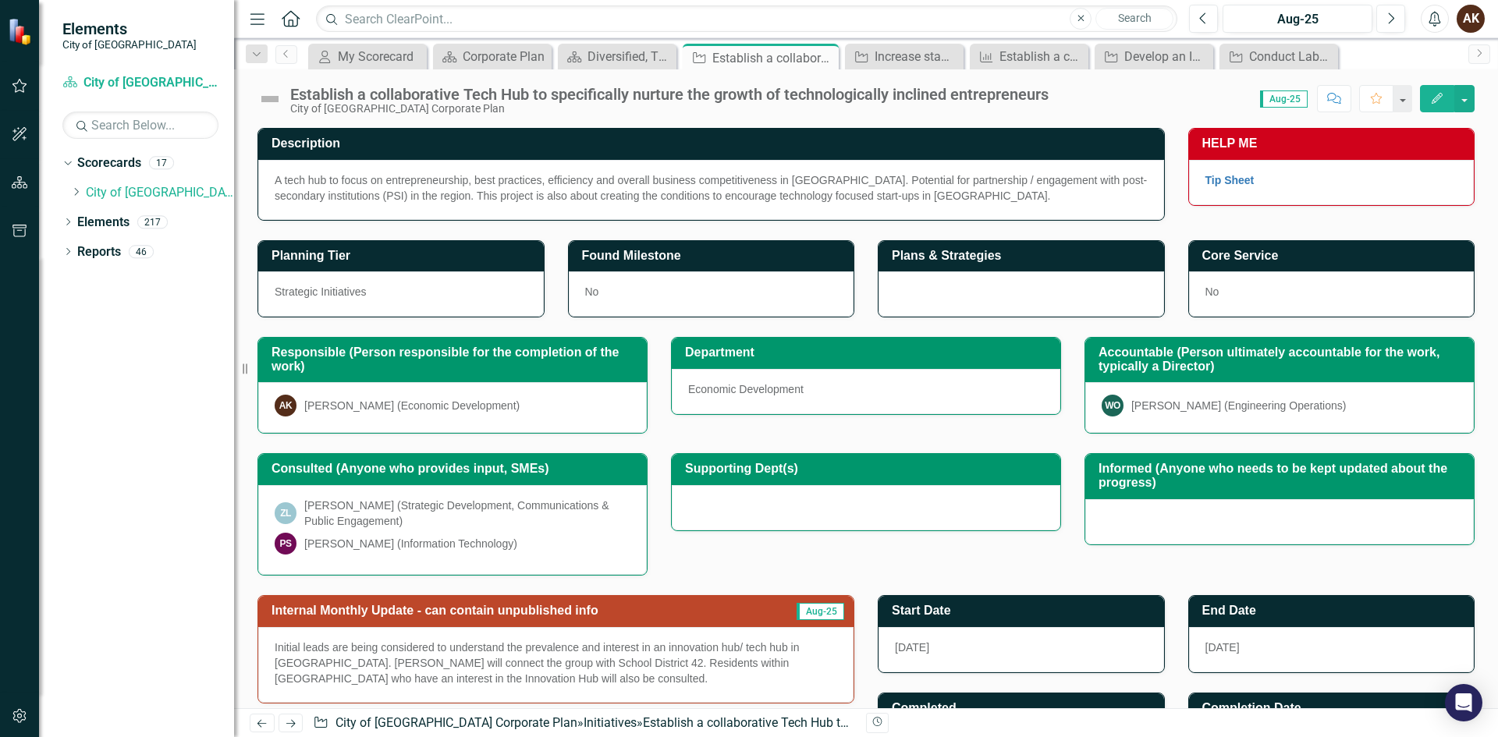
scroll to position [231, 0]
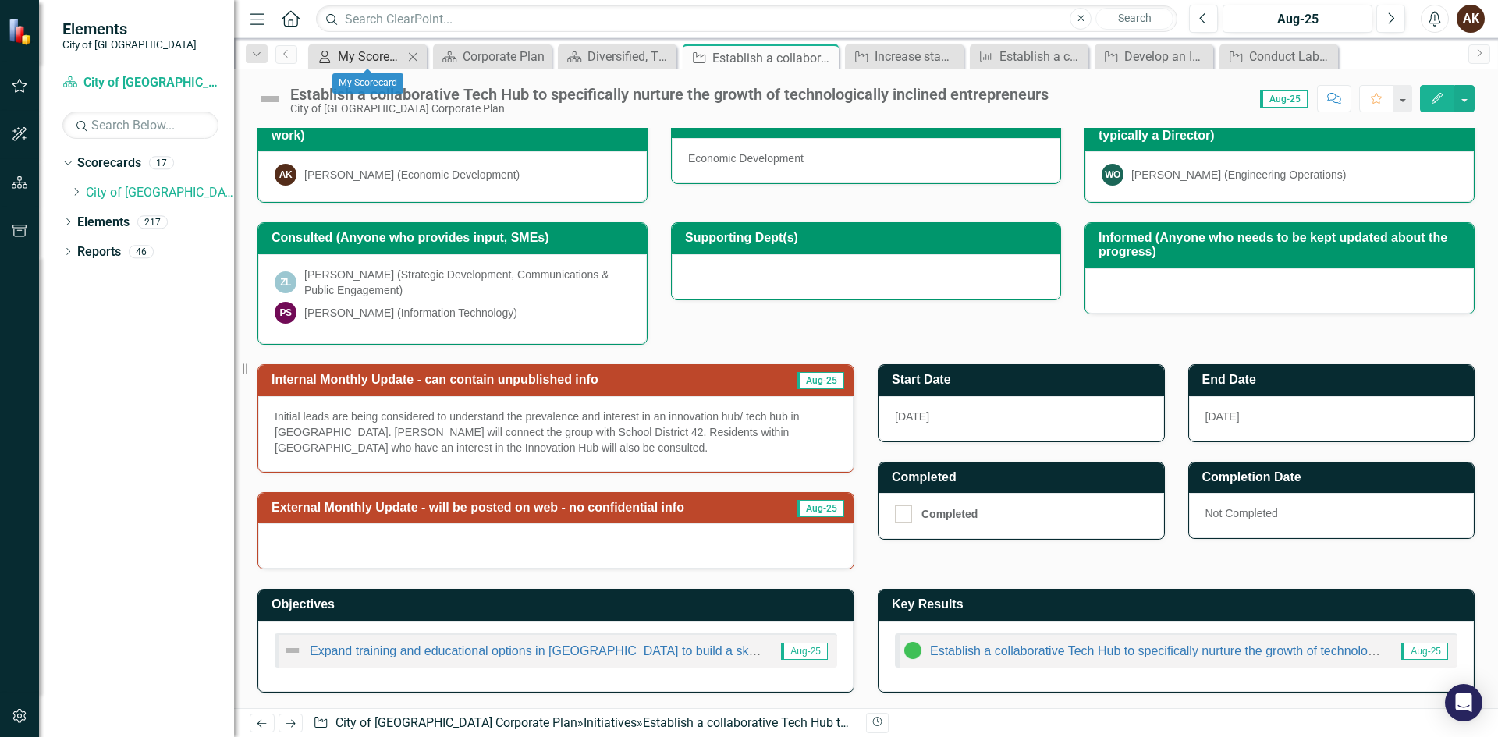
click at [336, 55] on link "My Scorecard My Scorecard" at bounding box center [357, 57] width 91 height 20
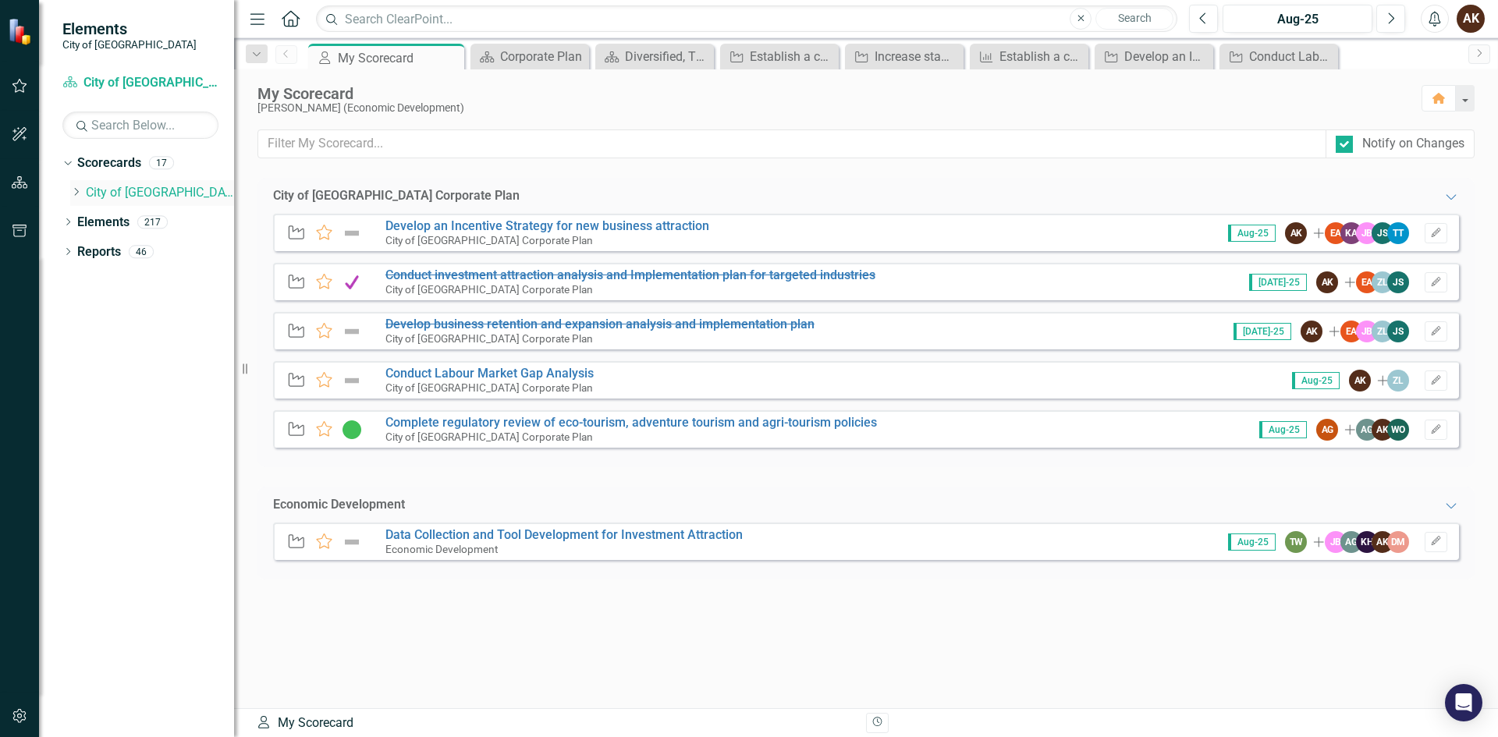
click at [78, 194] on icon "Dropdown" at bounding box center [76, 191] width 12 height 9
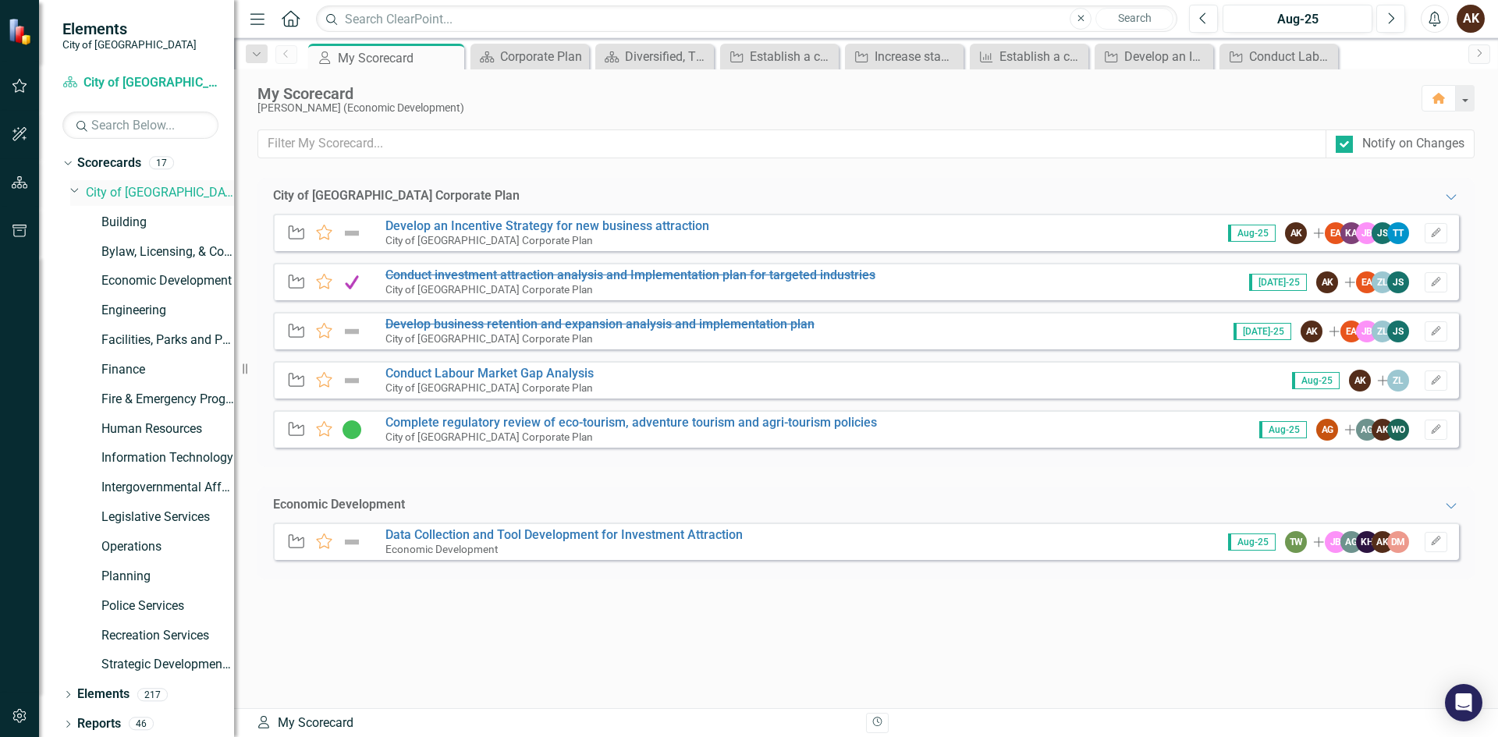
click at [127, 185] on link "City of [GEOGRAPHIC_DATA] Corporate Plan" at bounding box center [160, 193] width 148 height 18
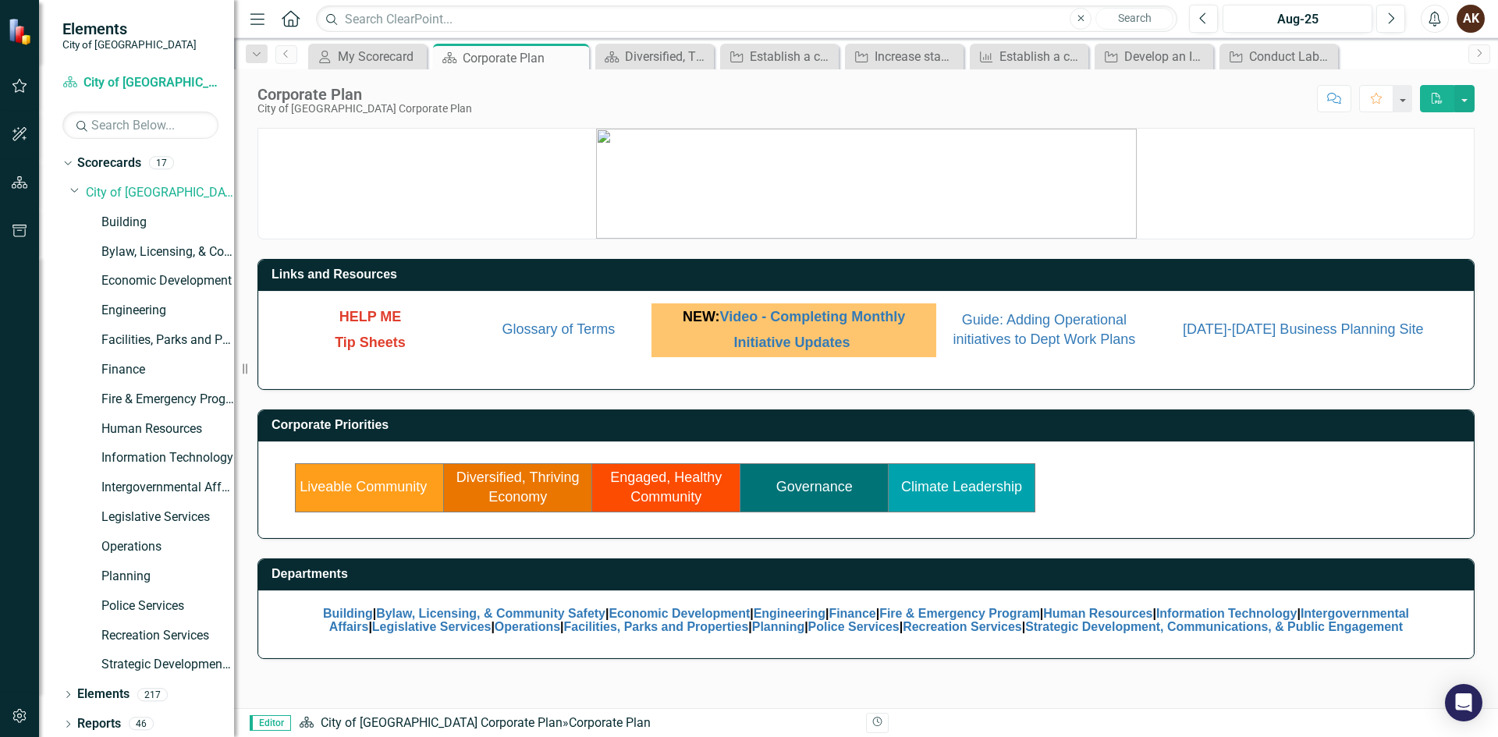
click at [517, 488] on td "Diversified, Thriving Economy" at bounding box center [518, 488] width 148 height 48
click at [538, 506] on td "Diversified, Thriving Economy" at bounding box center [518, 488] width 148 height 48
click at [536, 492] on link "Diversified, Thriving Economy" at bounding box center [517, 488] width 123 height 36
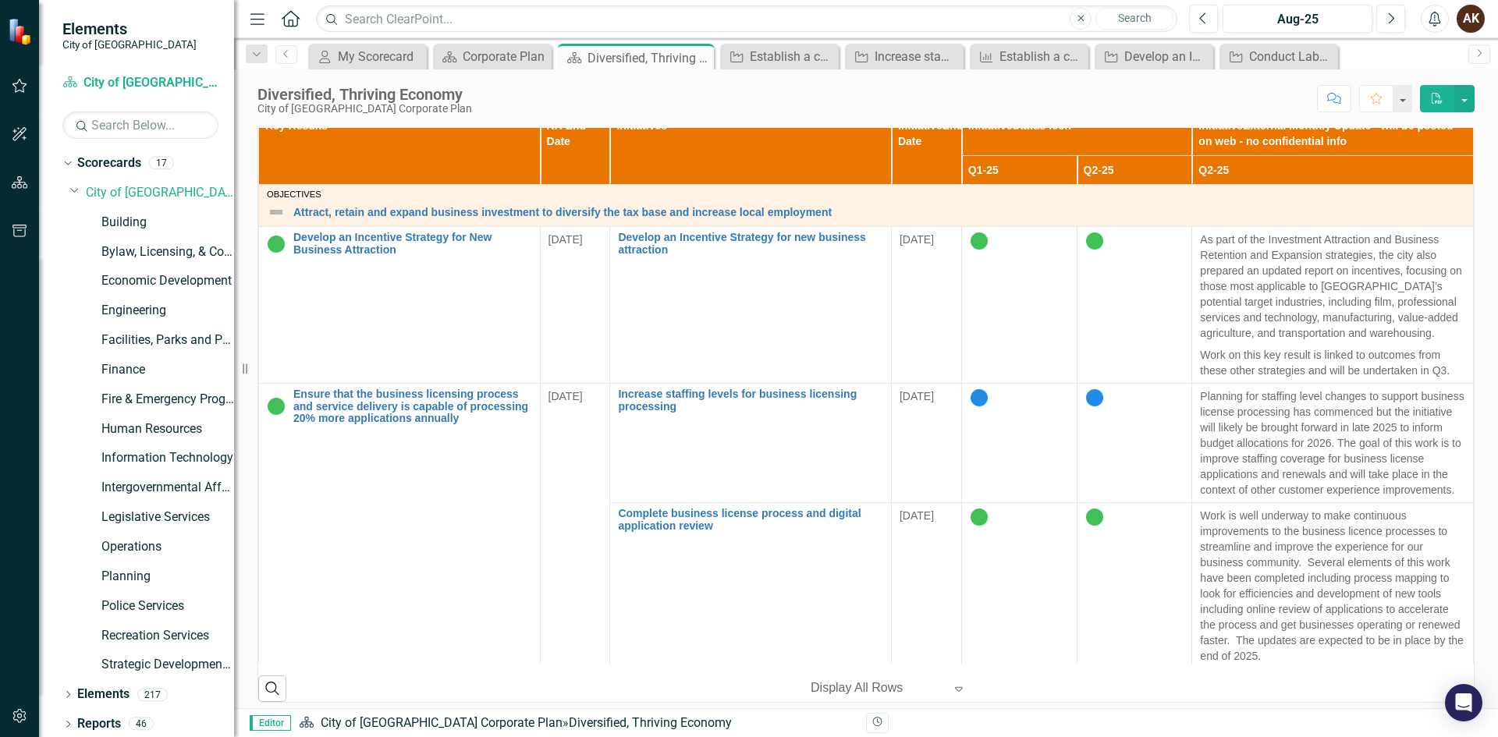
scroll to position [78, 0]
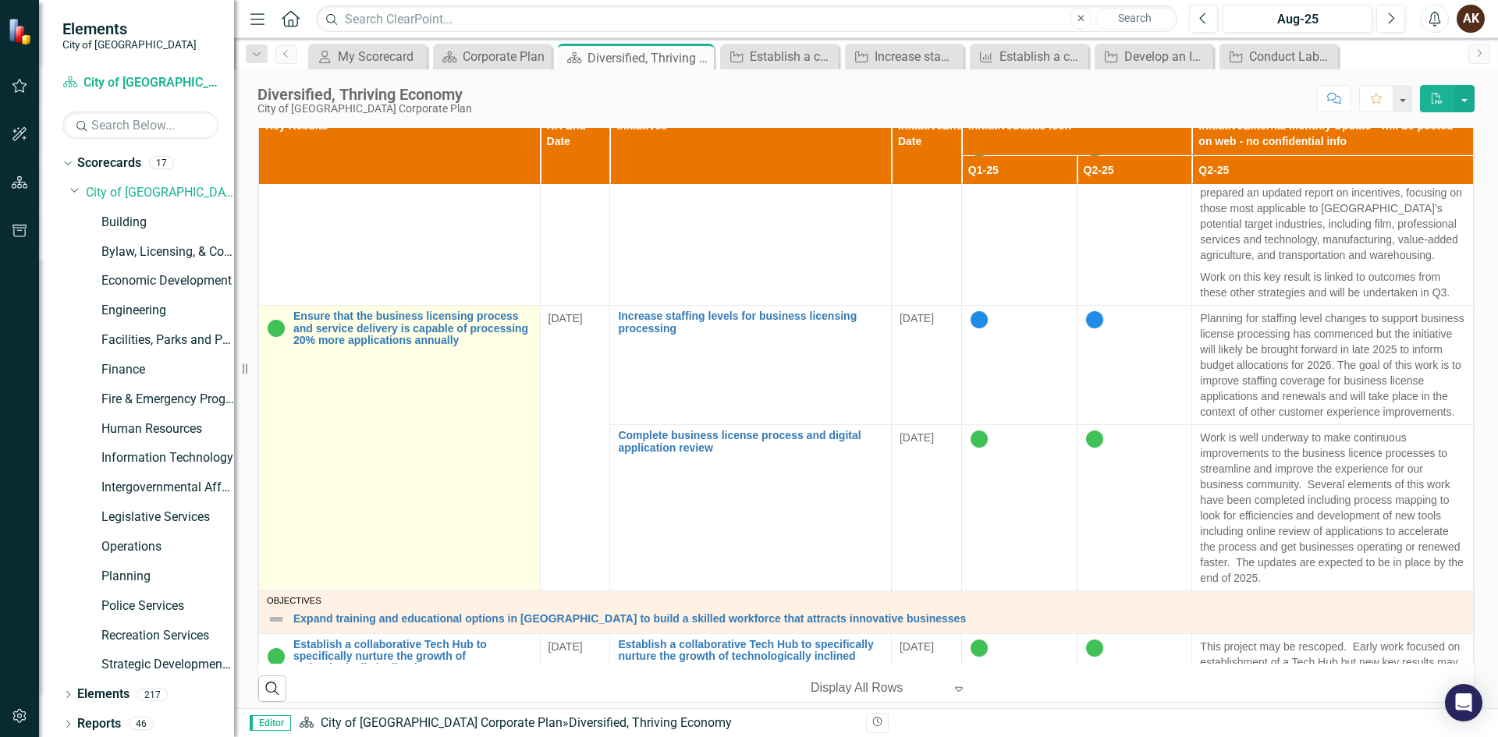
click at [464, 348] on td "Ensure that the business licensing process and service delivery is capable of p…" at bounding box center [400, 449] width 282 height 286
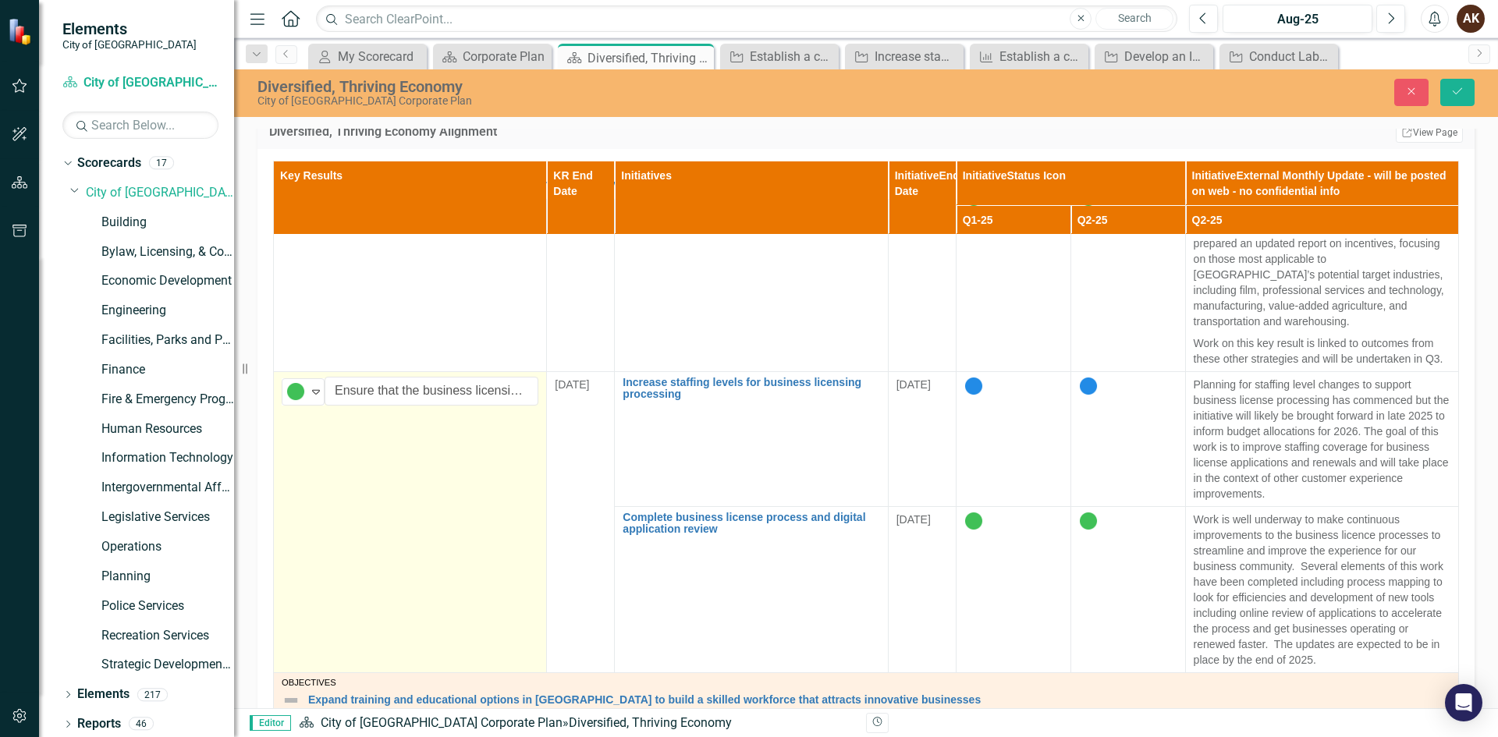
click at [476, 507] on td "In Progress Expand Ensure that the business licensing process and service deliv…" at bounding box center [410, 521] width 273 height 301
click at [417, 498] on td "In Progress Expand Ensure that the business licensing process and service deliv…" at bounding box center [410, 521] width 273 height 301
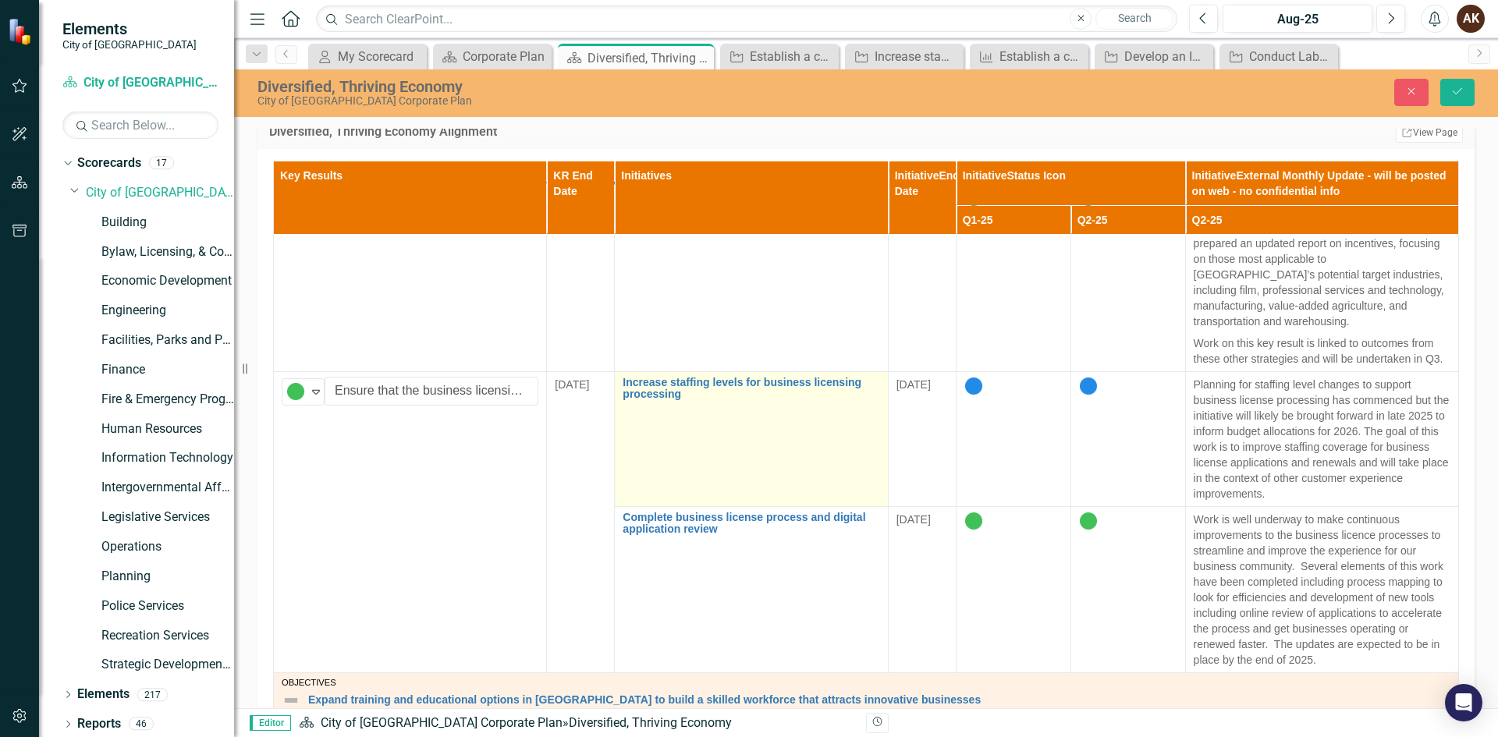
click at [786, 485] on td "Increase staffing levels for business licensing processing Edit Edit Initiative…" at bounding box center [751, 438] width 273 height 135
click at [728, 406] on input "Increase staffing levels for business licensing processing" at bounding box center [751, 391] width 257 height 29
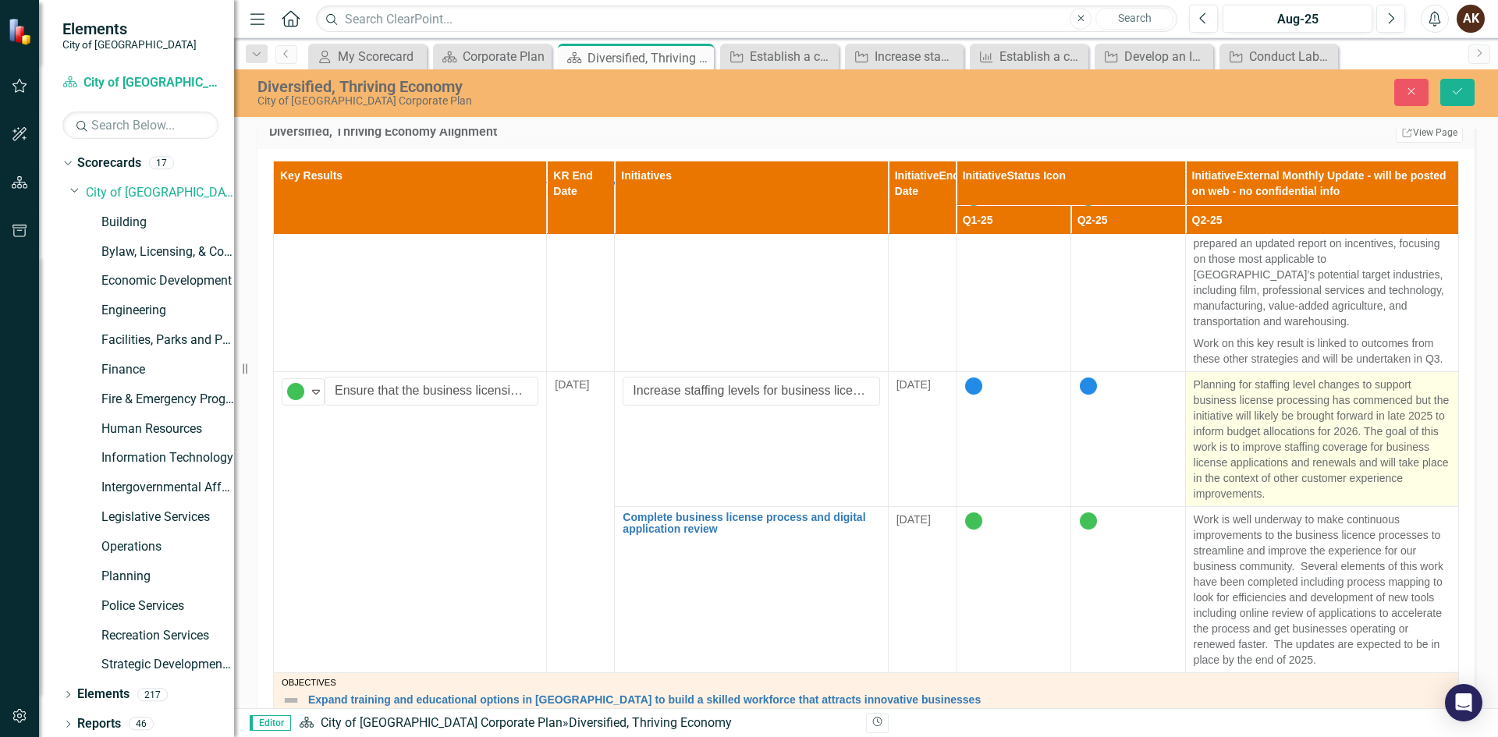
click at [1363, 492] on p "Planning for staffing level changes to support business license processing has …" at bounding box center [1322, 439] width 257 height 125
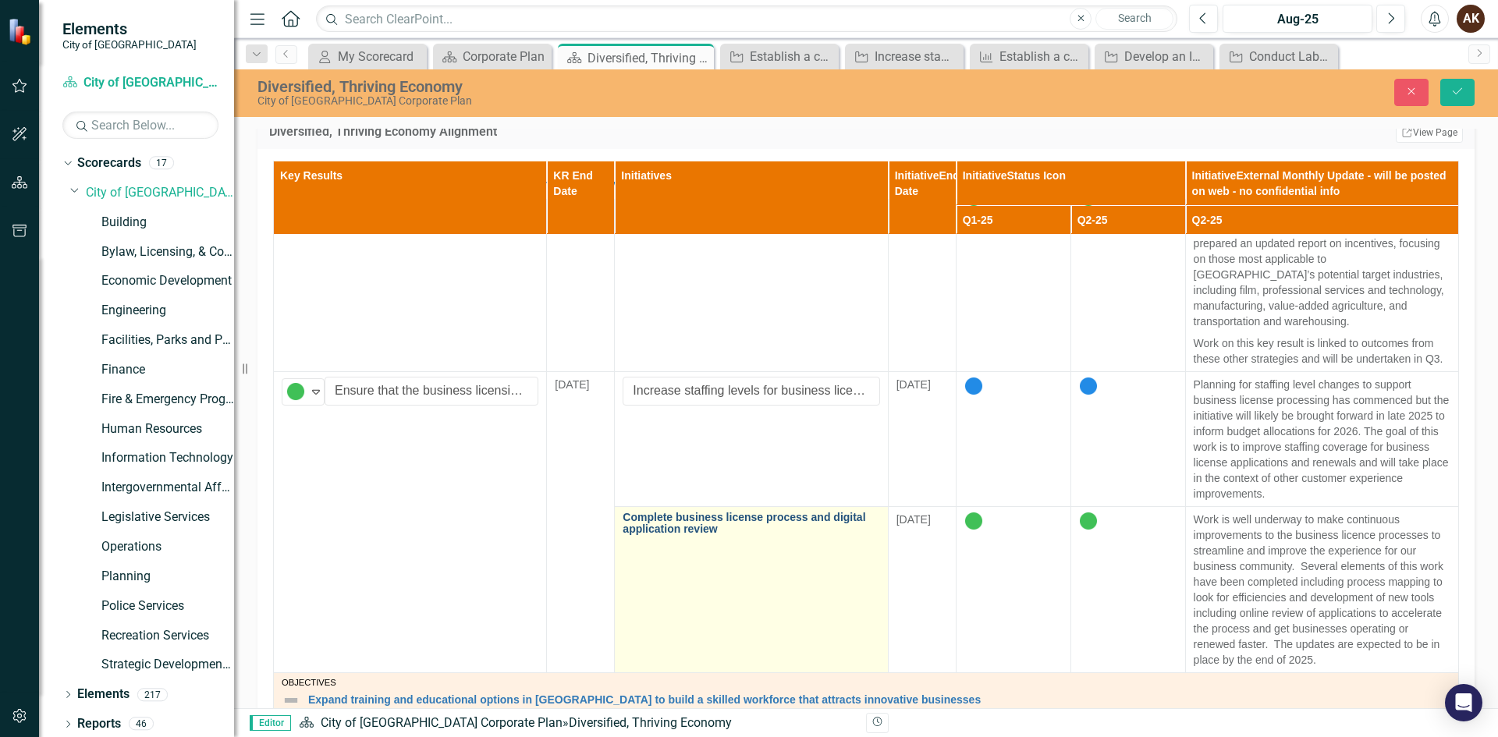
click at [763, 532] on link "Complete business license process and digital application review" at bounding box center [751, 524] width 257 height 24
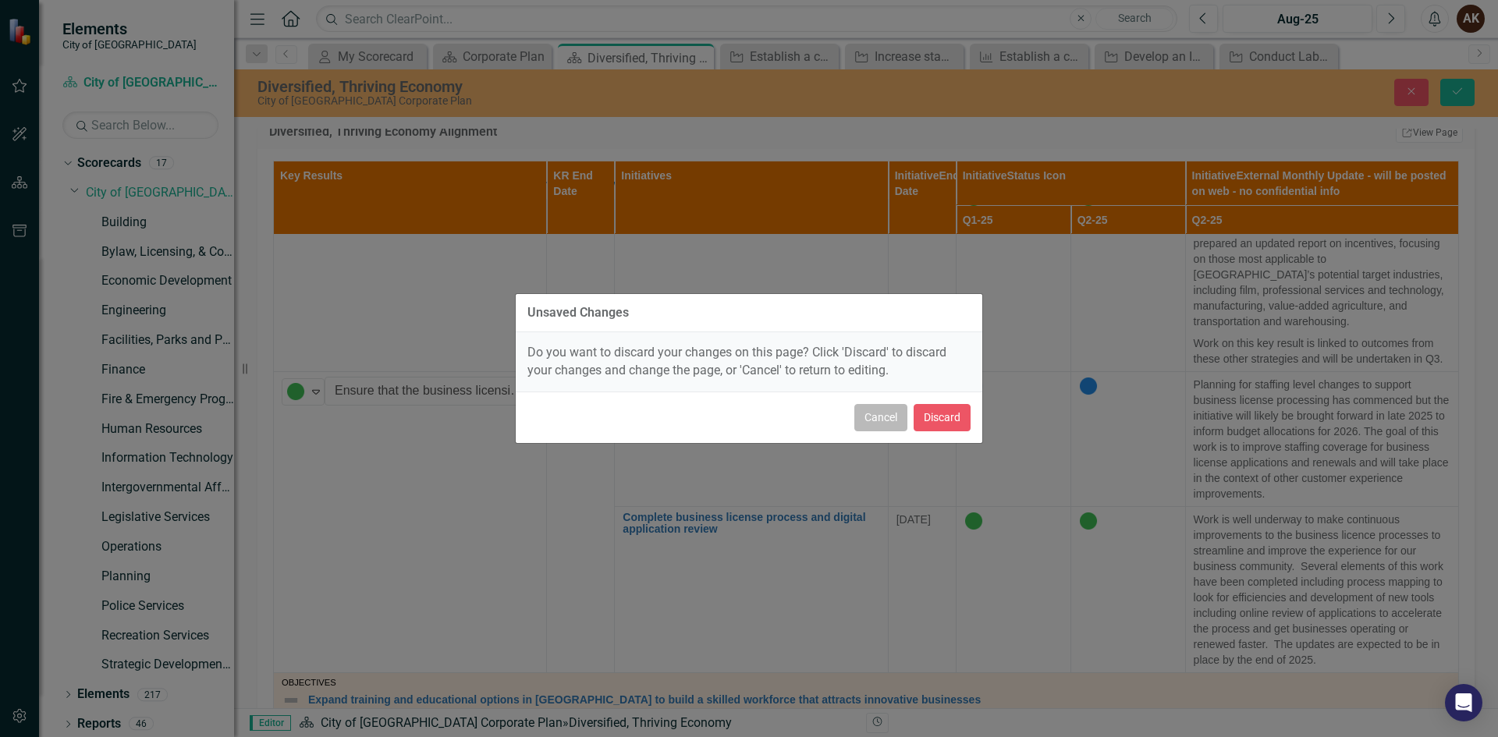
click at [880, 421] on button "Cancel" at bounding box center [880, 417] width 53 height 27
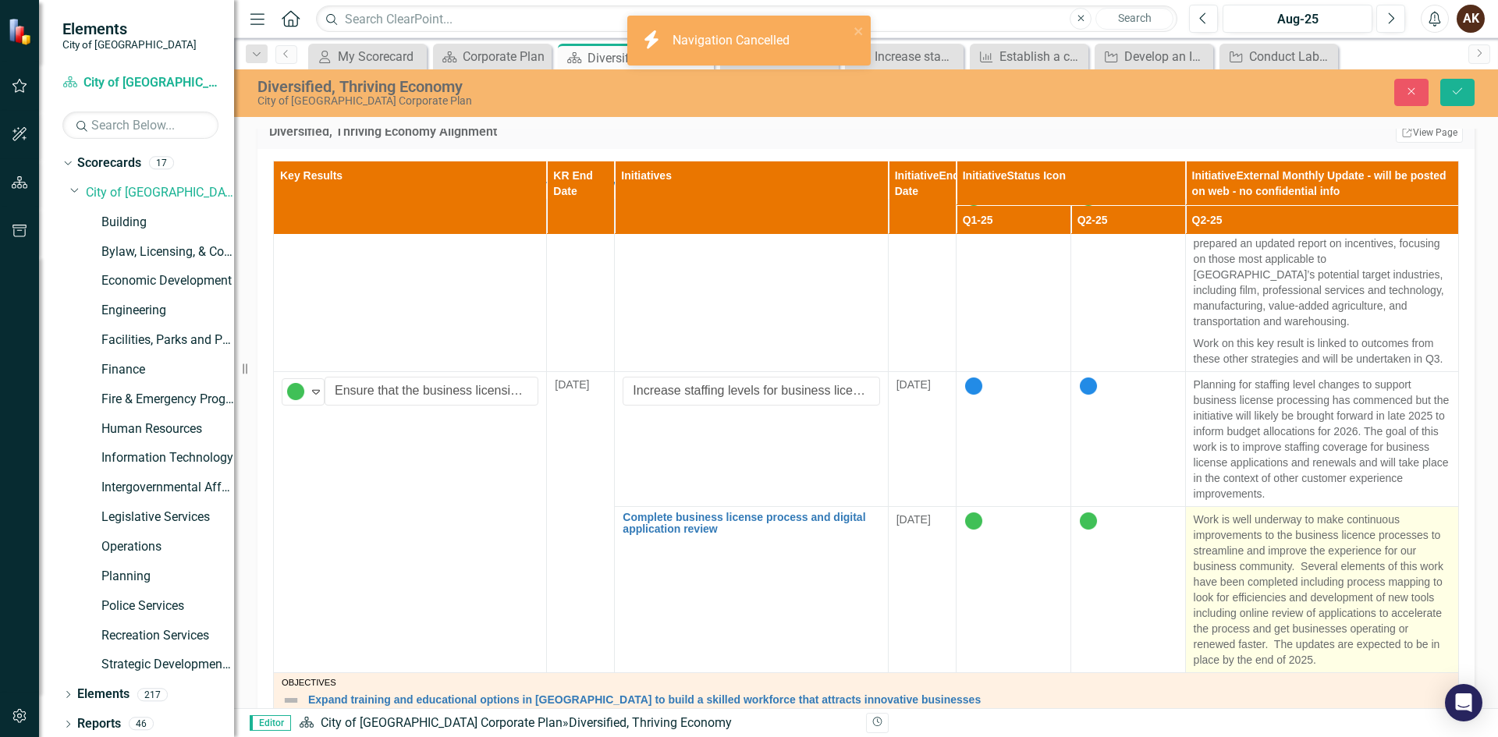
click at [1329, 581] on p "Work is well underway to make continuous improvements to the business licence p…" at bounding box center [1322, 590] width 257 height 156
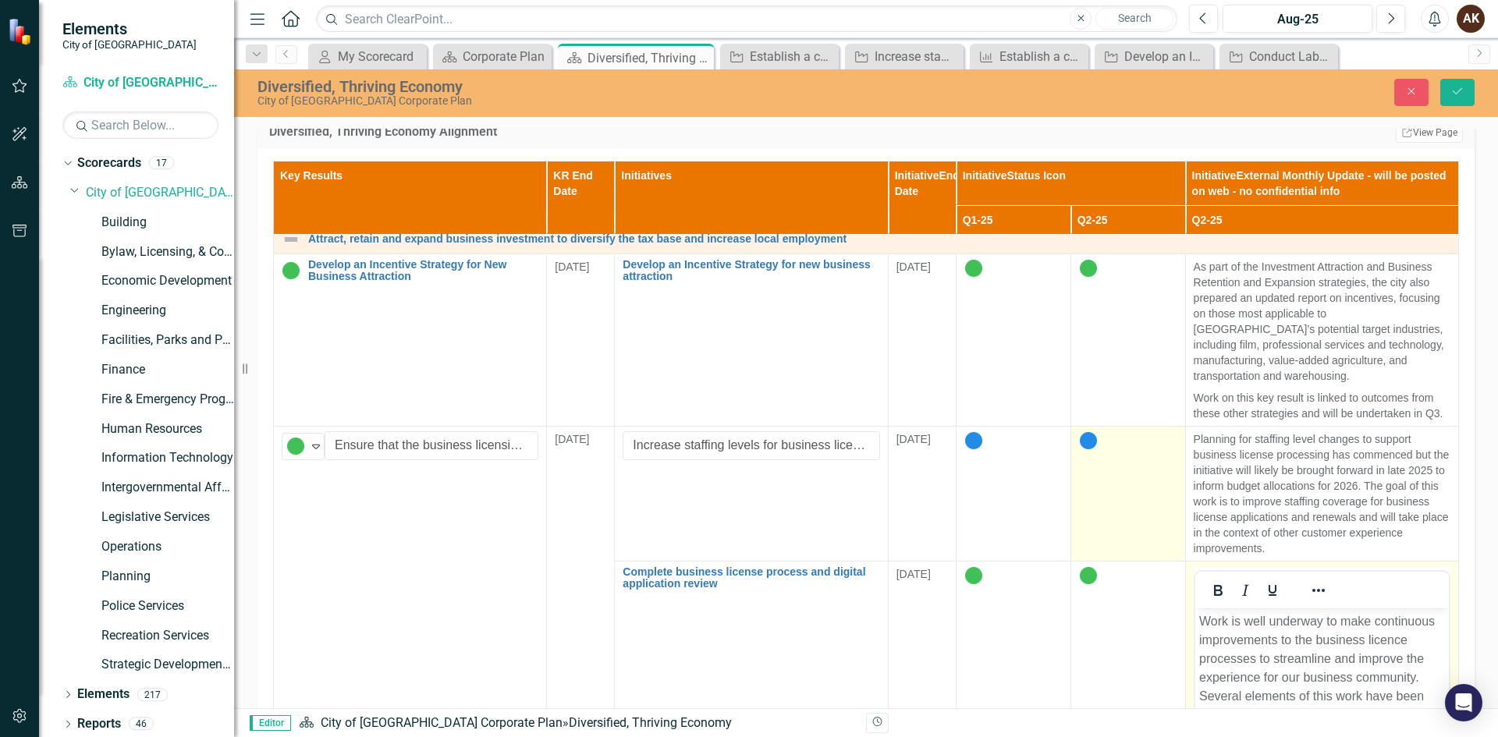
scroll to position [0, 0]
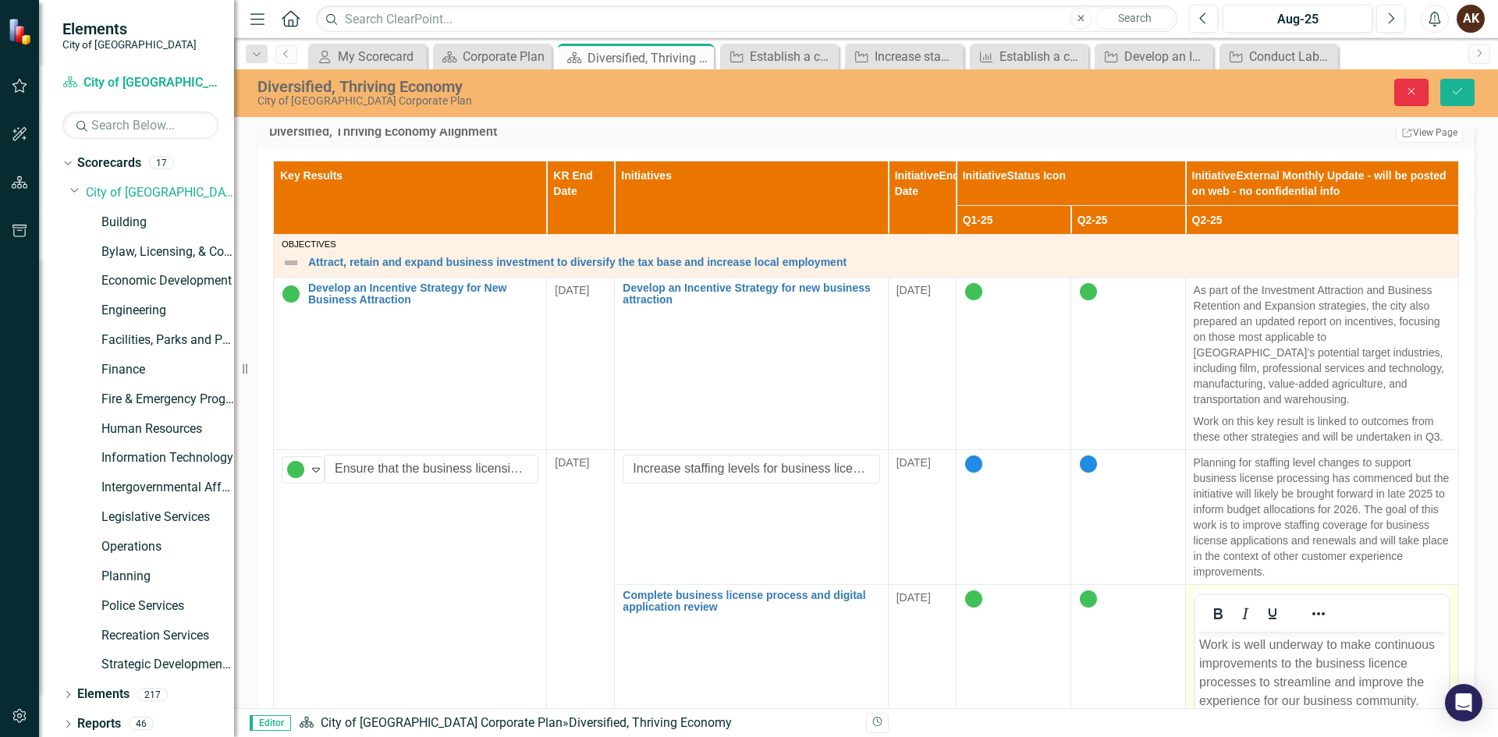
click at [1410, 88] on icon "Close" at bounding box center [1412, 91] width 14 height 11
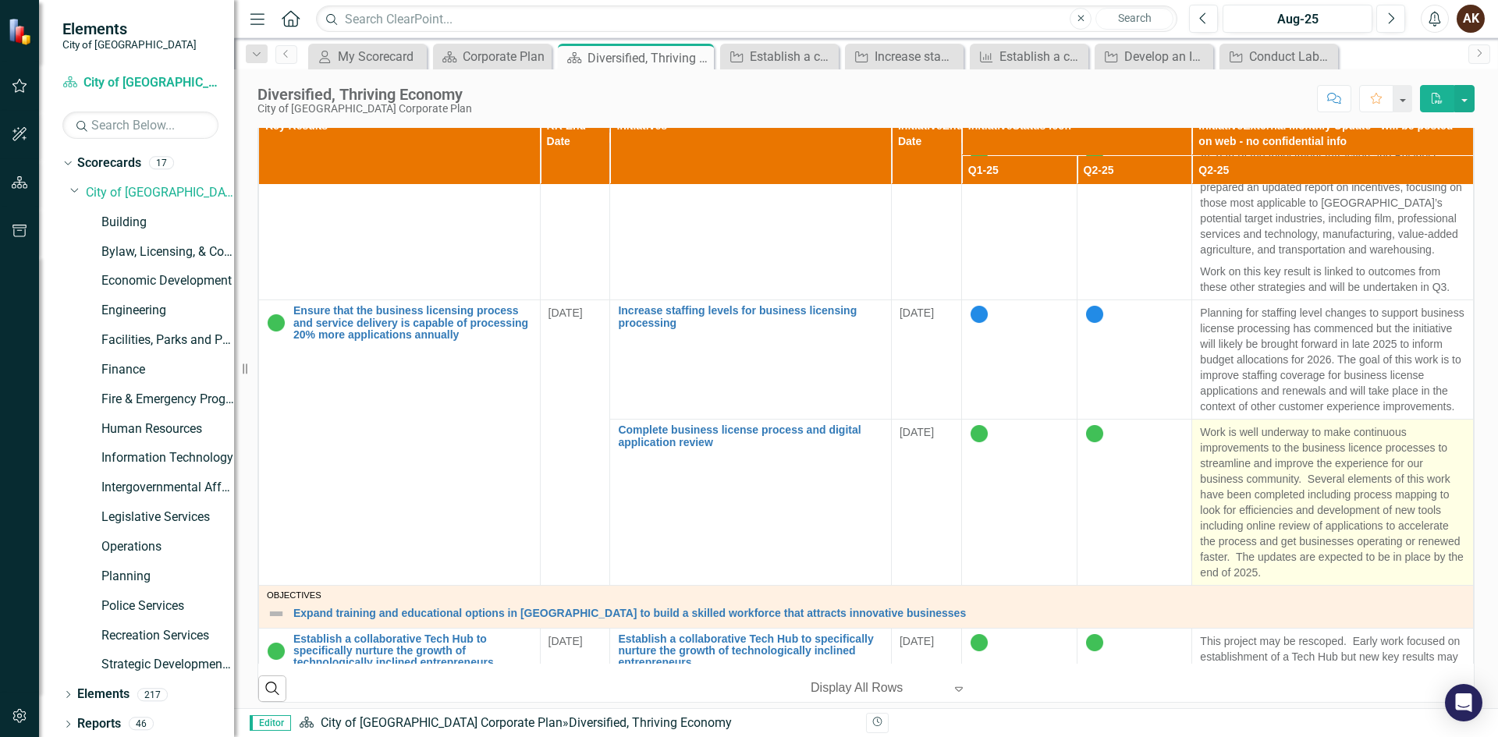
scroll to position [78, 0]
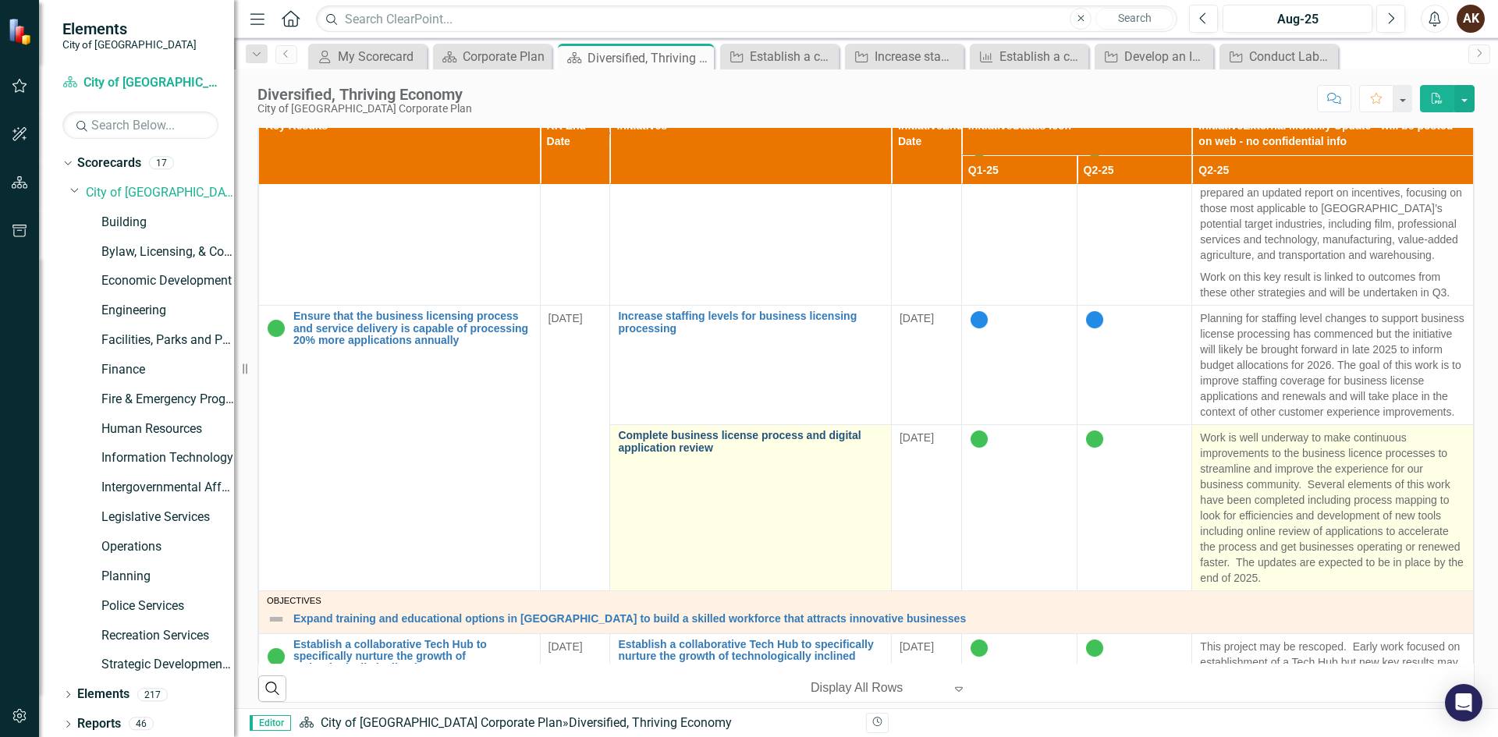
click at [702, 454] on link "Complete business license process and digital application review" at bounding box center [750, 442] width 265 height 24
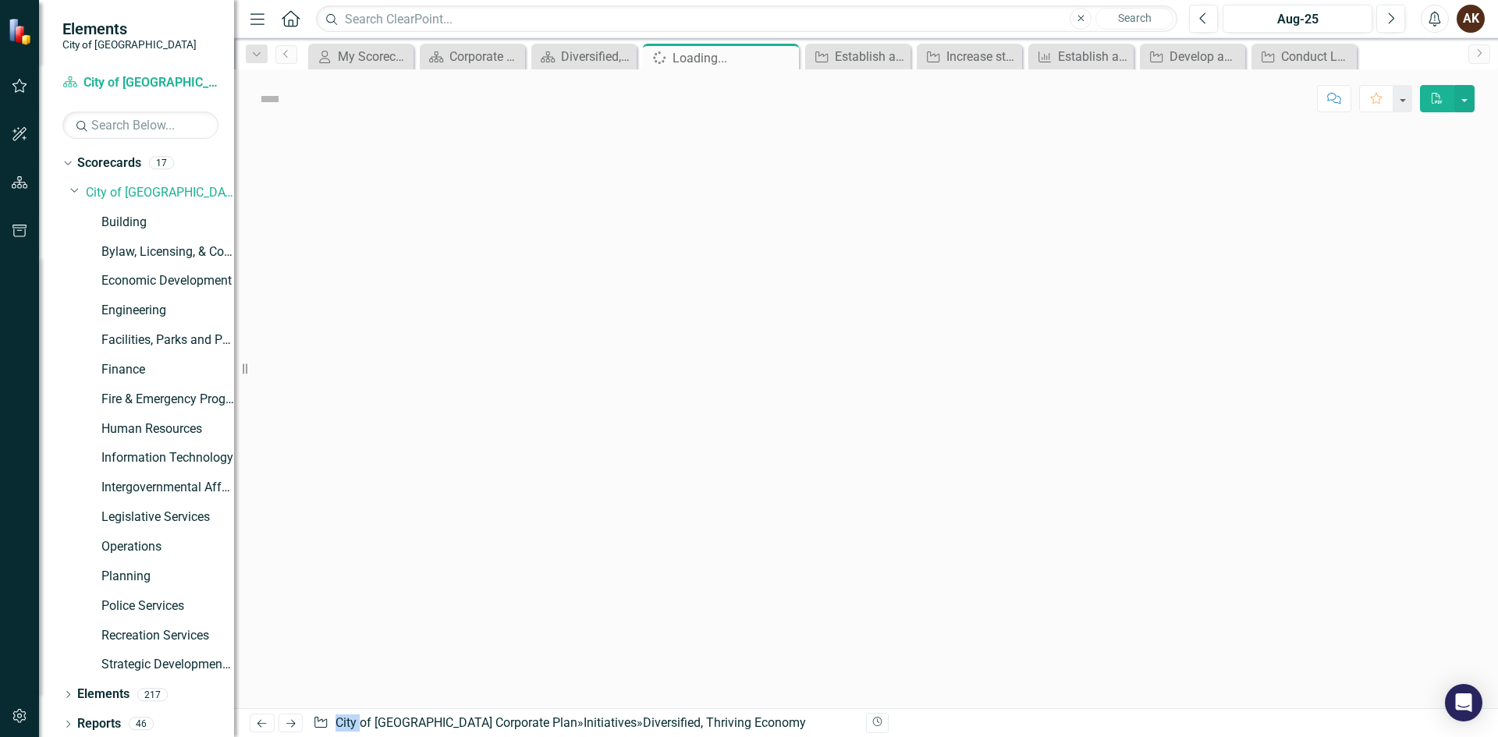
click at [702, 455] on div at bounding box center [866, 418] width 1264 height 581
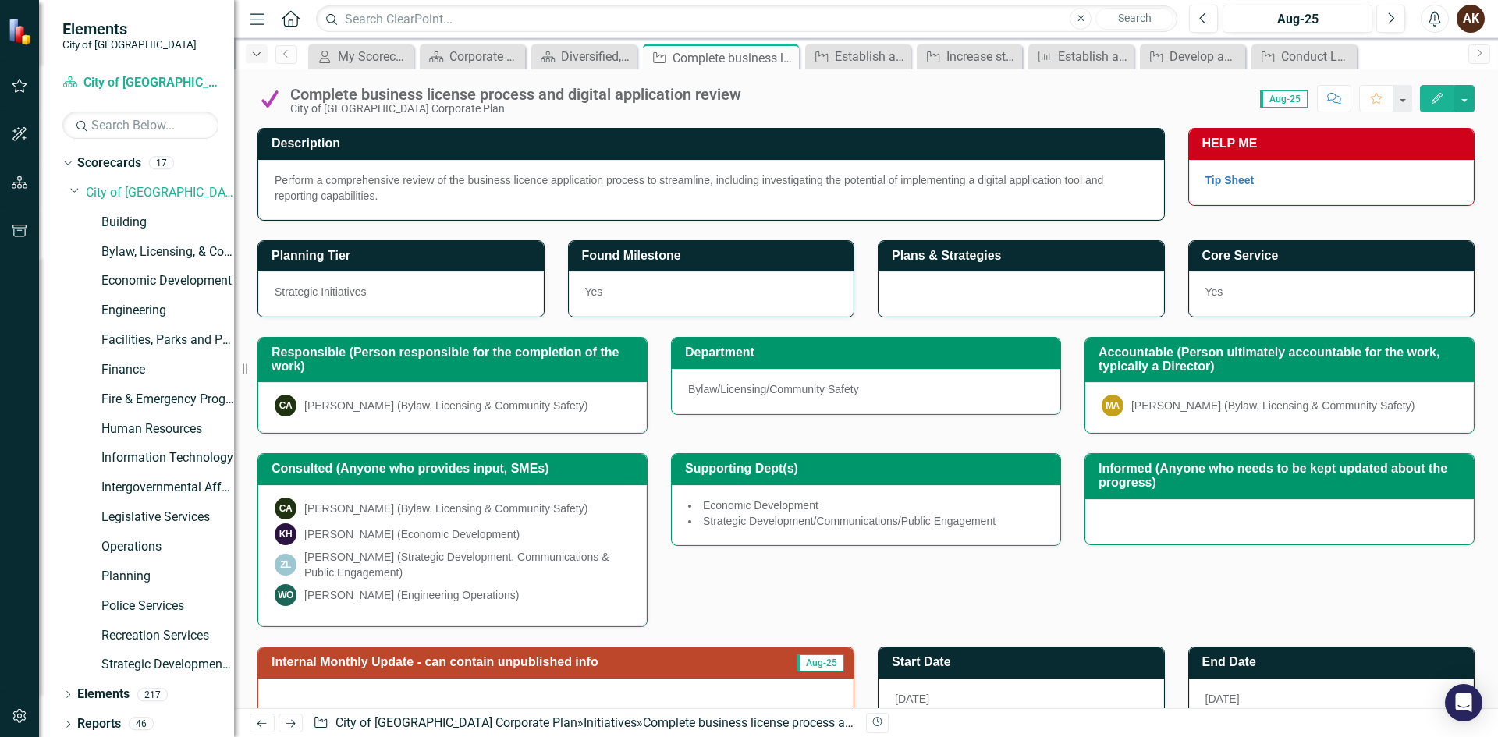
click at [257, 50] on icon "Dropdown" at bounding box center [257, 54] width 14 height 11
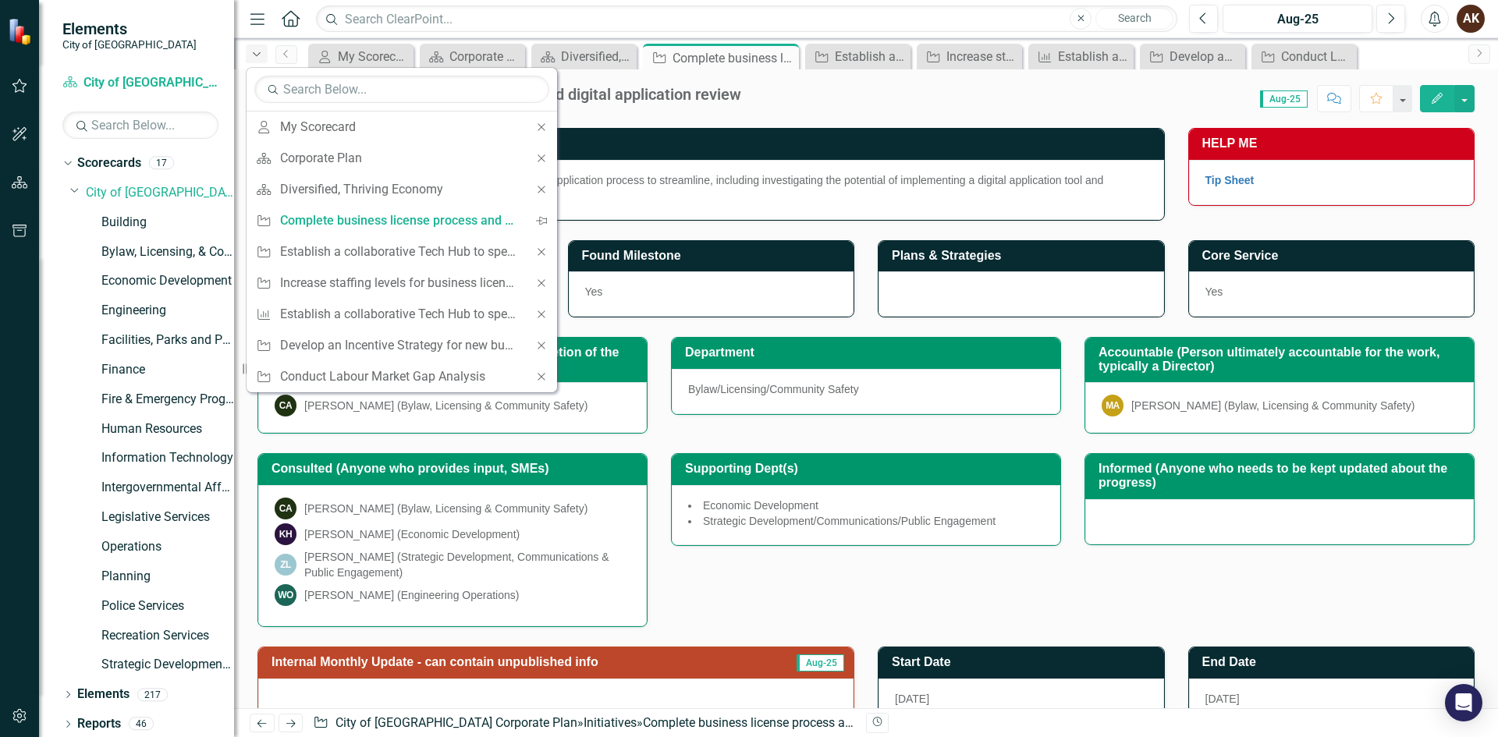
click at [262, 59] on icon "Dropdown" at bounding box center [257, 54] width 14 height 11
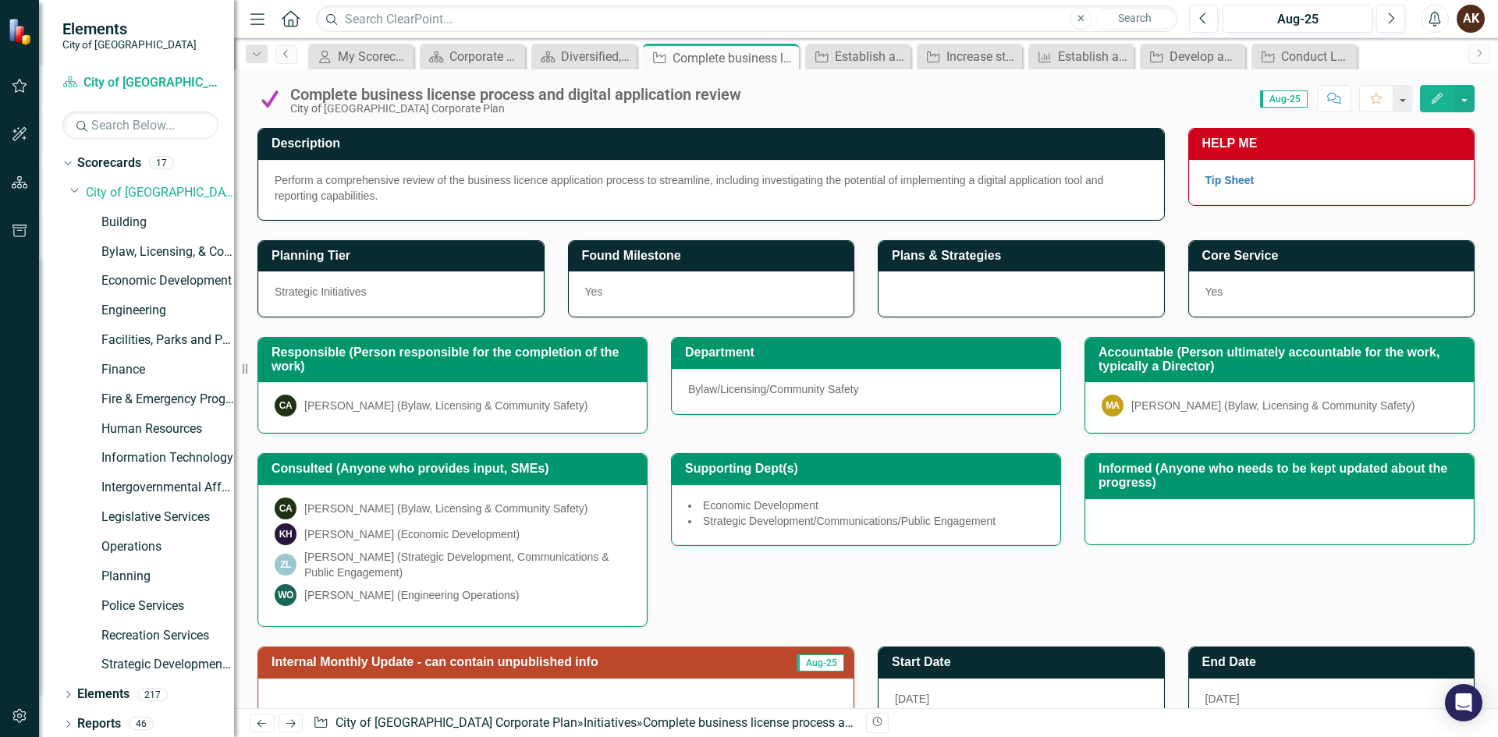
click at [287, 55] on icon "Previous" at bounding box center [286, 53] width 12 height 9
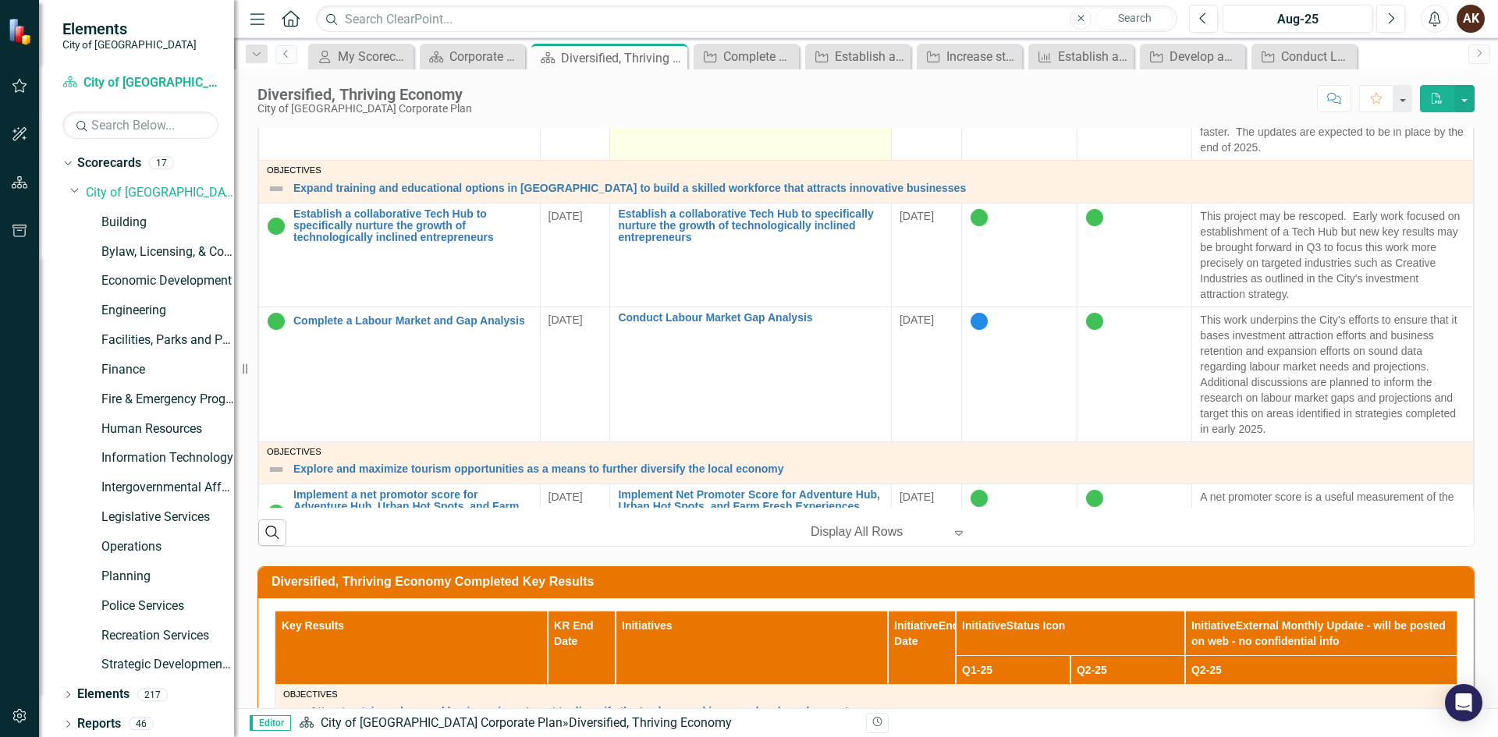
scroll to position [390, 0]
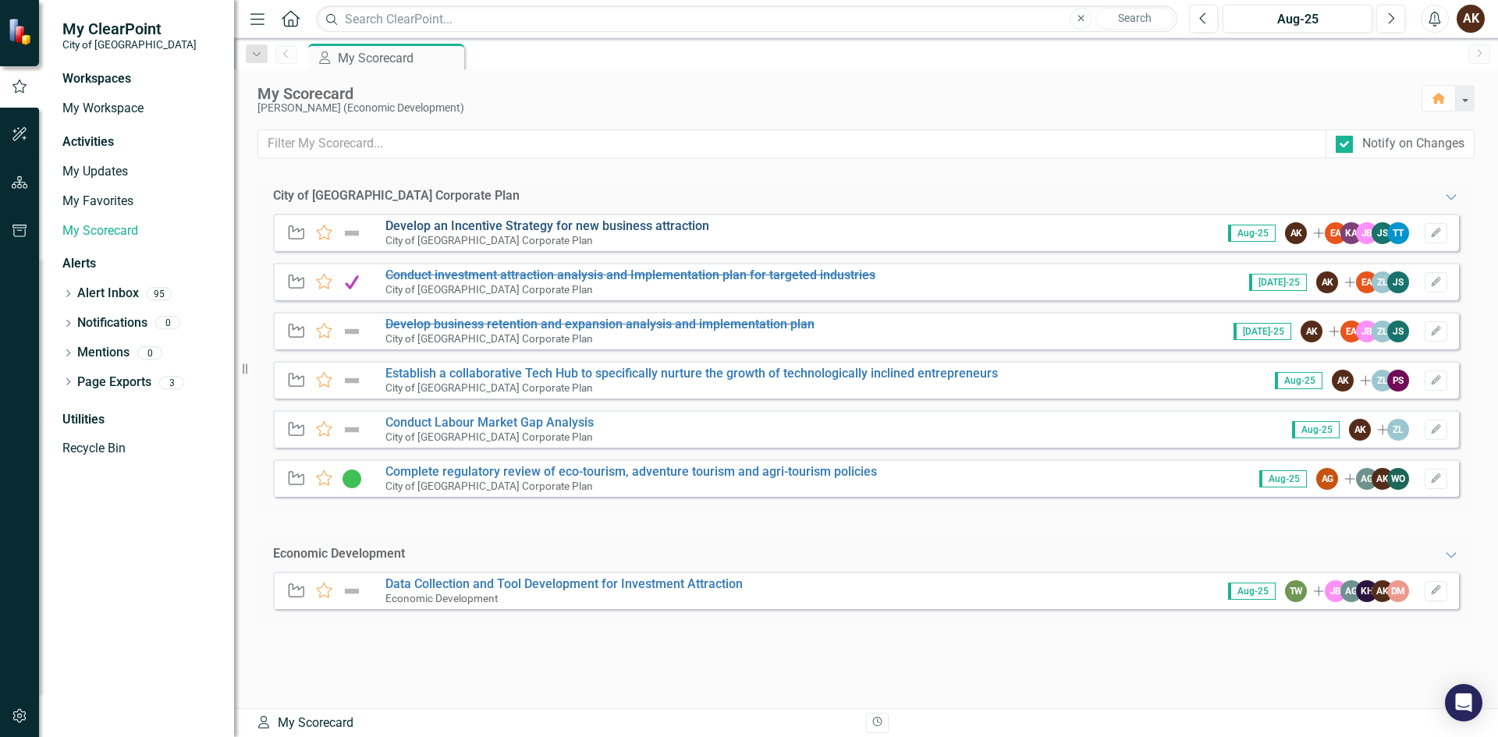
click at [414, 233] on link "Develop an Incentive Strategy for new business attraction" at bounding box center [547, 225] width 324 height 15
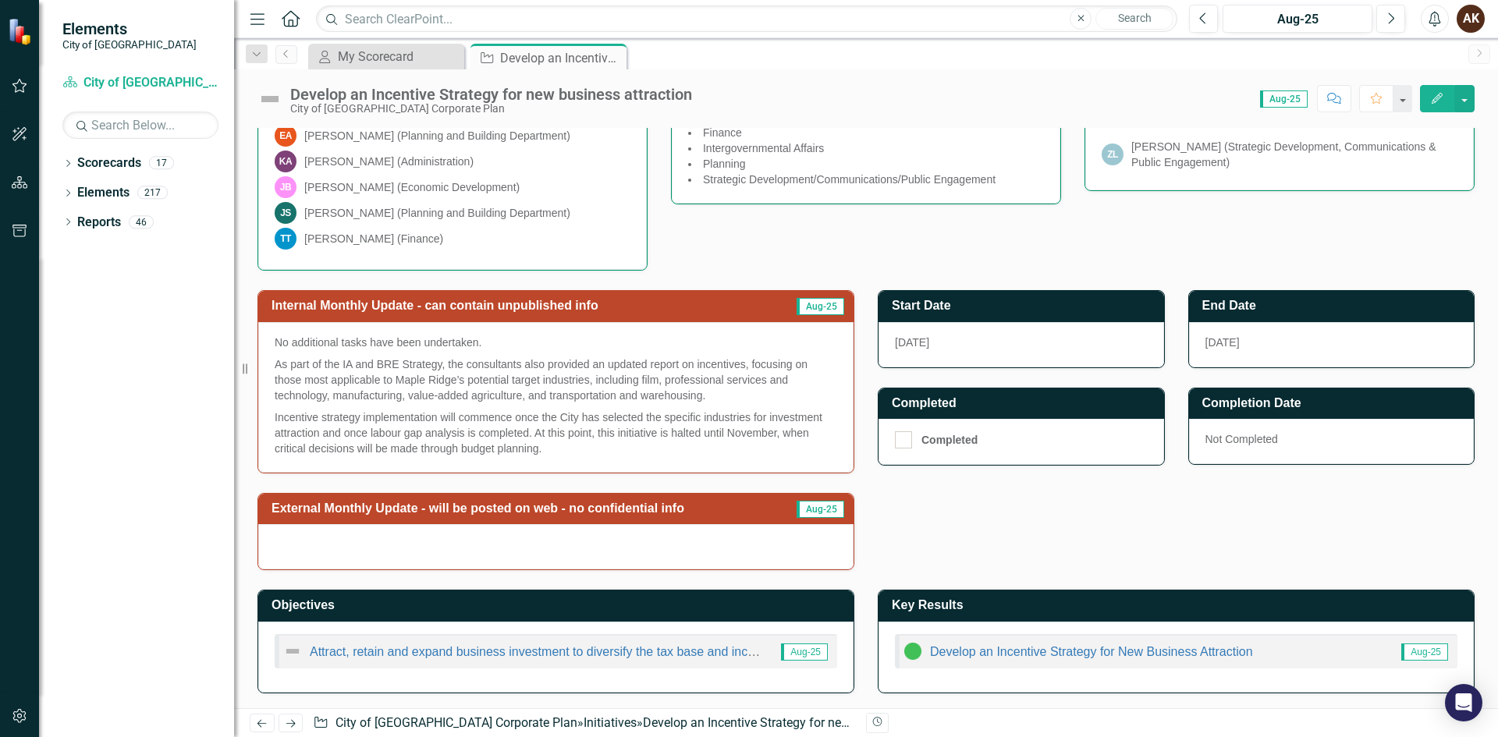
scroll to position [359, 0]
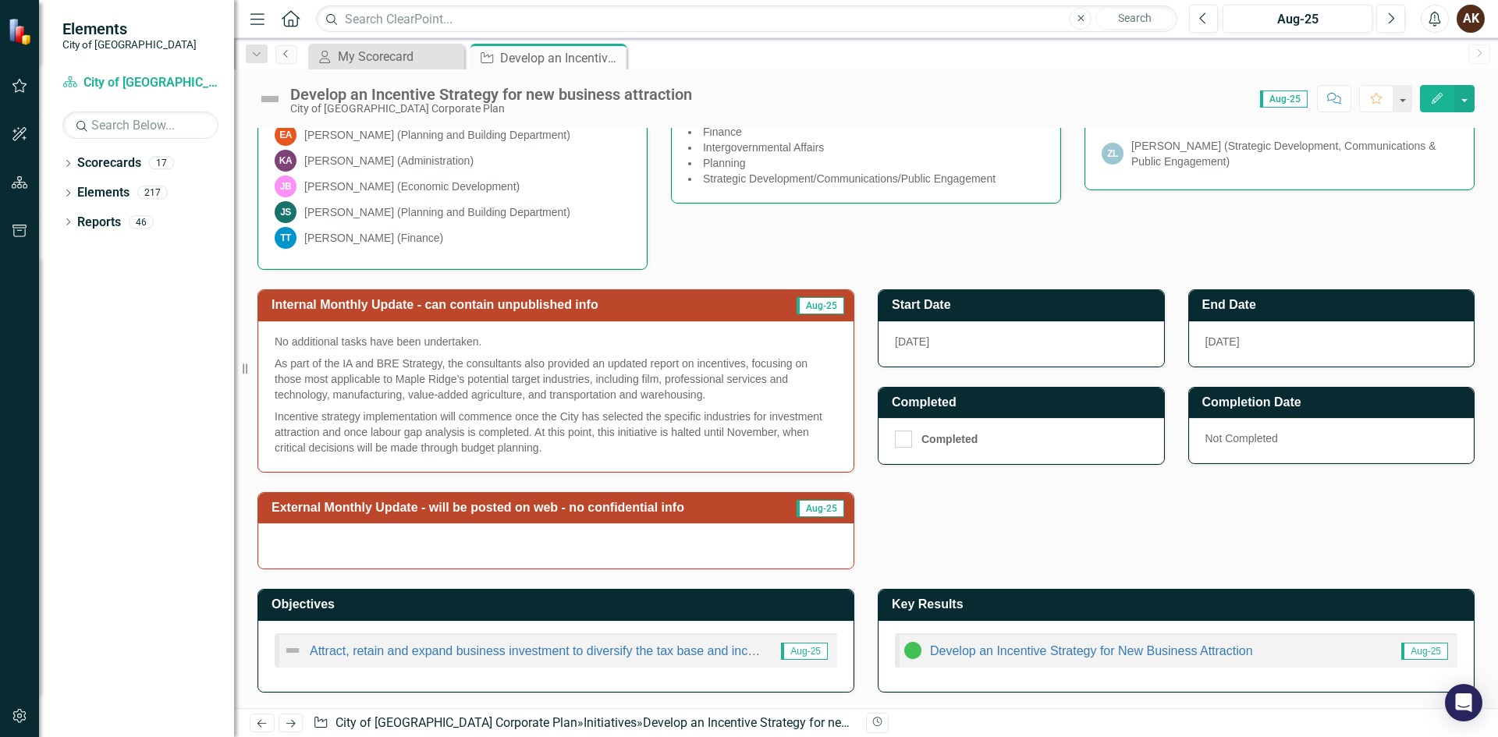
click at [290, 53] on icon "Previous" at bounding box center [286, 53] width 12 height 9
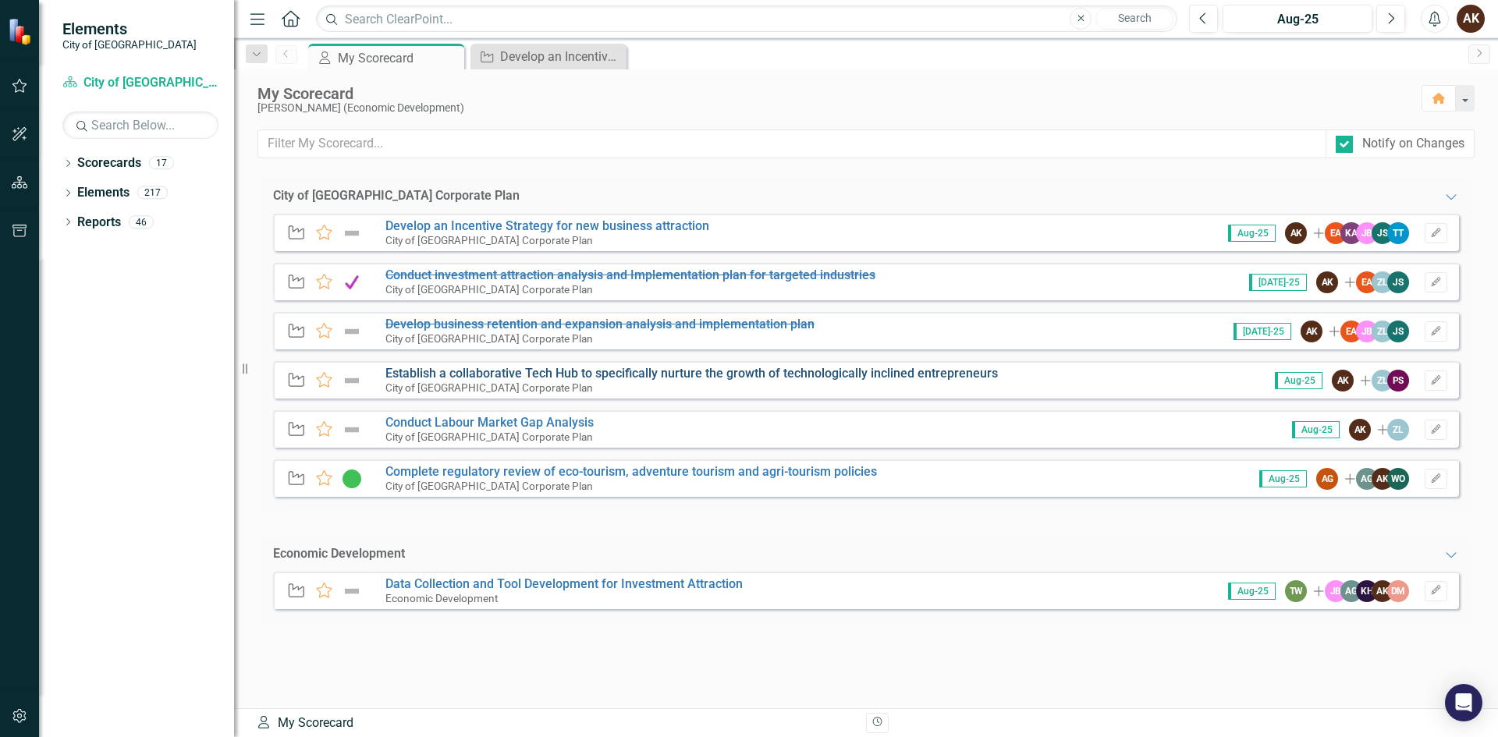
click at [413, 370] on link "Establish a collaborative Tech Hub to specifically nurture the growth of techno…" at bounding box center [691, 373] width 613 height 15
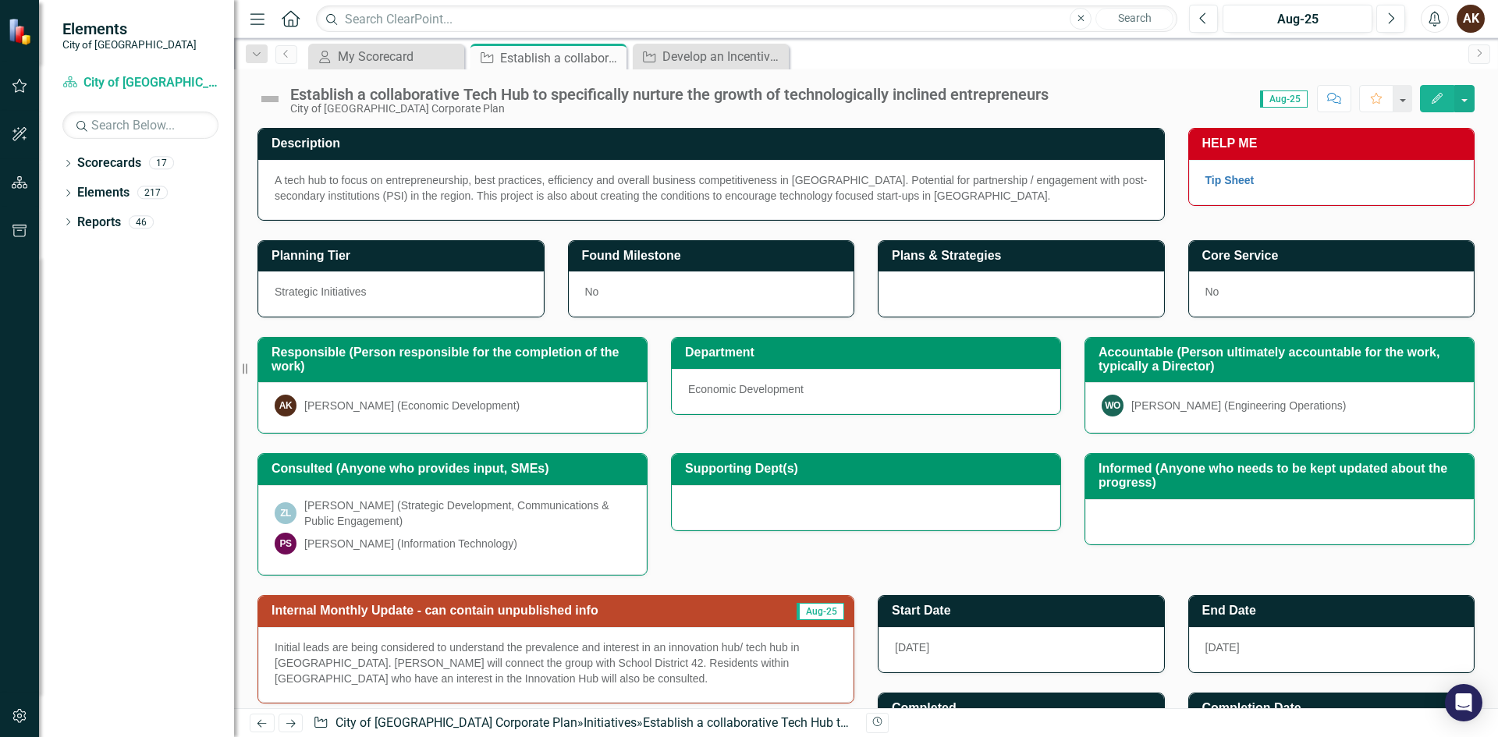
click at [535, 680] on p "Initial leads are being considered to understand the prevalence and interest in…" at bounding box center [556, 663] width 563 height 47
click at [730, 674] on p "Initial leads are being considered to understand the prevalence and interest in…" at bounding box center [556, 663] width 563 height 47
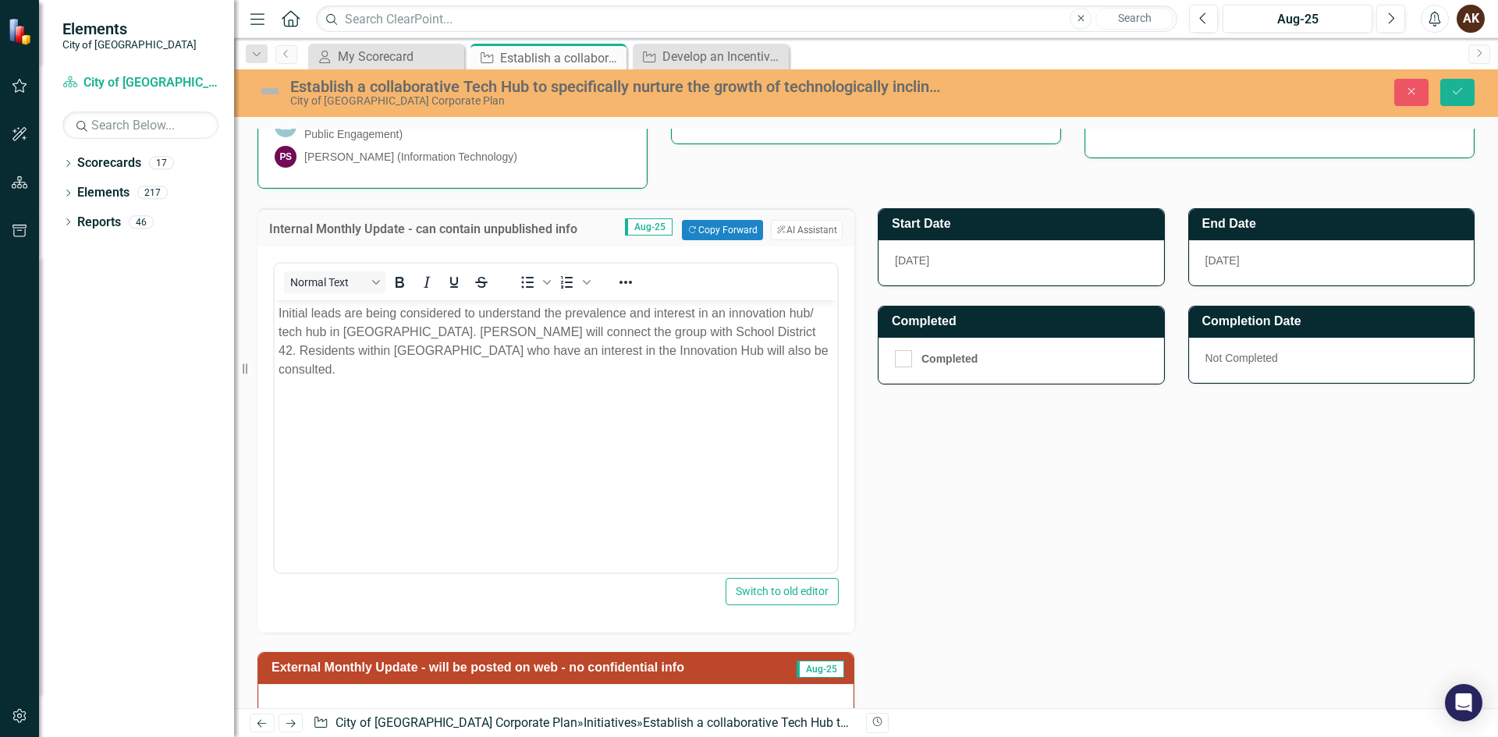
scroll to position [390, 0]
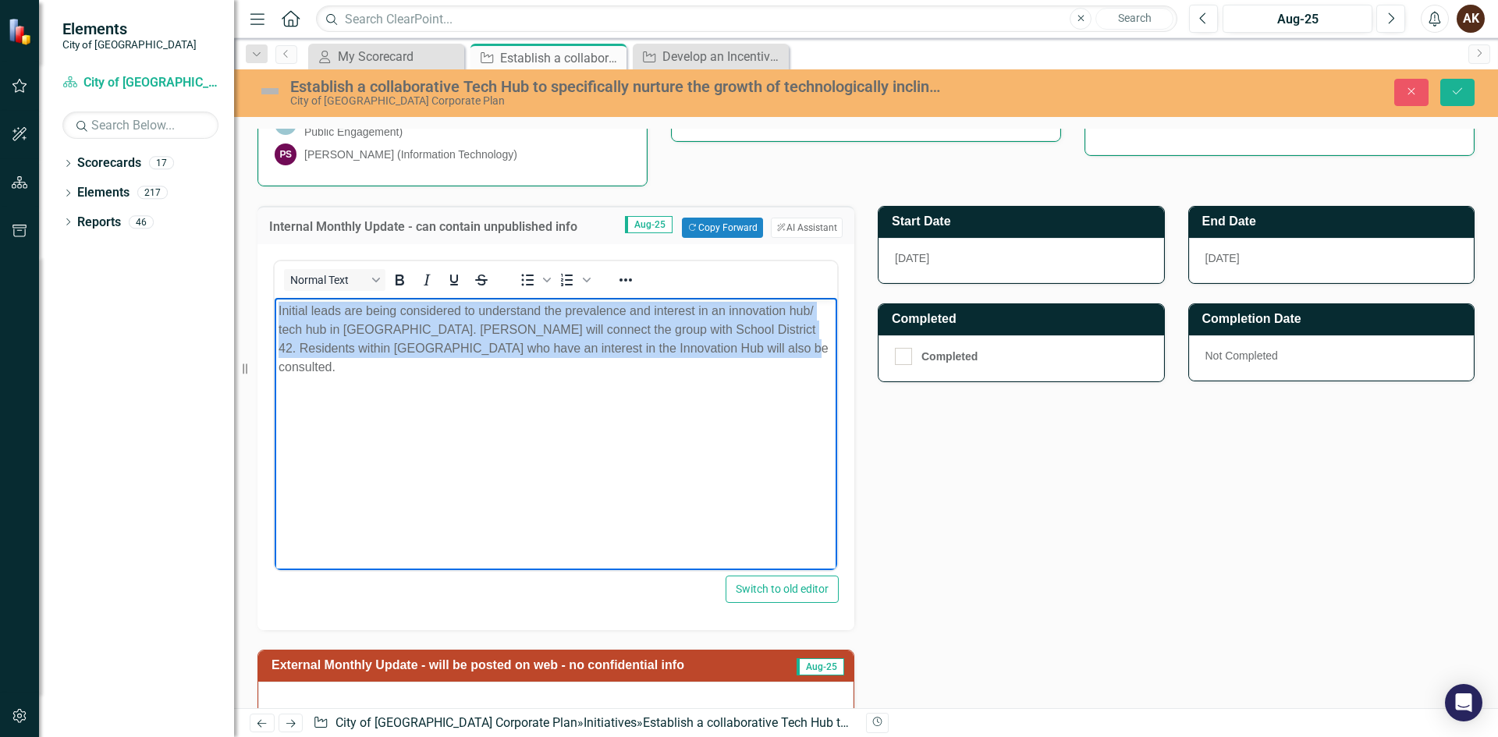
drag, startPoint x: 774, startPoint y: 351, endPoint x: 212, endPoint y: 296, distance: 564.6
click at [275, 298] on html "Initial leads are being considered to understand the prevalence and interest in…" at bounding box center [556, 415] width 563 height 234
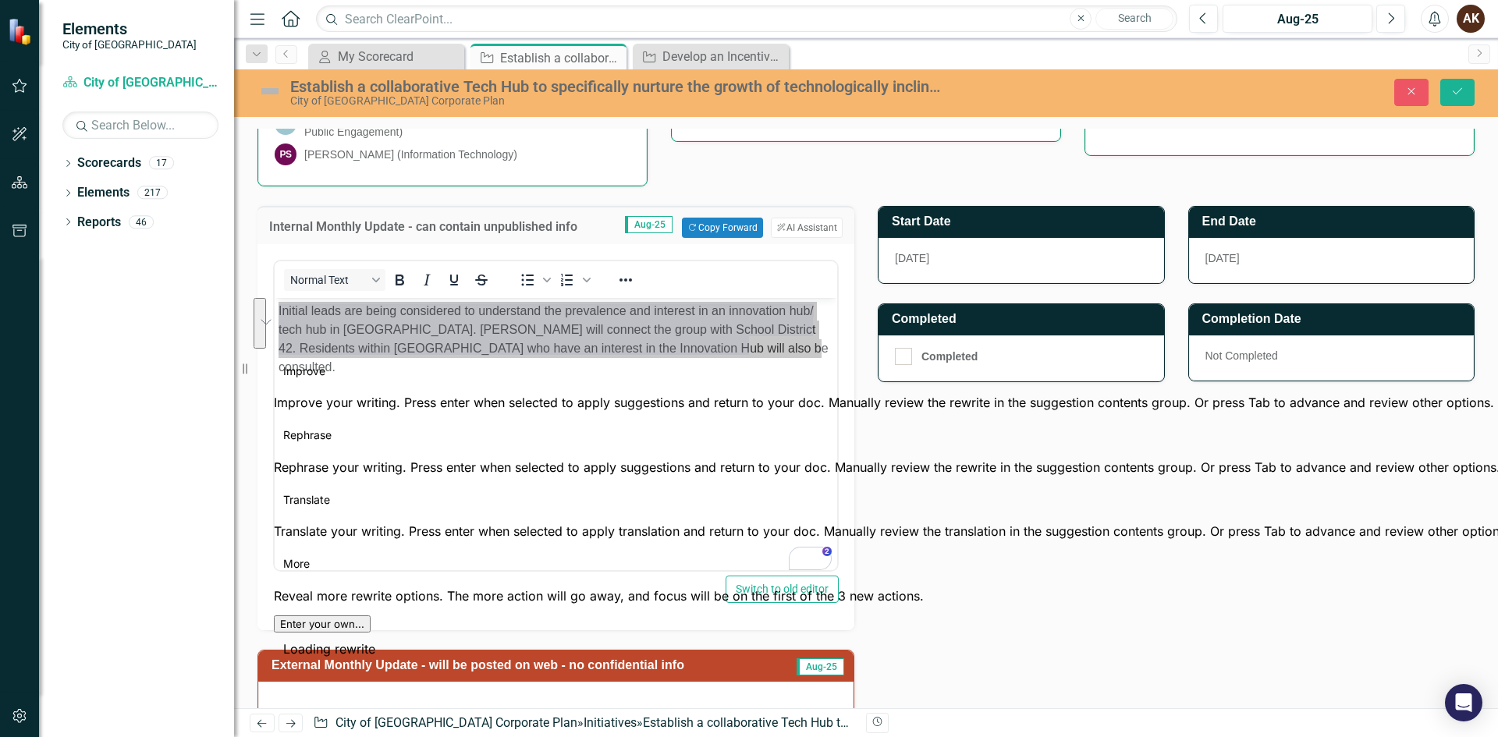
click at [266, 333] on button "See rewrite suggestions" at bounding box center [260, 323] width 12 height 51
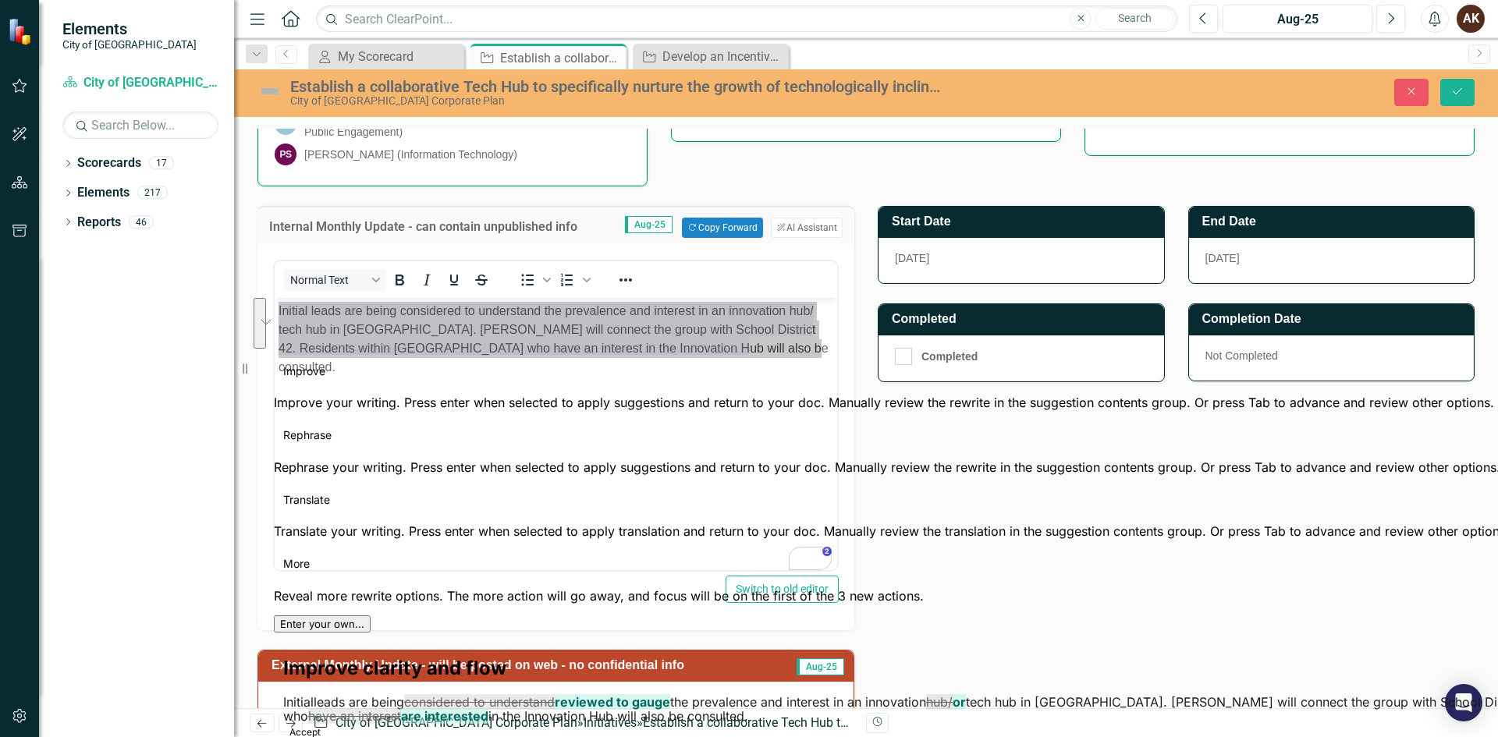
click at [341, 423] on button "Rephrase" at bounding box center [307, 435] width 67 height 25
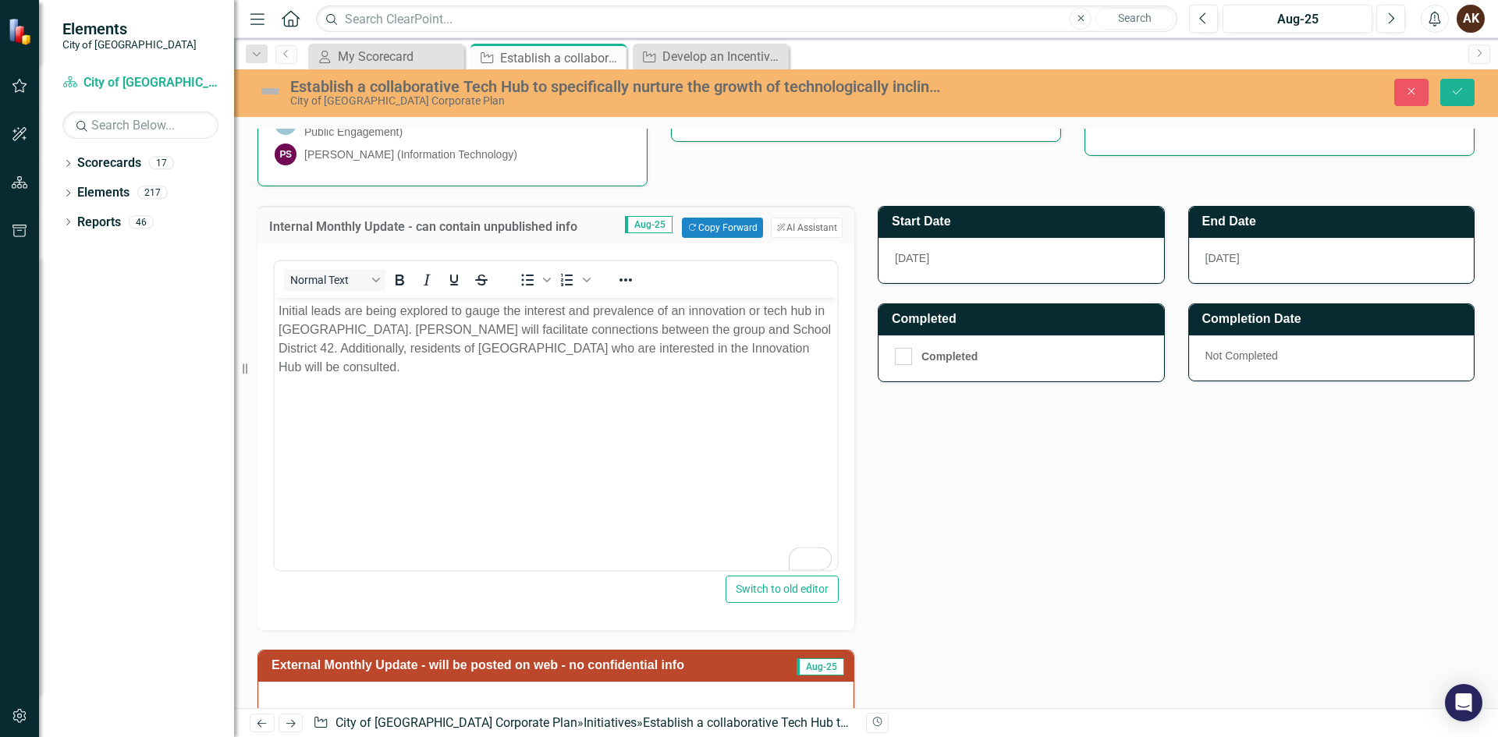
click at [818, 349] on p "Initial leads are being explored to gauge the interest and prevalence of an inn…" at bounding box center [556, 339] width 555 height 75
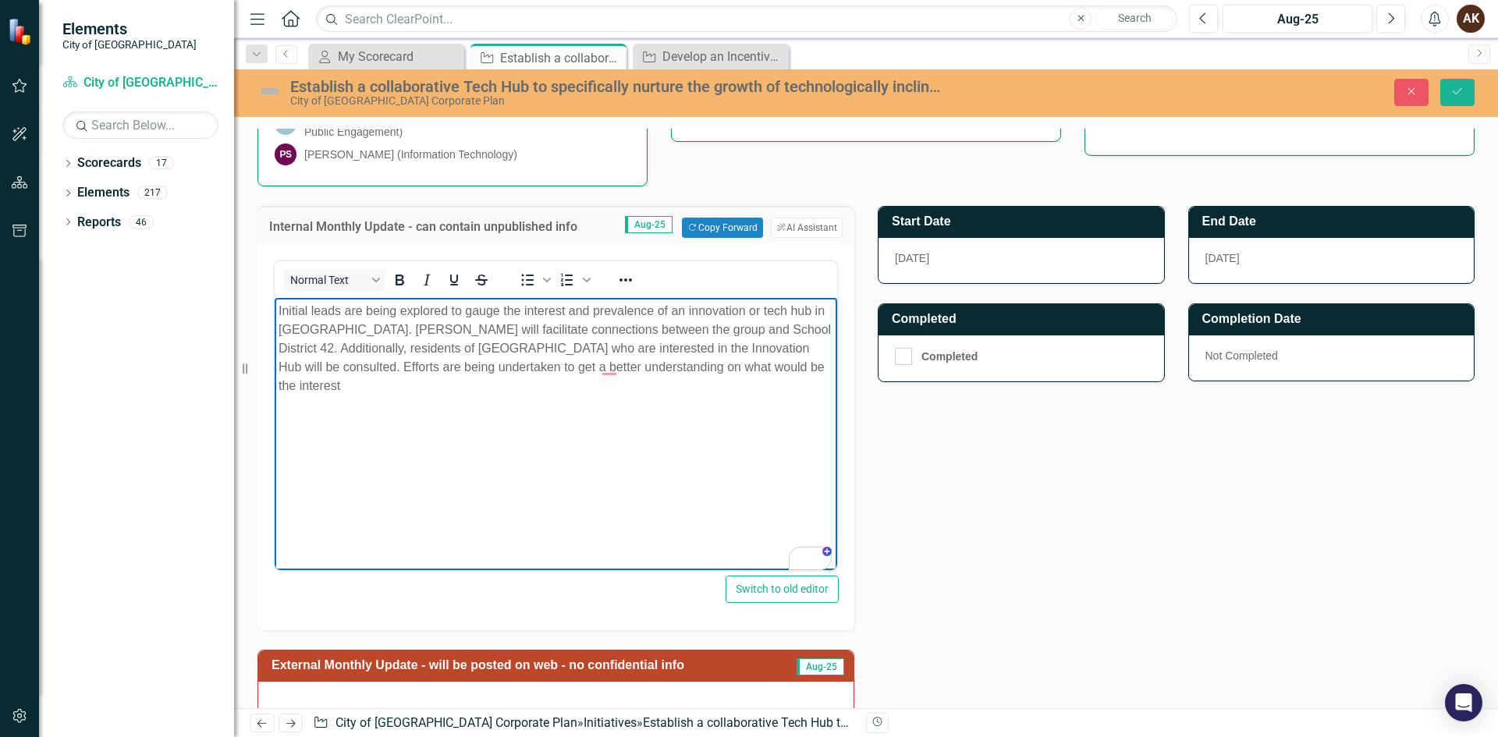
click at [488, 358] on p "Initial leads are being explored to gauge the interest and prevalence of an inn…" at bounding box center [556, 349] width 555 height 94
drag, startPoint x: 799, startPoint y: 364, endPoint x: 563, endPoint y: 364, distance: 235.7
click at [563, 364] on p "Initial leads are being explored to gauge the interest and prevalence of an inn…" at bounding box center [556, 349] width 555 height 94
click at [277, 364] on body "Initial leads are being explored to gauge the interest and prevalence of an inn…" at bounding box center [556, 415] width 563 height 234
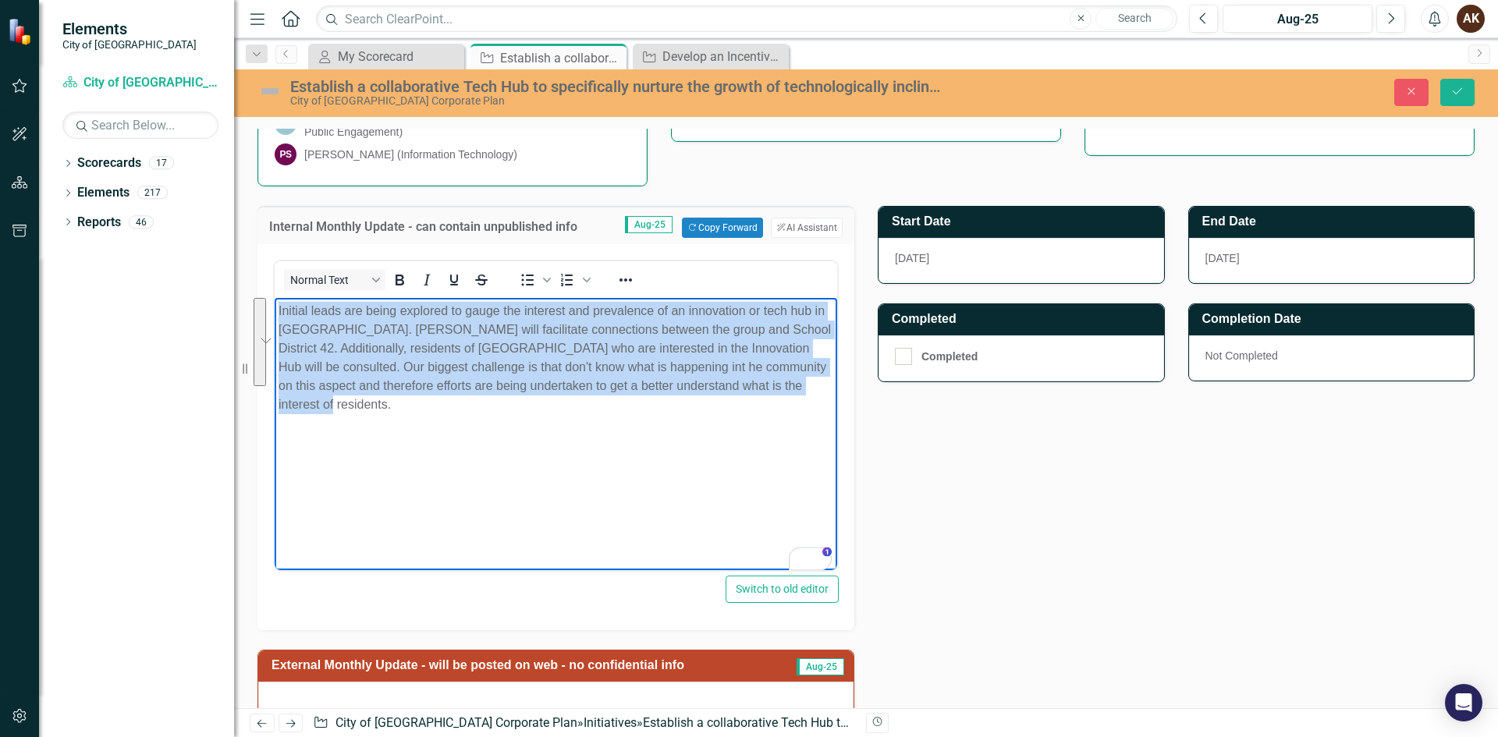
drag, startPoint x: 815, startPoint y: 386, endPoint x: 275, endPoint y: 310, distance: 545.4
click at [275, 310] on body "Initial leads are being explored to gauge the interest and prevalence of an inn…" at bounding box center [556, 415] width 563 height 234
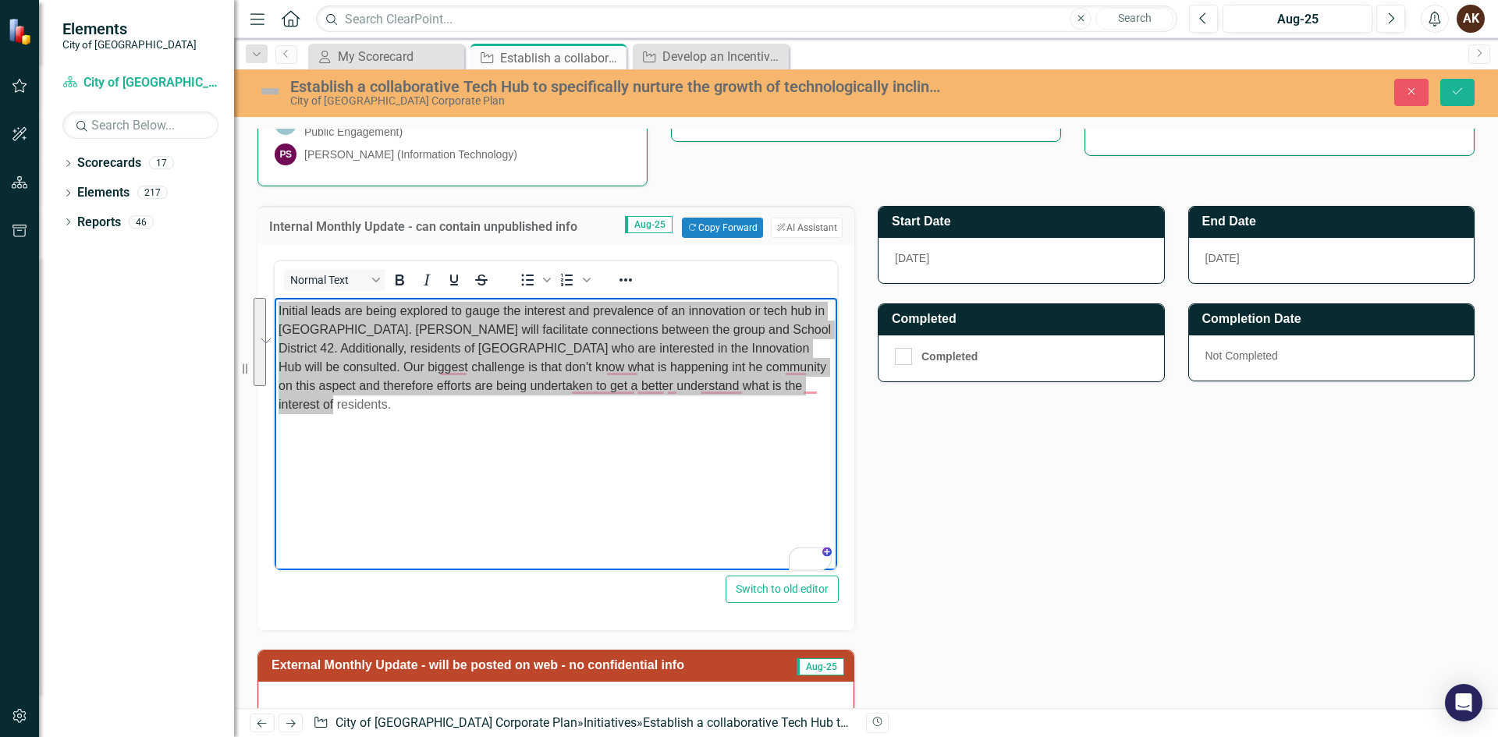
click at [261, 350] on button "See rewrite suggestions" at bounding box center [260, 342] width 12 height 88
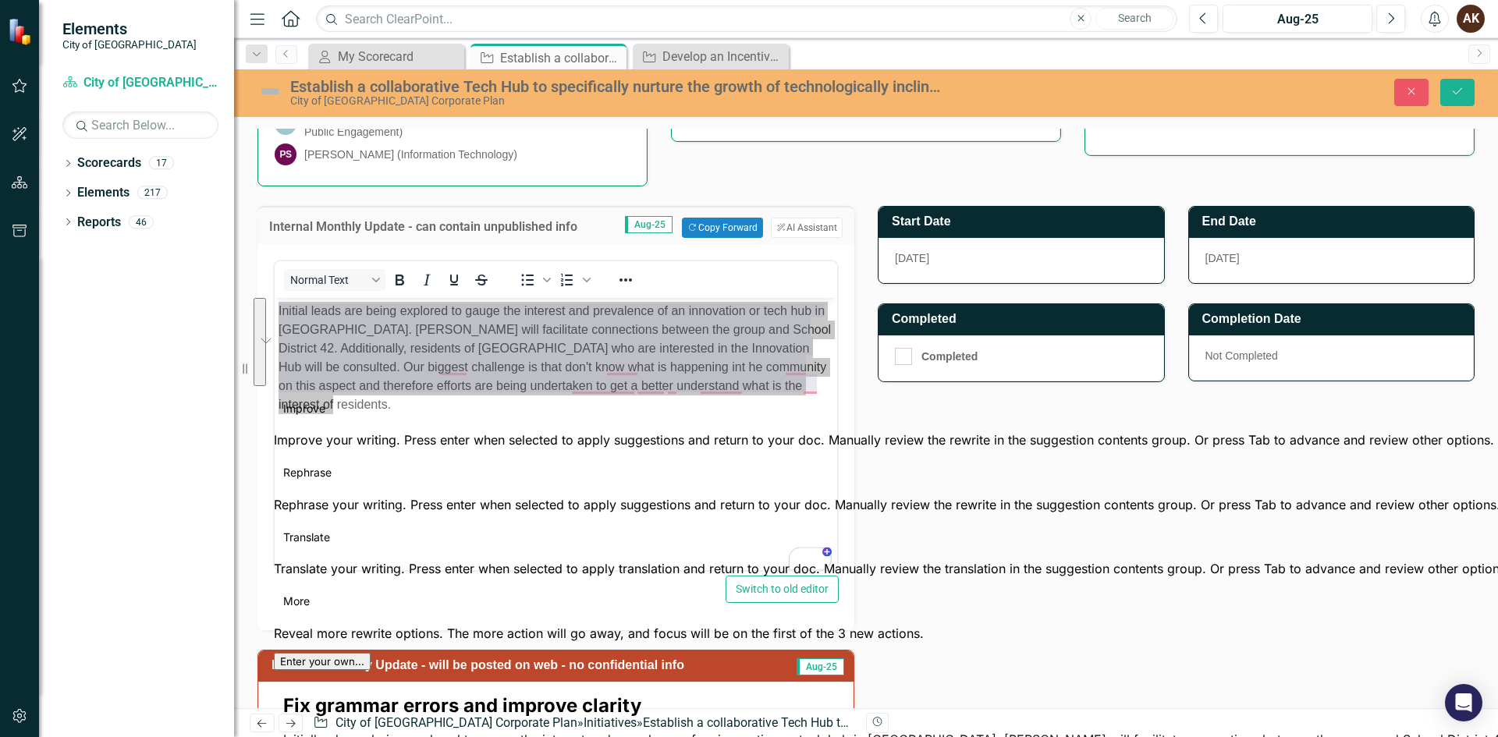
click at [332, 464] on span "Rephrase" at bounding box center [307, 472] width 48 height 16
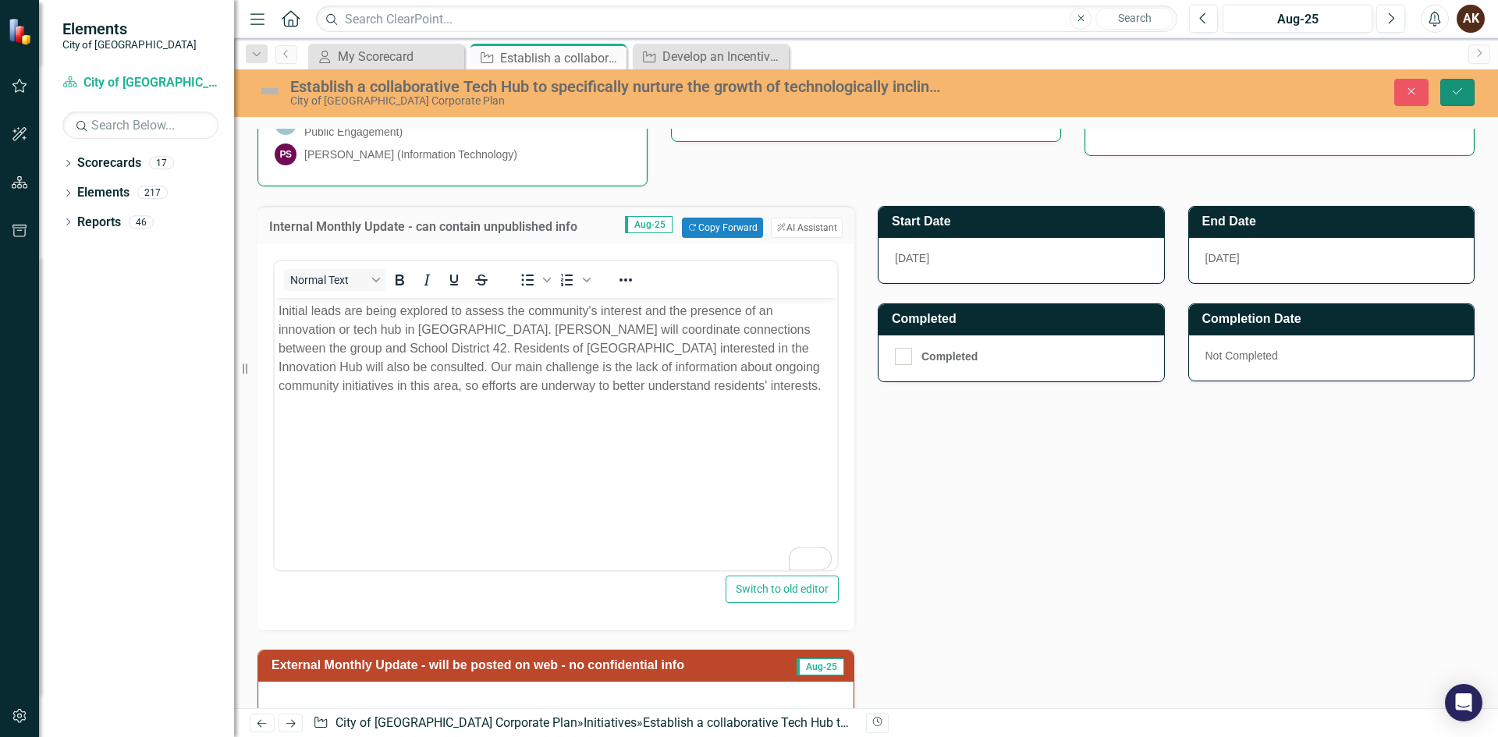
click at [1458, 94] on icon "Save" at bounding box center [1458, 91] width 14 height 11
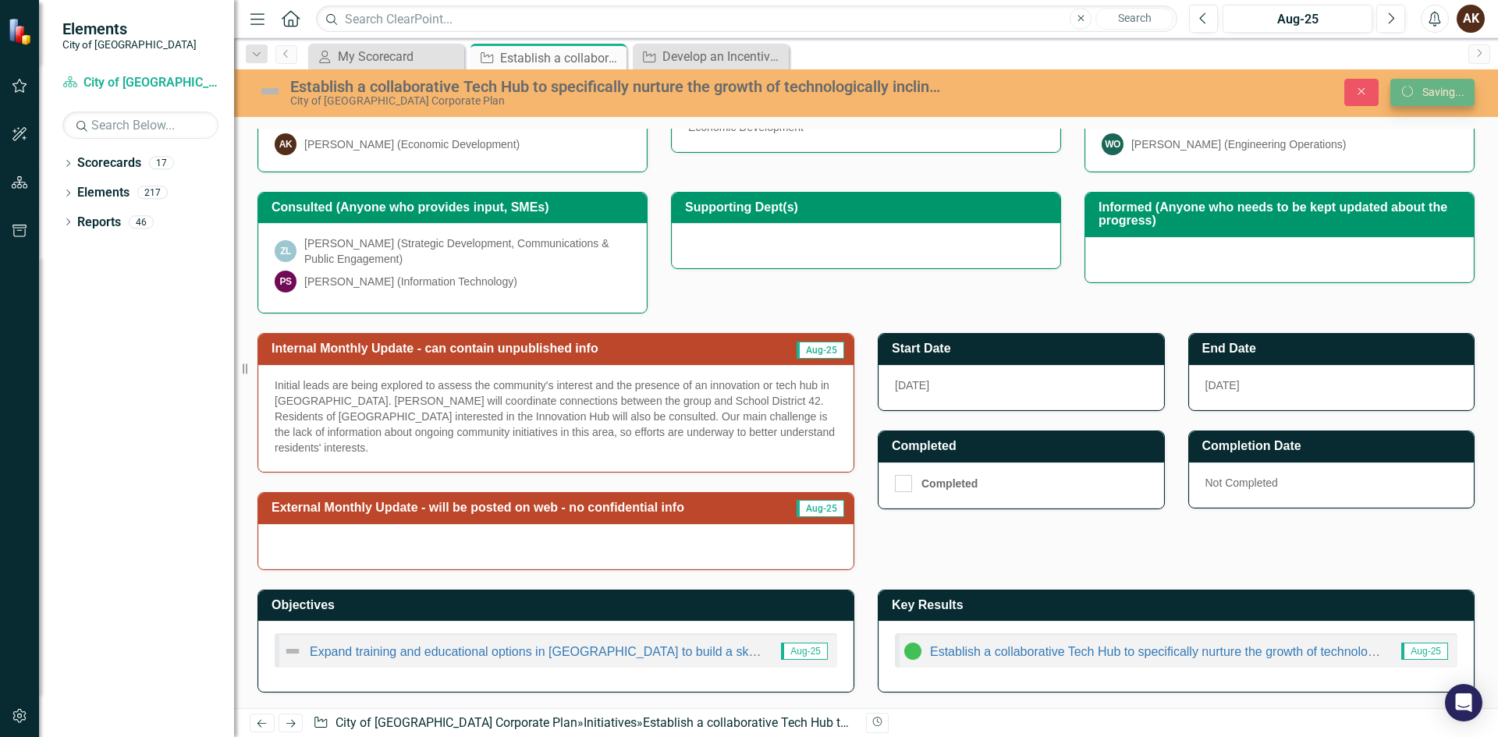
scroll to position [263, 0]
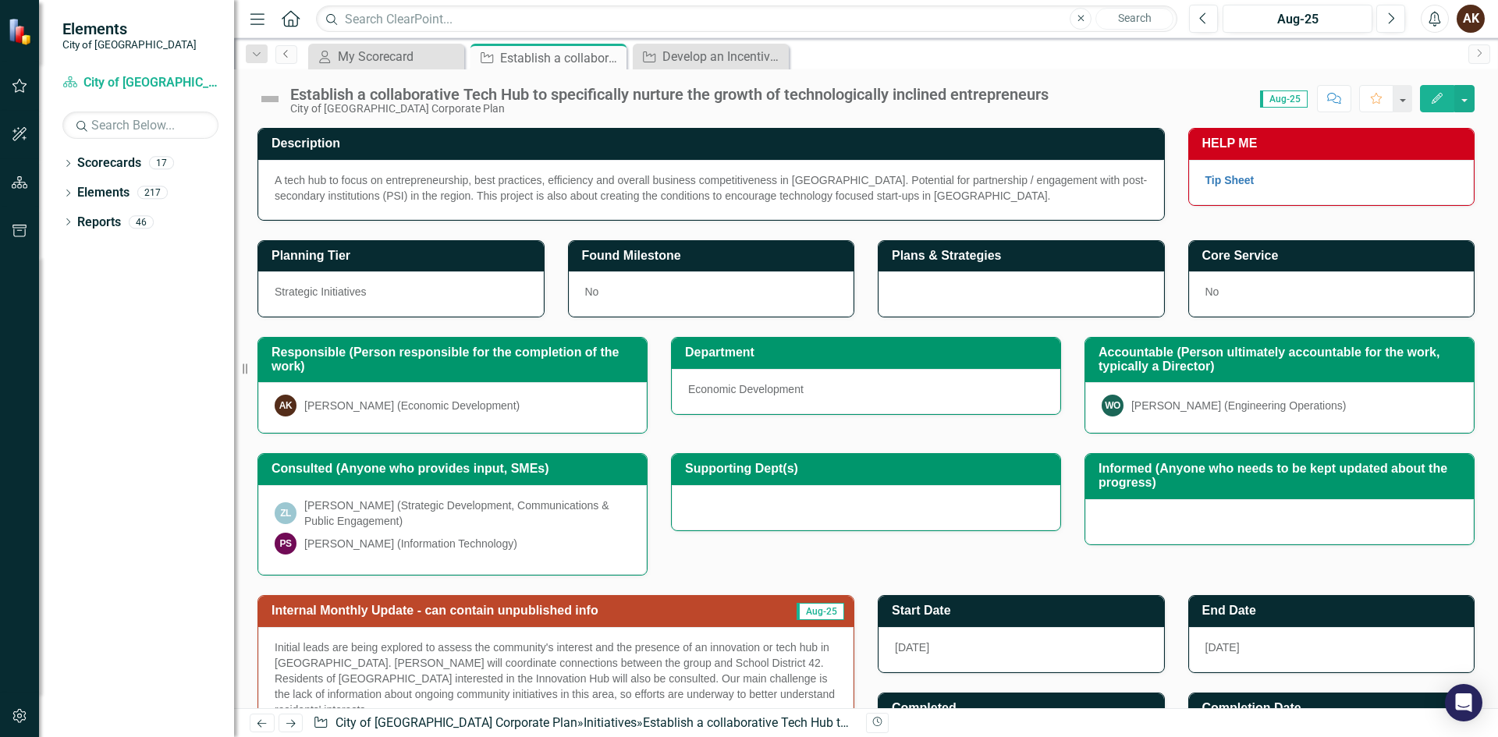
click at [288, 52] on icon "Previous" at bounding box center [286, 53] width 12 height 9
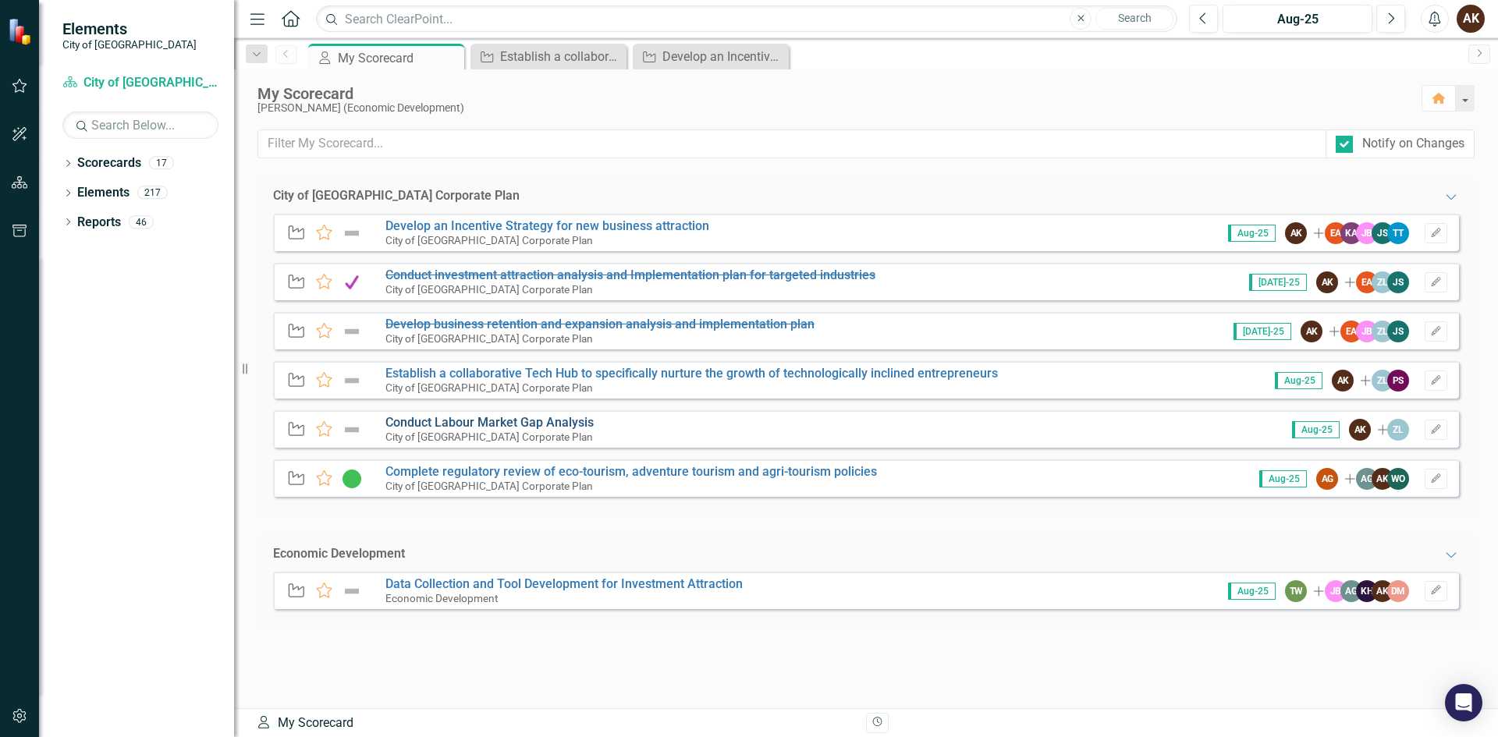
click at [417, 421] on link "Conduct Labour Market Gap Analysis" at bounding box center [489, 422] width 208 height 15
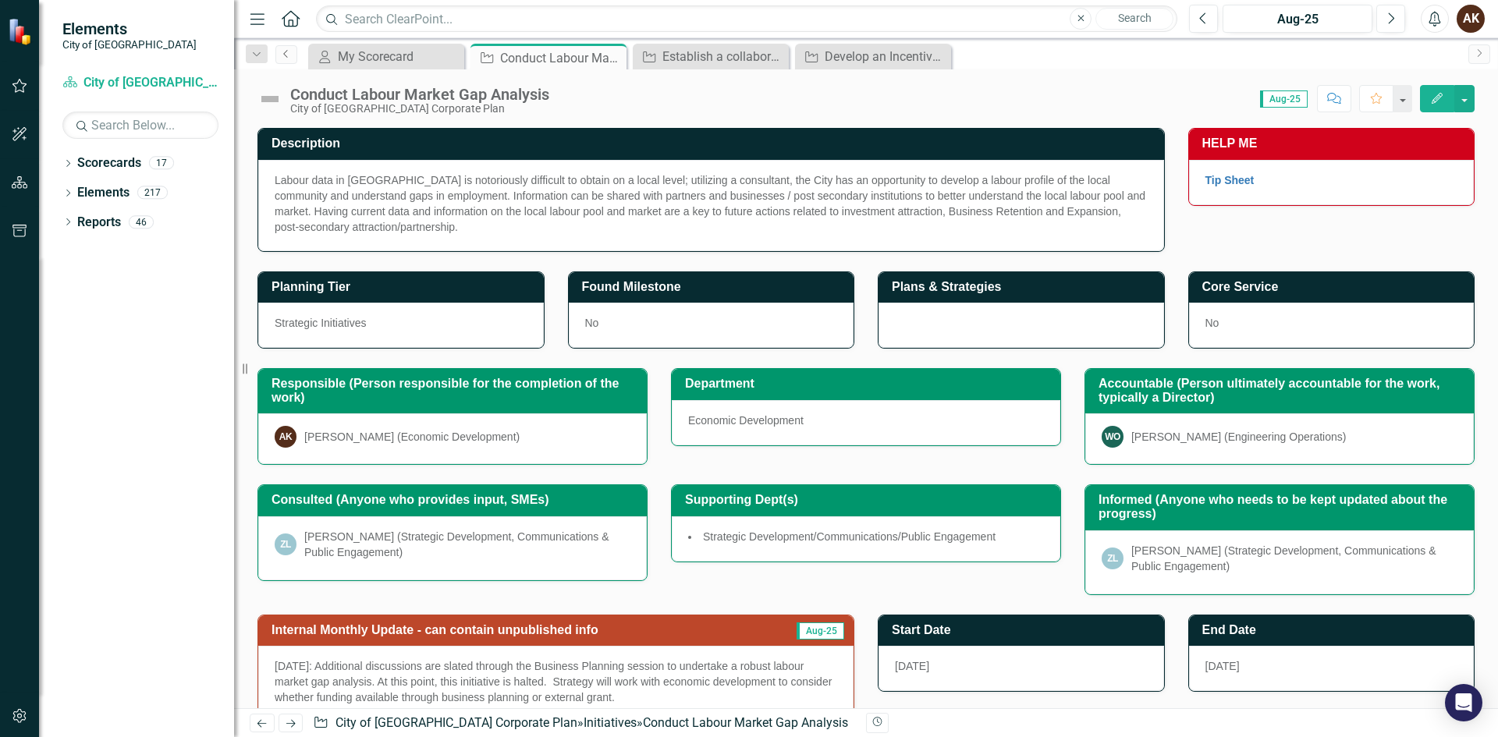
click at [295, 51] on link "Previous" at bounding box center [286, 54] width 22 height 19
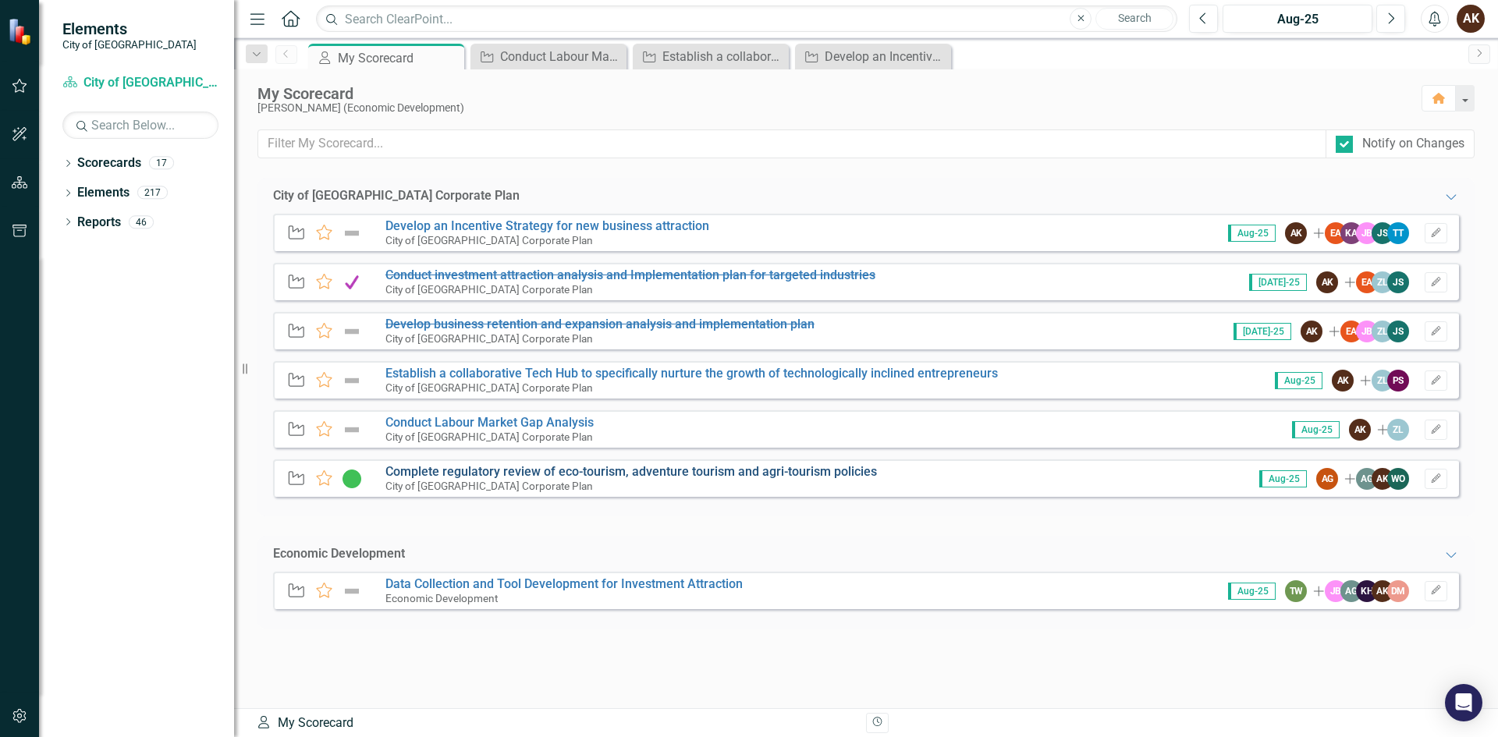
click at [474, 470] on link "Complete regulatory review of eco-tourism, adventure tourism and agri-tourism p…" at bounding box center [631, 471] width 492 height 15
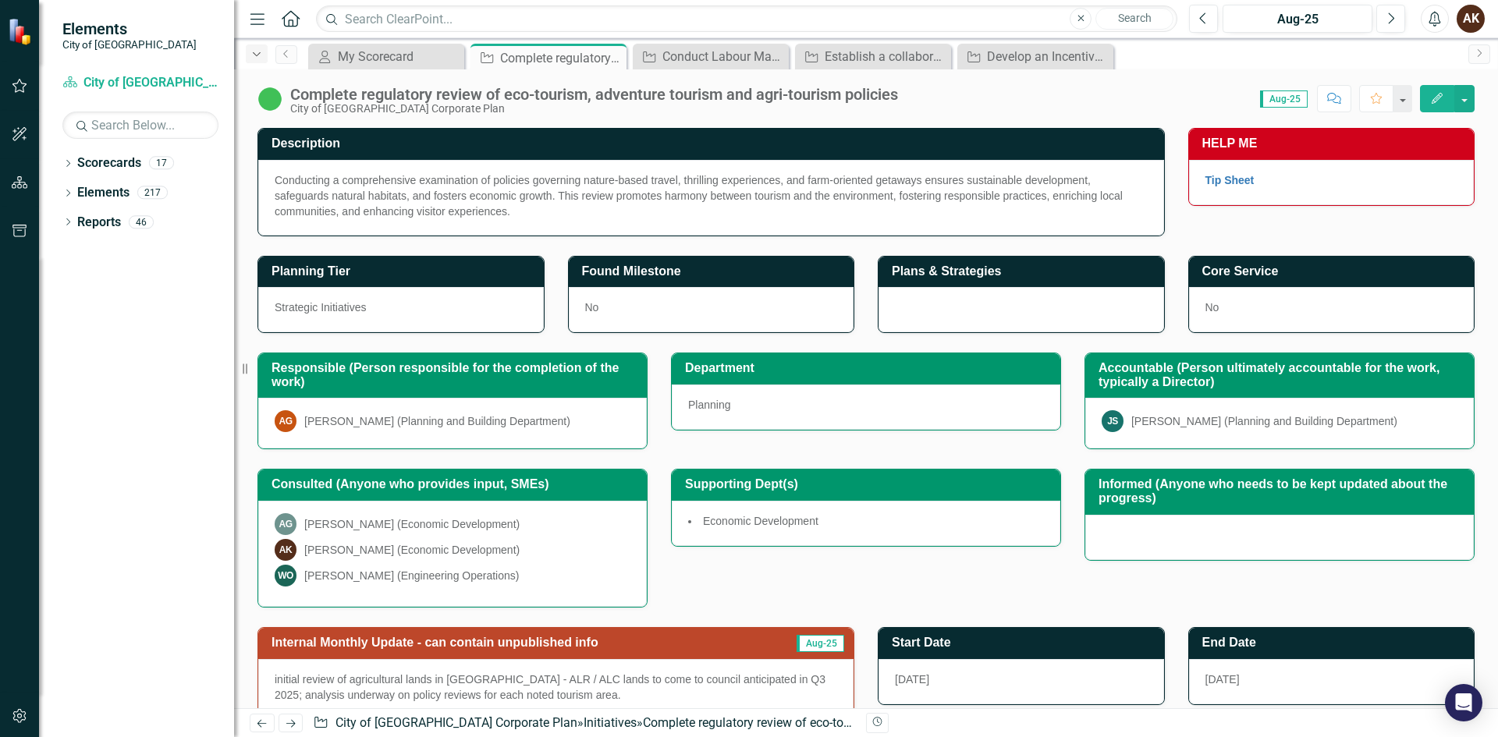
click at [254, 50] on icon "Dropdown" at bounding box center [257, 54] width 14 height 11
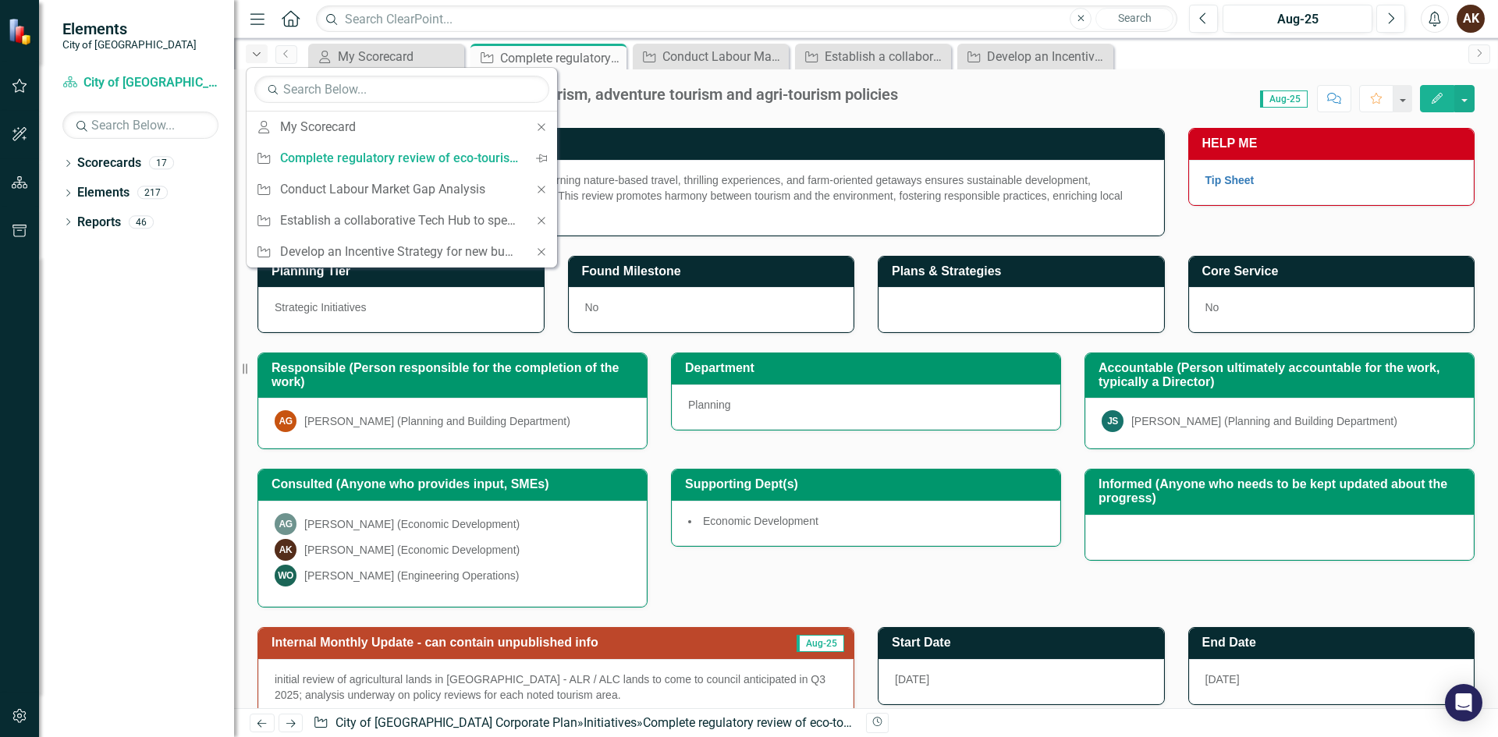
click at [254, 53] on icon "button" at bounding box center [257, 54] width 8 height 4
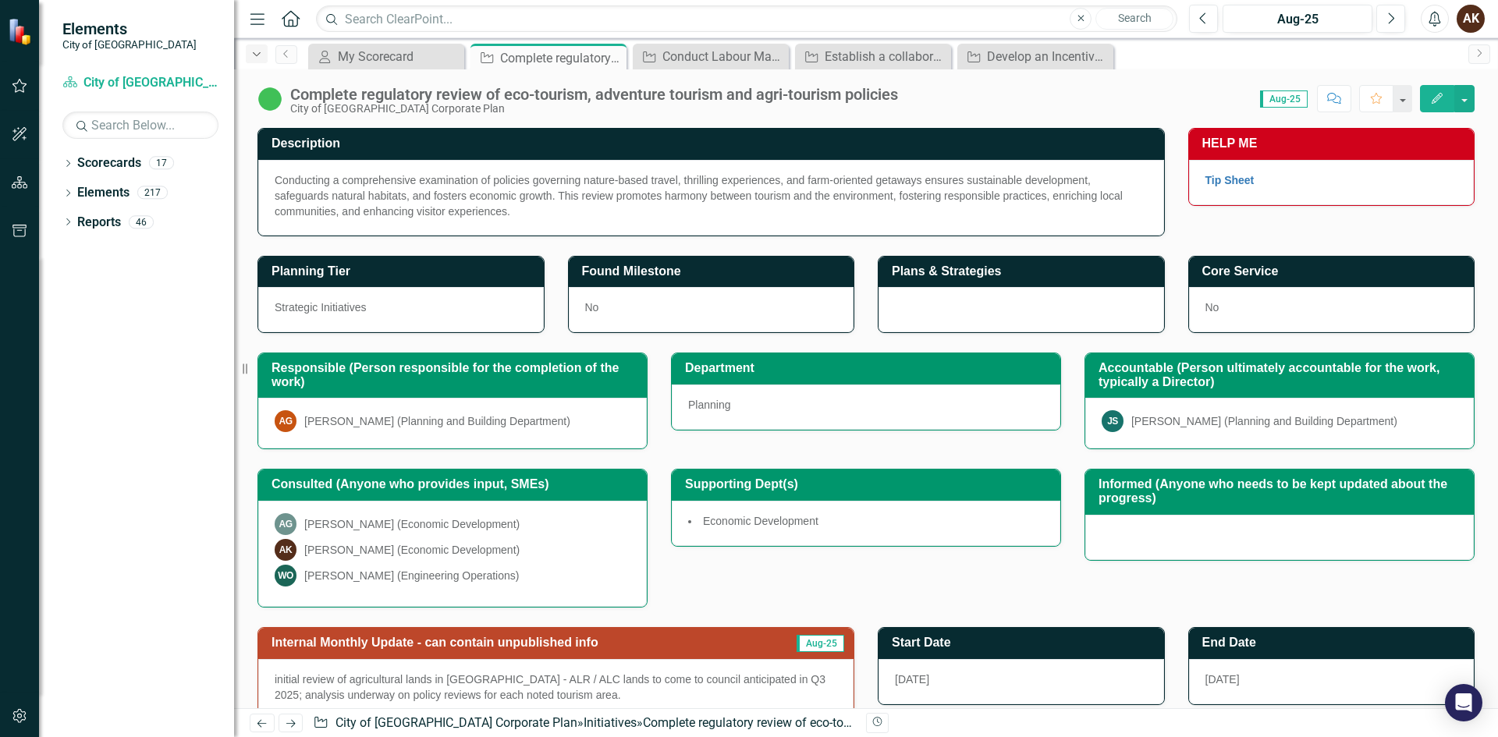
click at [255, 52] on icon "Dropdown" at bounding box center [257, 54] width 14 height 11
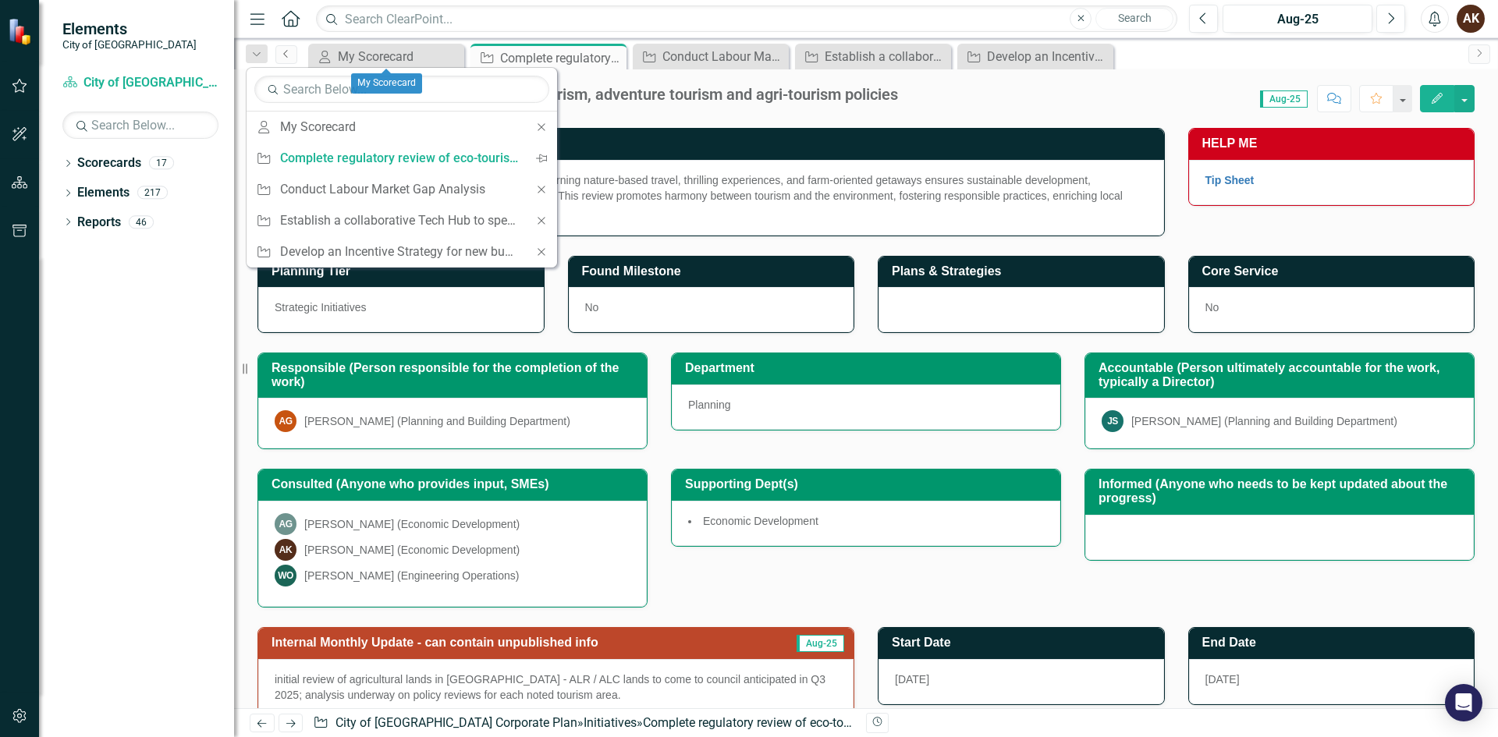
click at [284, 55] on icon "Previous" at bounding box center [286, 53] width 12 height 9
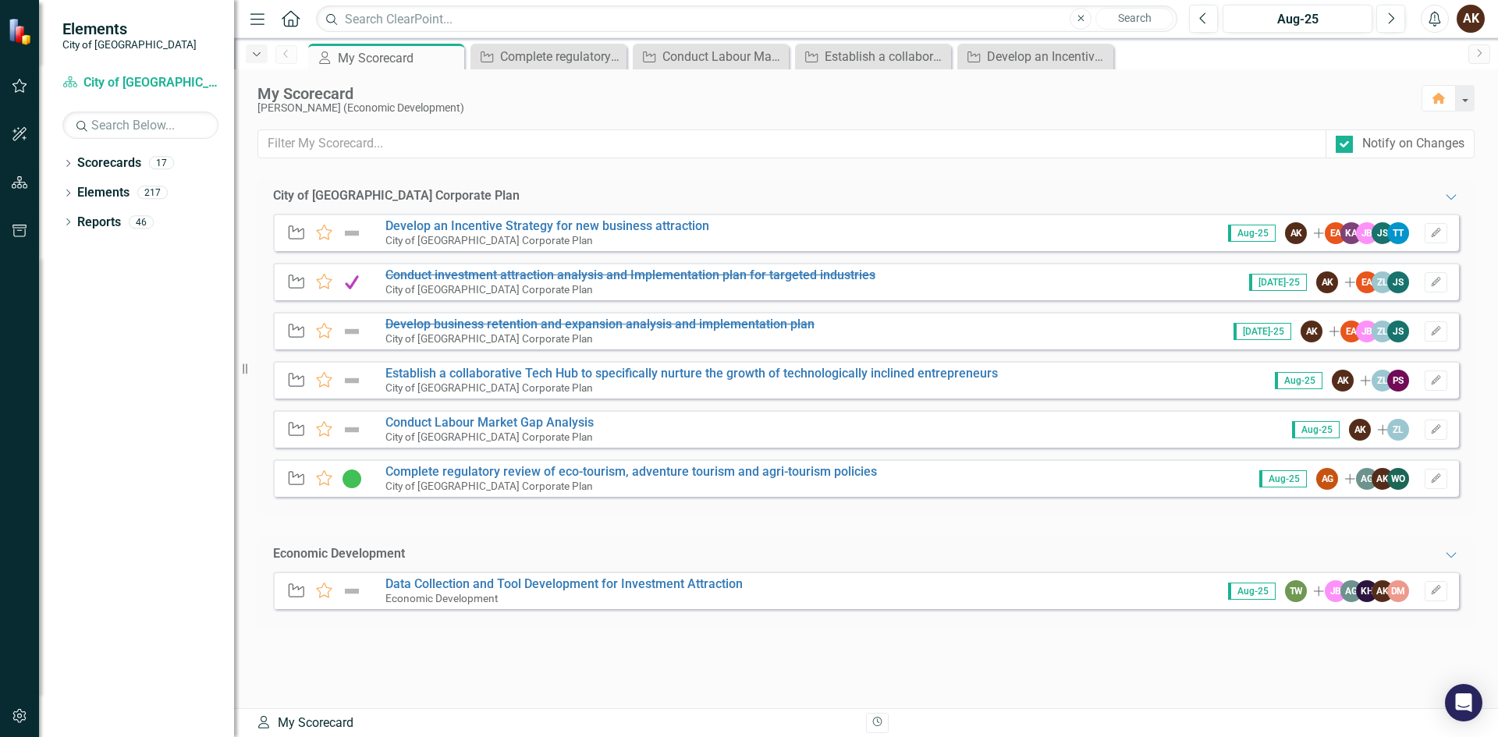
click at [261, 55] on icon "Dropdown" at bounding box center [257, 54] width 14 height 11
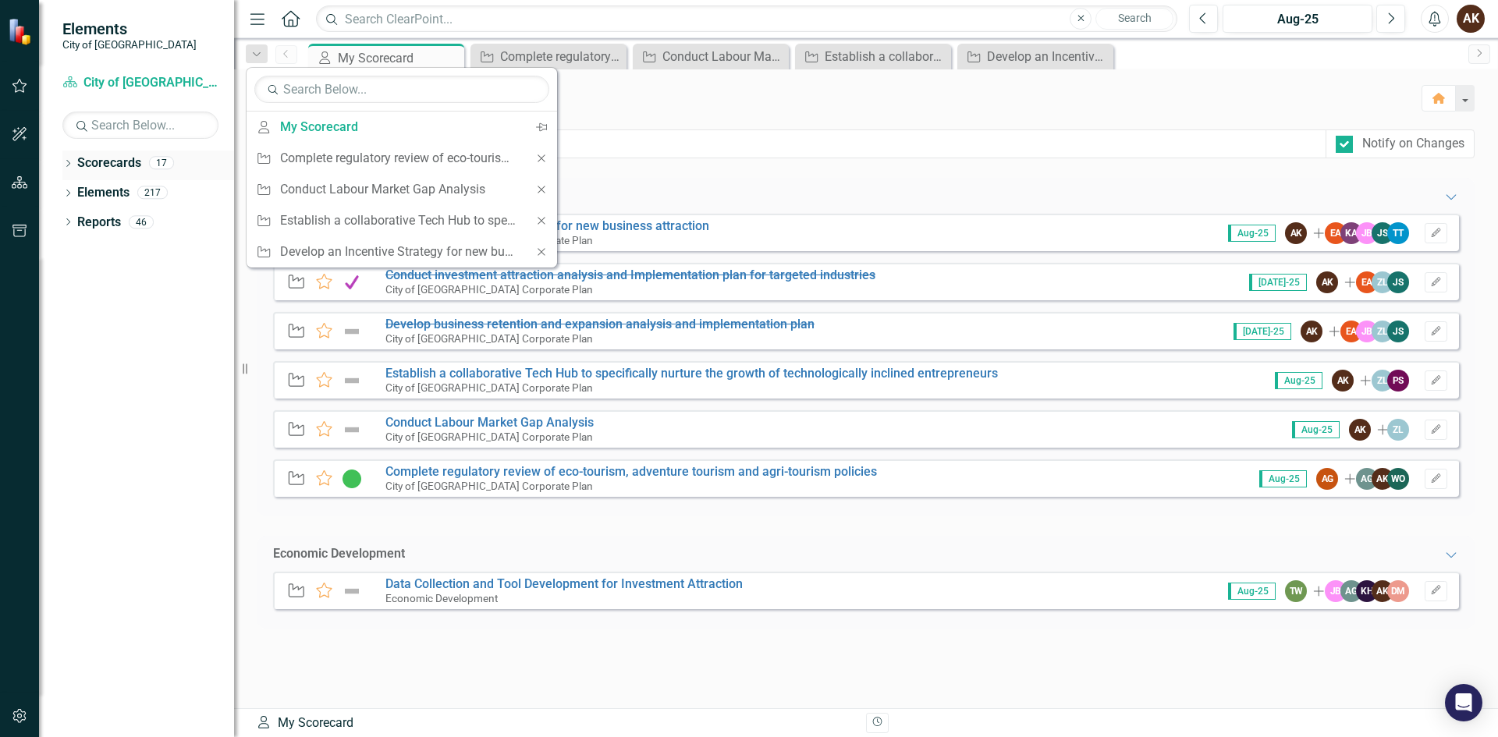
click at [115, 166] on link "Scorecards" at bounding box center [109, 164] width 64 height 18
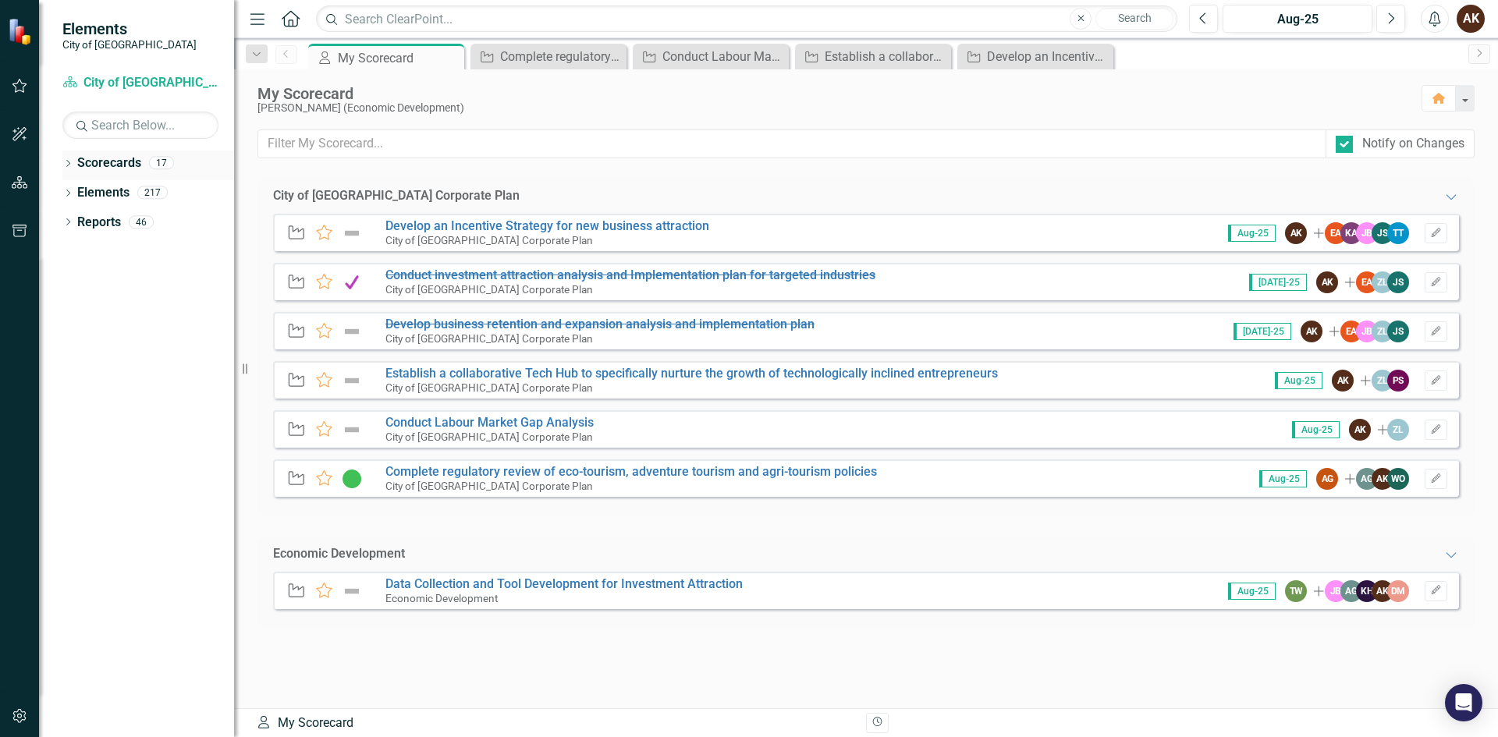
click at [69, 166] on icon "Dropdown" at bounding box center [67, 165] width 11 height 9
click at [74, 190] on icon "Dropdown" at bounding box center [76, 191] width 12 height 9
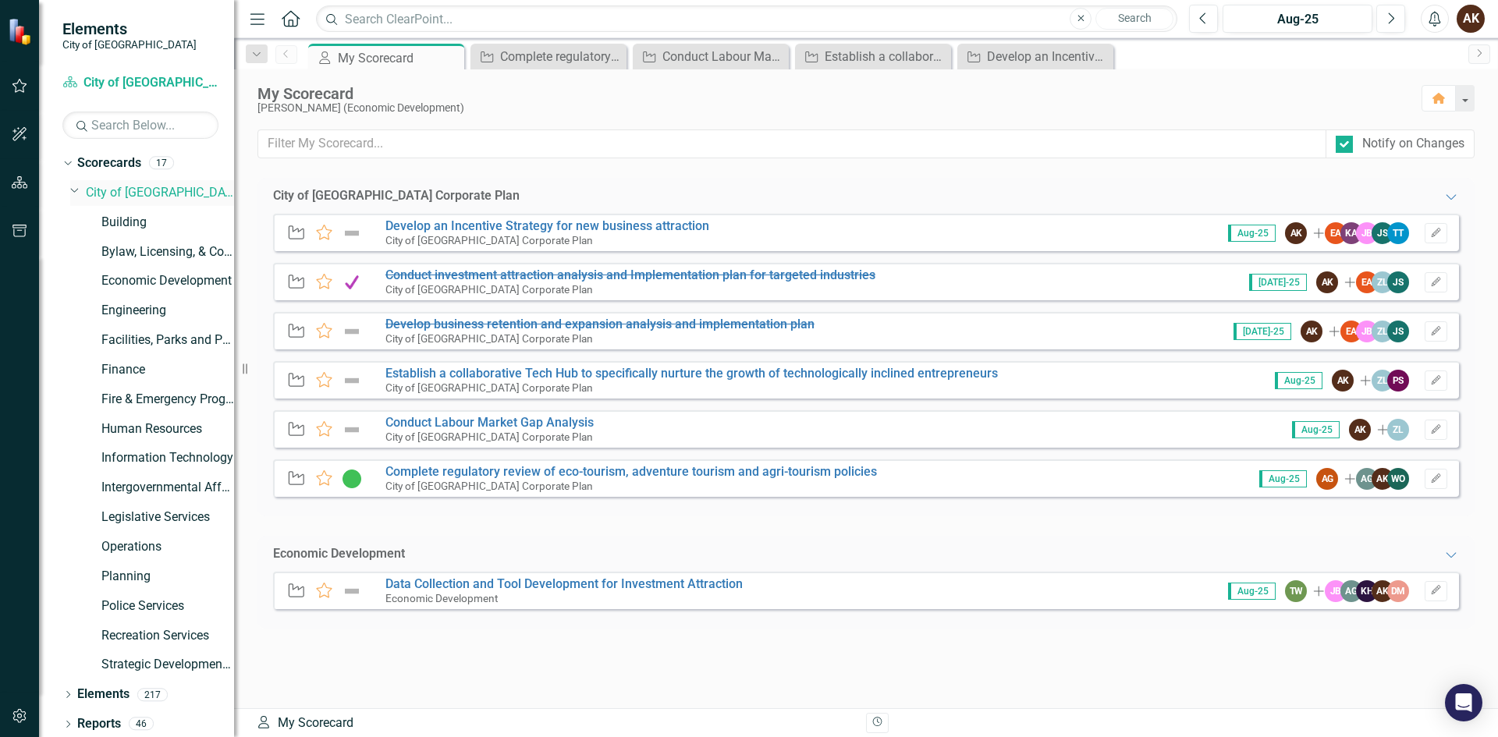
click at [94, 187] on link "City of [GEOGRAPHIC_DATA] Corporate Plan" at bounding box center [160, 193] width 148 height 18
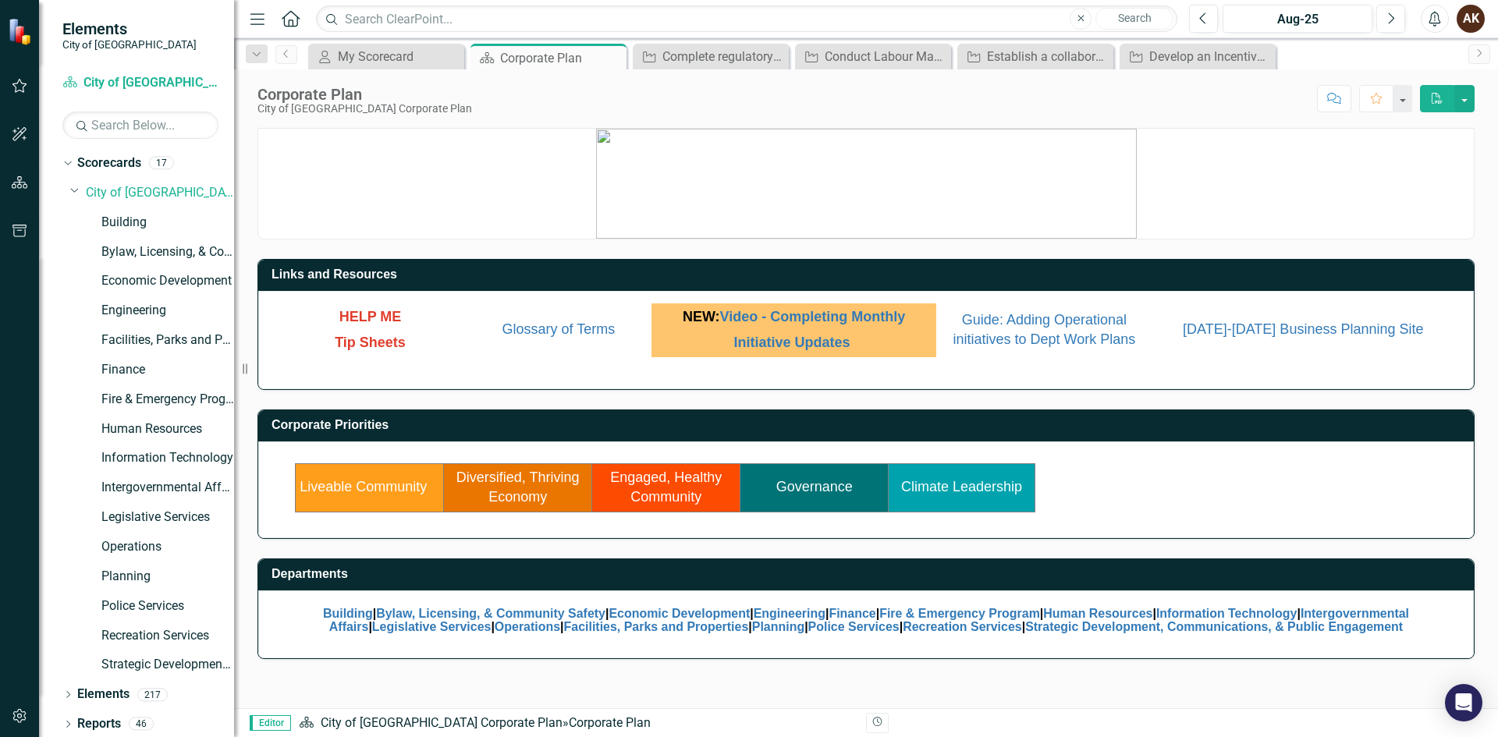
click at [506, 514] on div "Liveable Community Diversified, Thriving Economy Engaged, Healthy Community Gov…" at bounding box center [665, 488] width 781 height 68
click at [511, 494] on link "Diversified, Thriving Economy" at bounding box center [517, 488] width 123 height 36
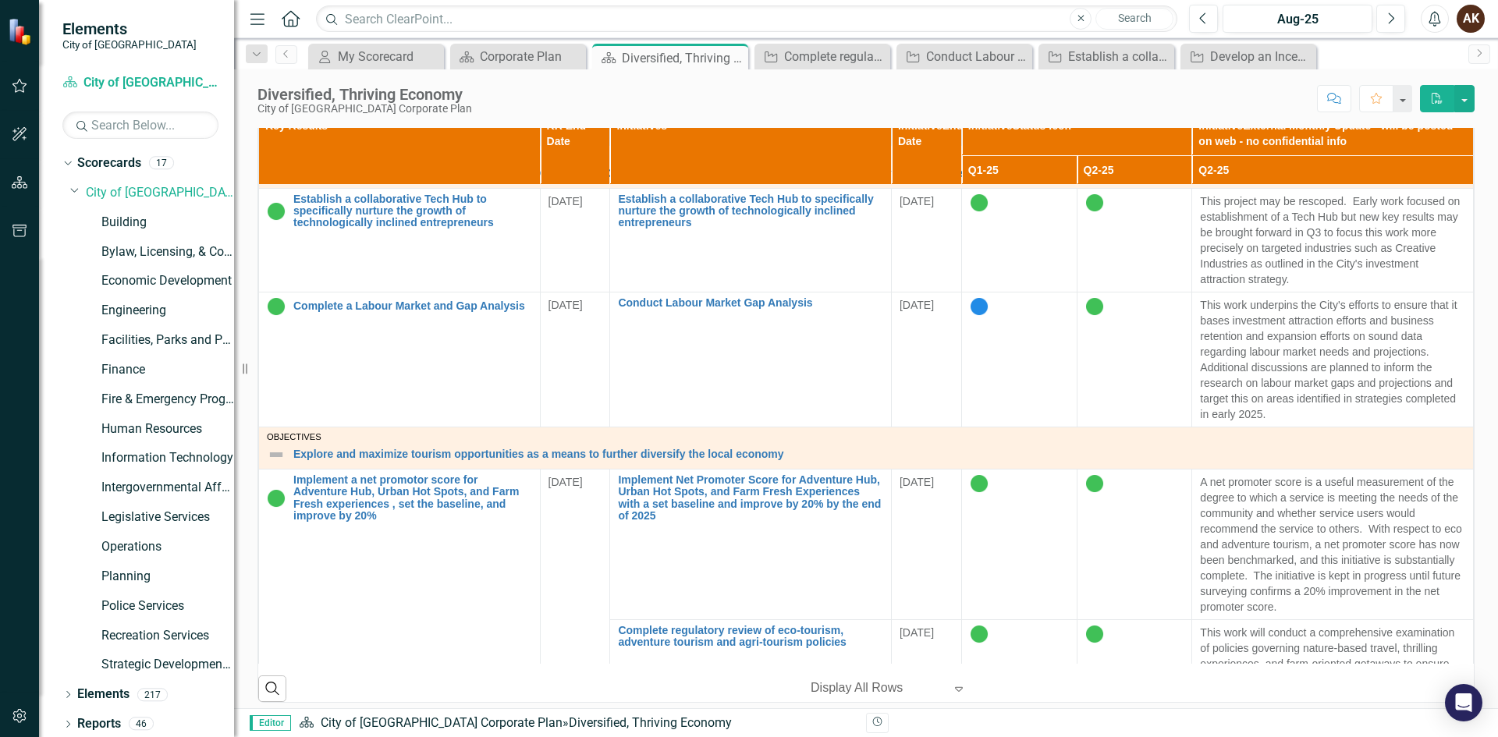
scroll to position [546, 0]
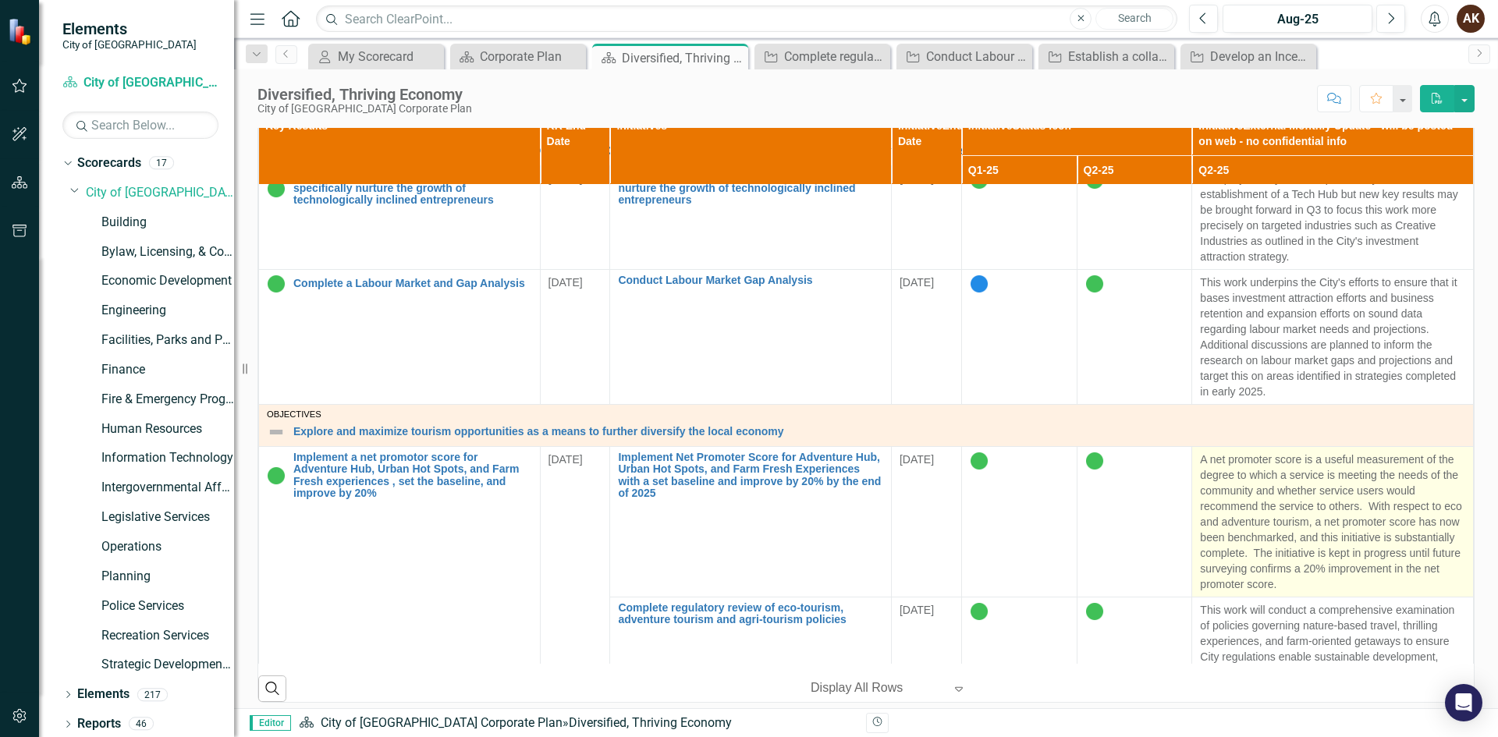
click at [1212, 514] on p "A net promoter score is a useful measurement of the degree to which a service i…" at bounding box center [1332, 522] width 265 height 140
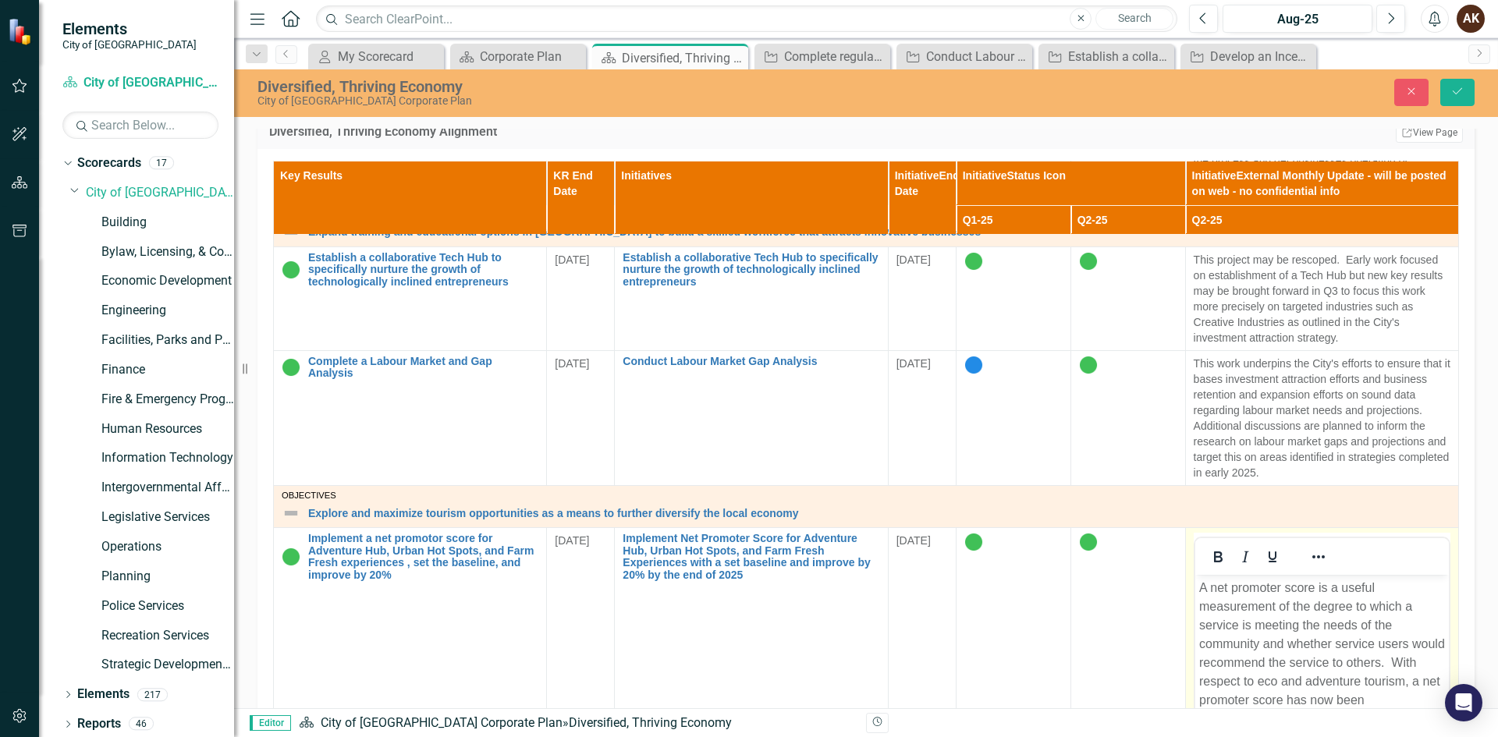
scroll to position [0, 0]
click at [1408, 98] on button "Close" at bounding box center [1411, 92] width 34 height 27
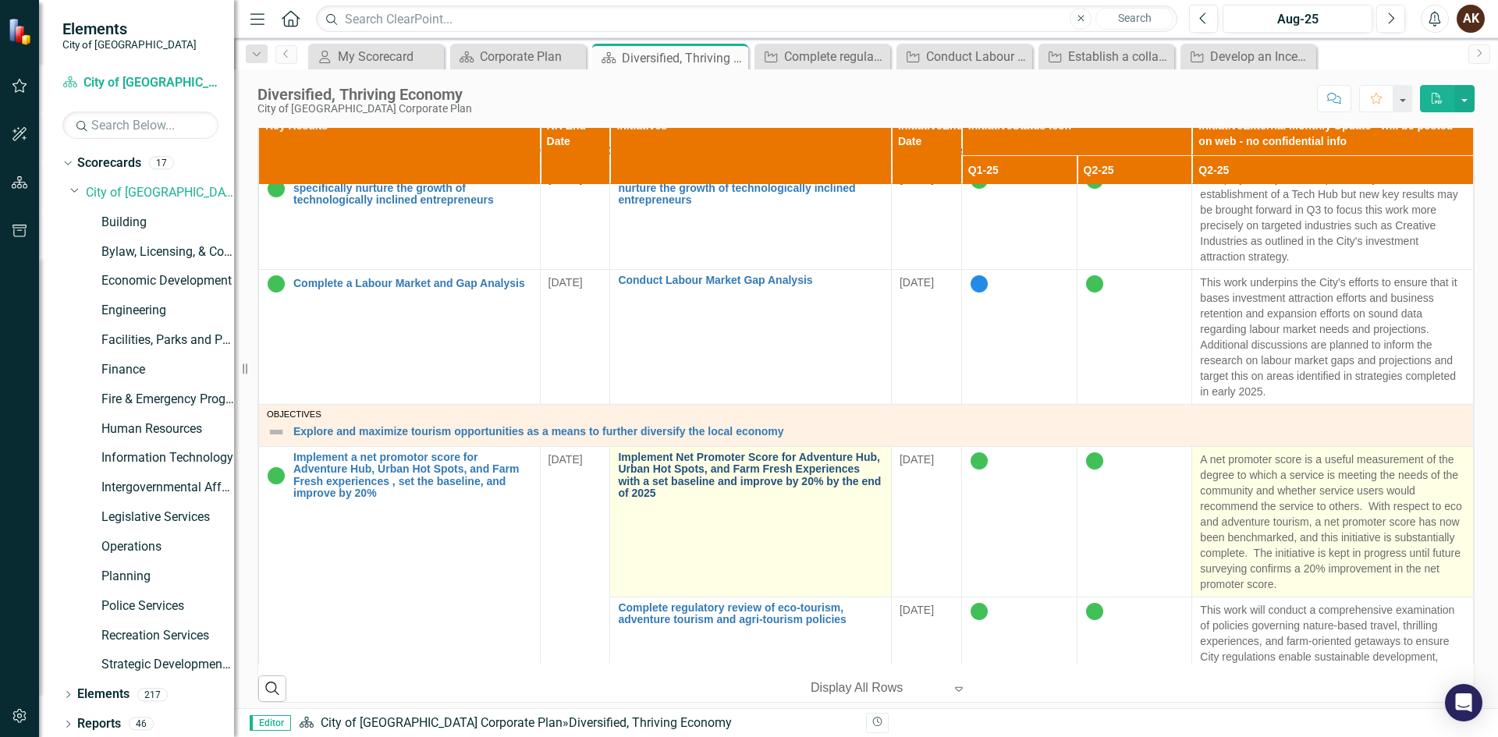
click at [641, 496] on link "Implement Net Promoter Score for Adventure Hub, Urban Hot Spots, and Farm Fresh…" at bounding box center [750, 476] width 265 height 48
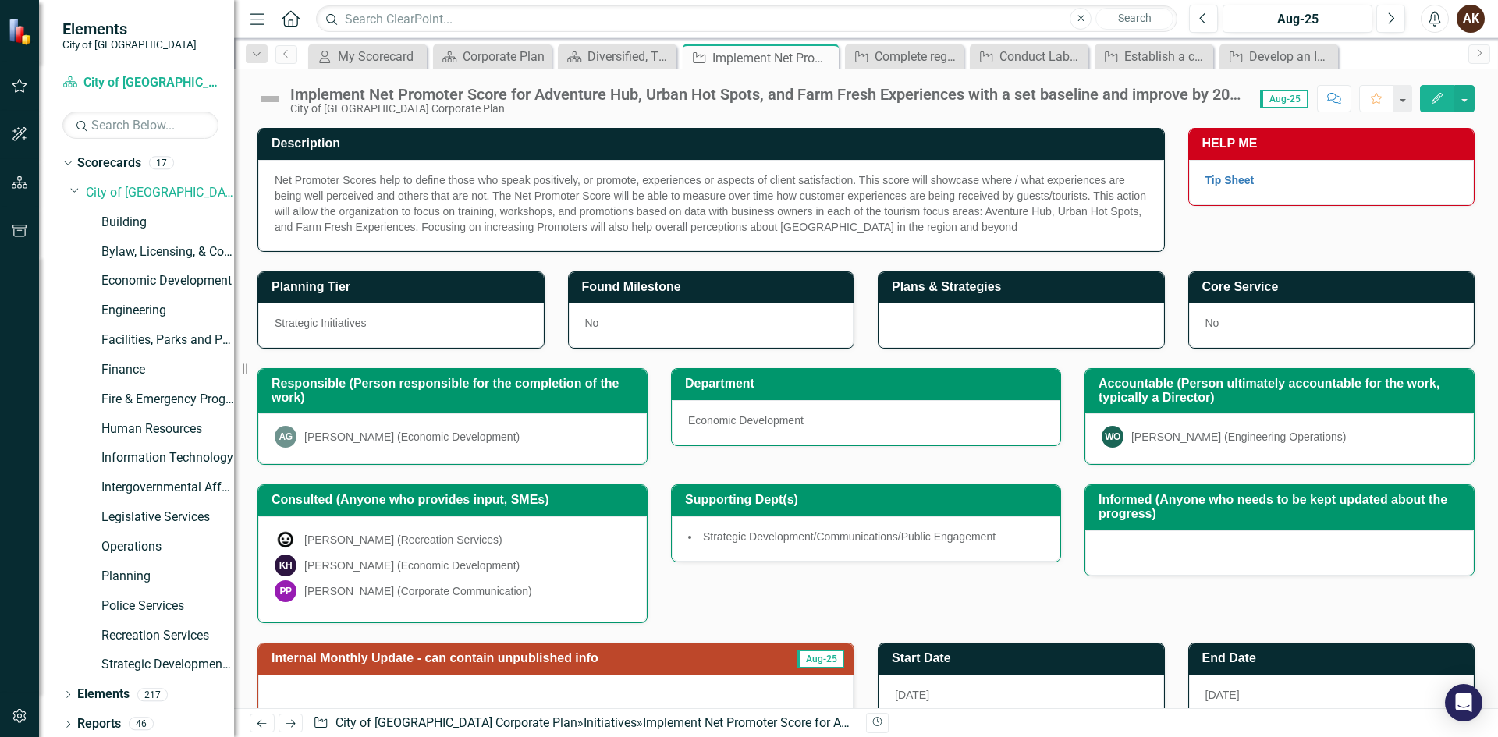
scroll to position [249, 0]
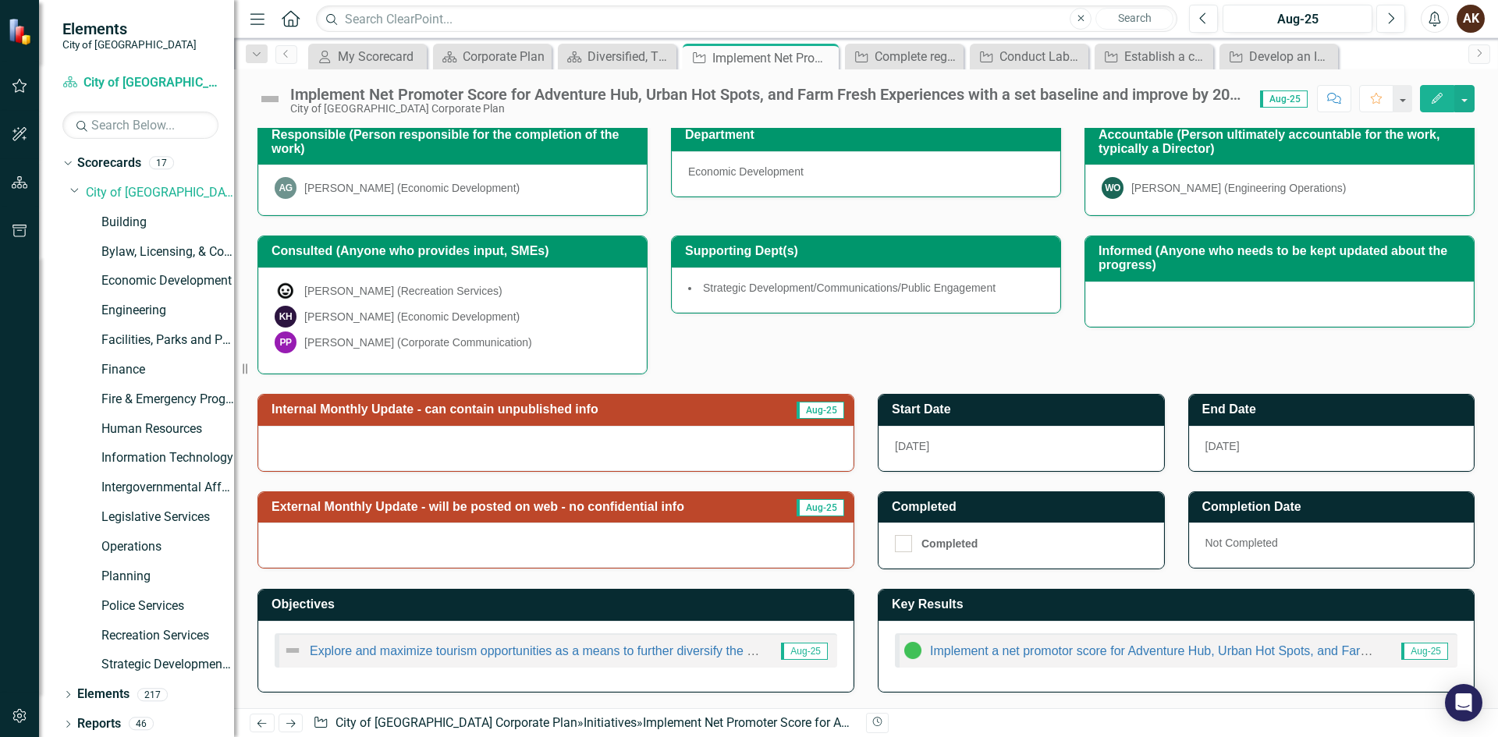
click at [406, 448] on div at bounding box center [555, 448] width 595 height 45
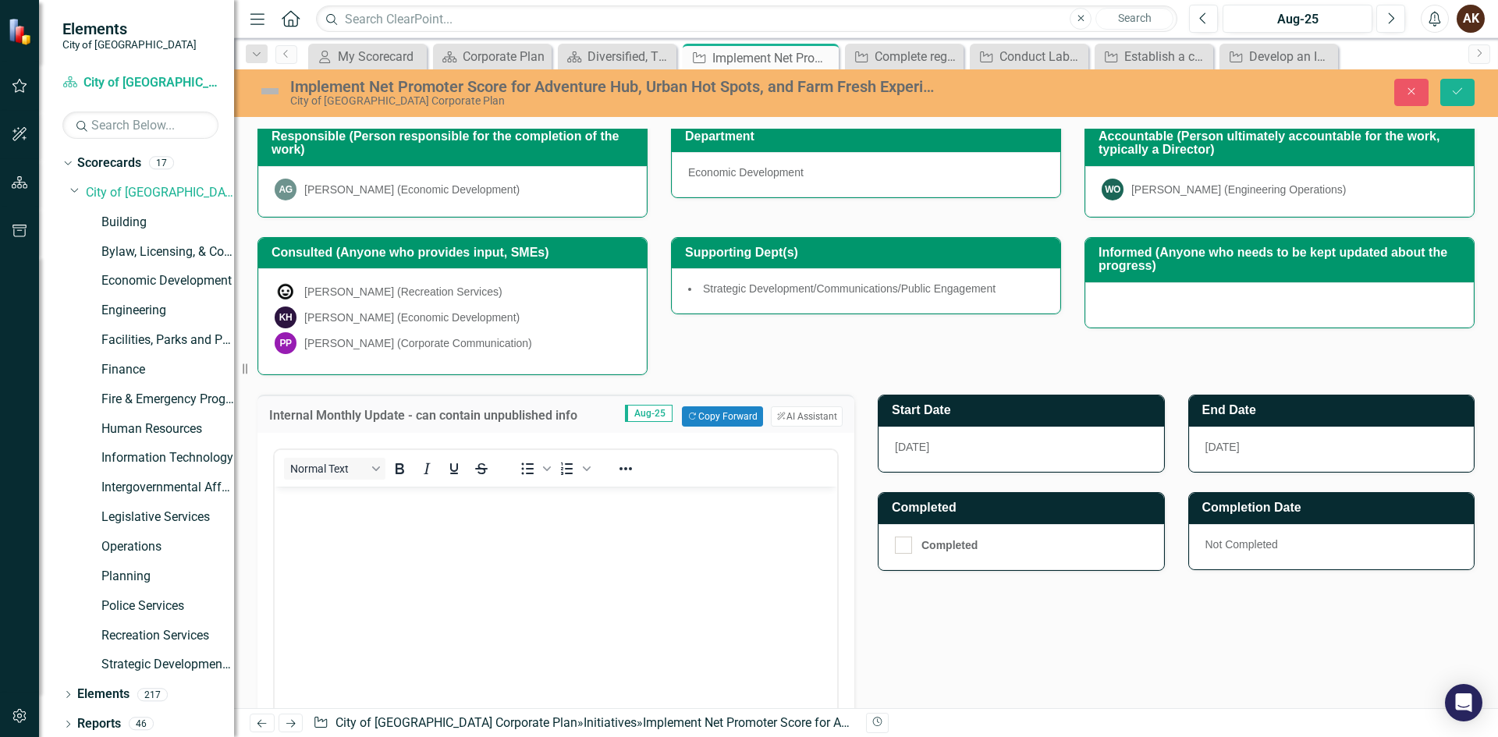
scroll to position [0, 0]
click at [742, 419] on button "Copy Forward Copy Forward" at bounding box center [722, 417] width 80 height 20
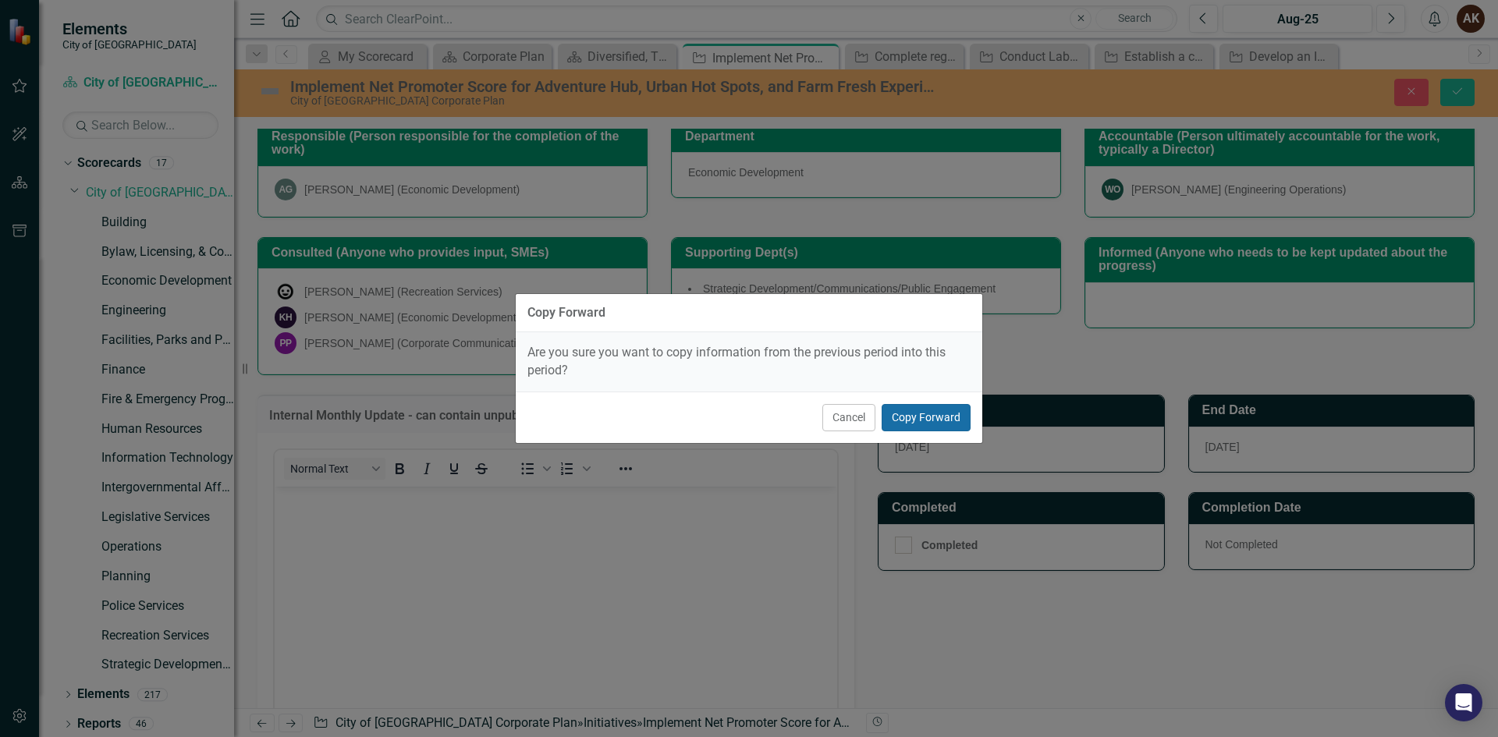
click at [904, 421] on button "Copy Forward" at bounding box center [926, 417] width 89 height 27
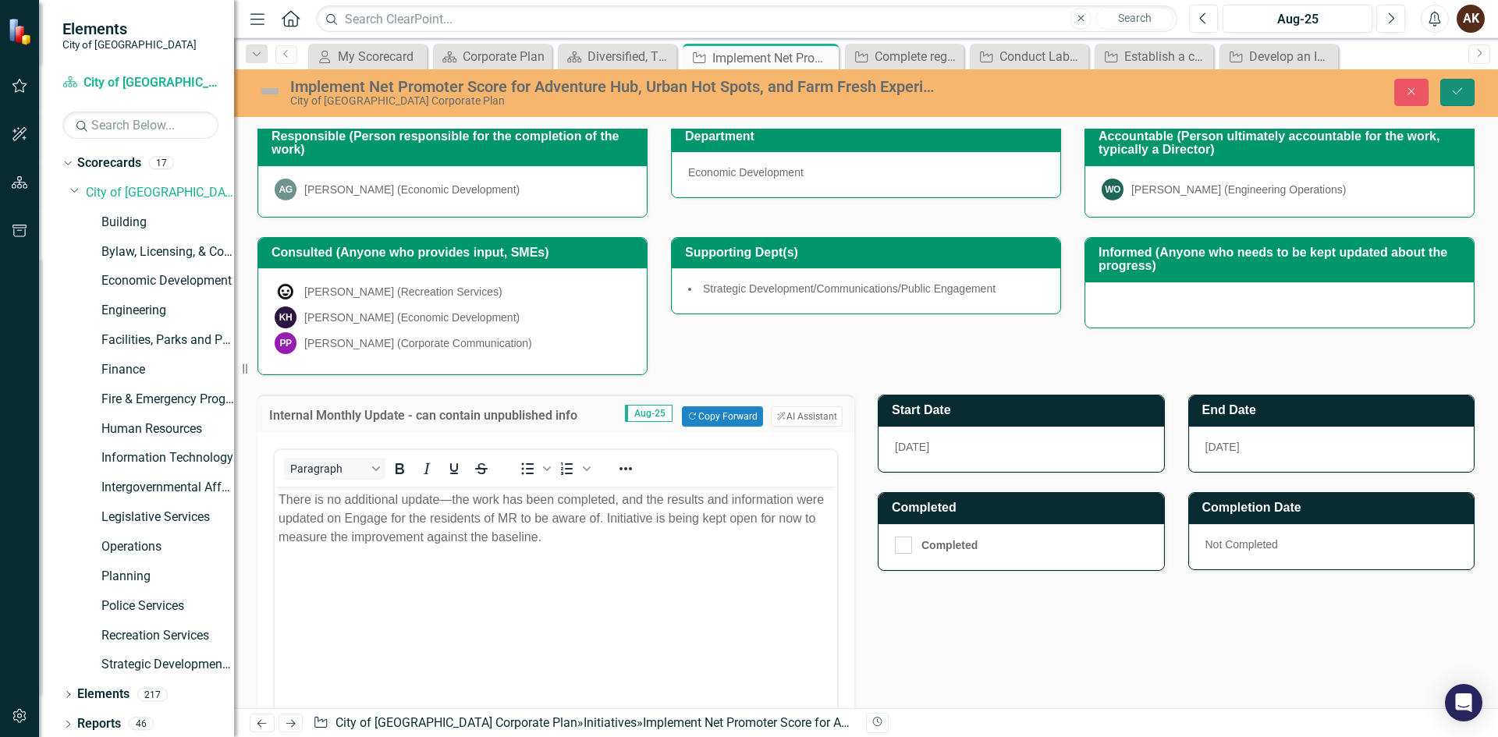
click at [1458, 93] on icon "submit" at bounding box center [1457, 91] width 9 height 6
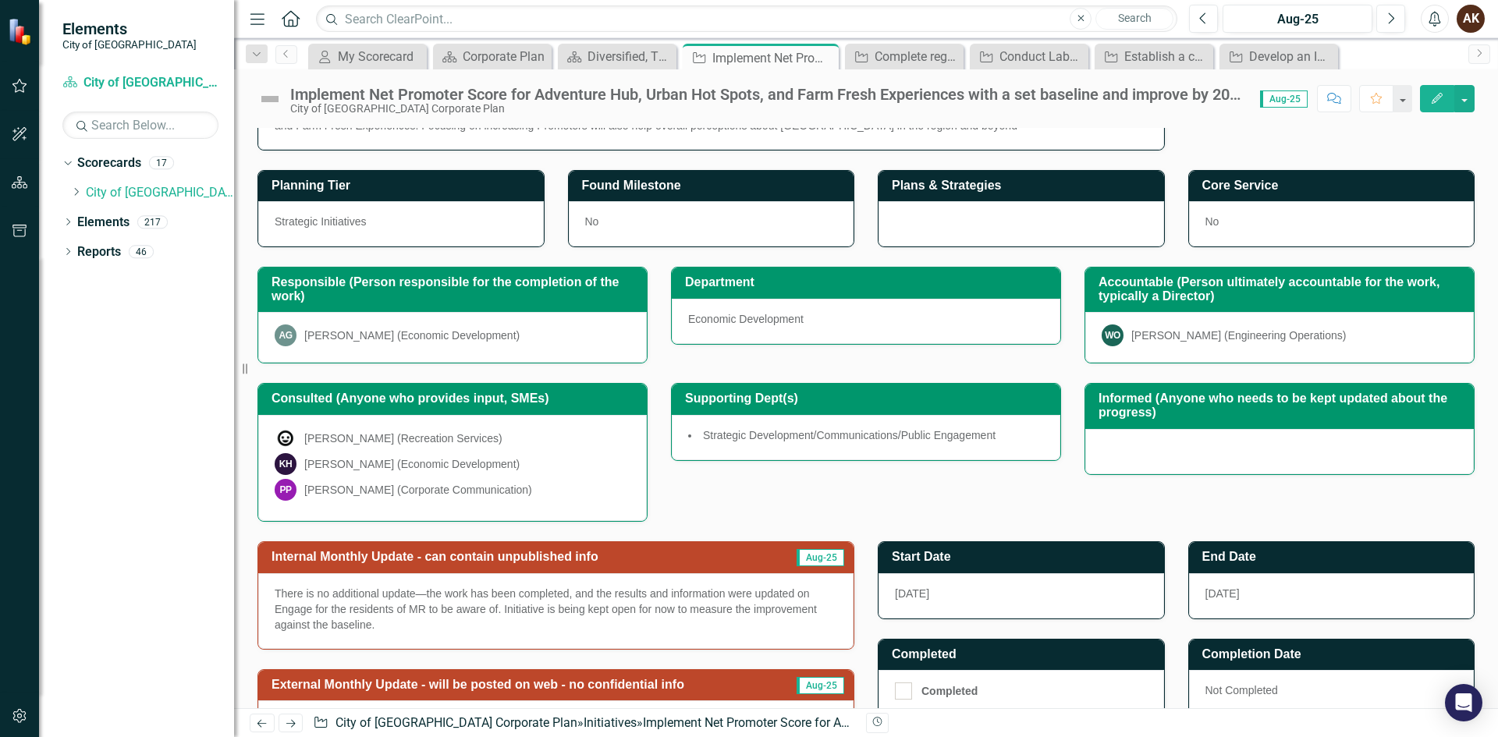
scroll to position [156, 0]
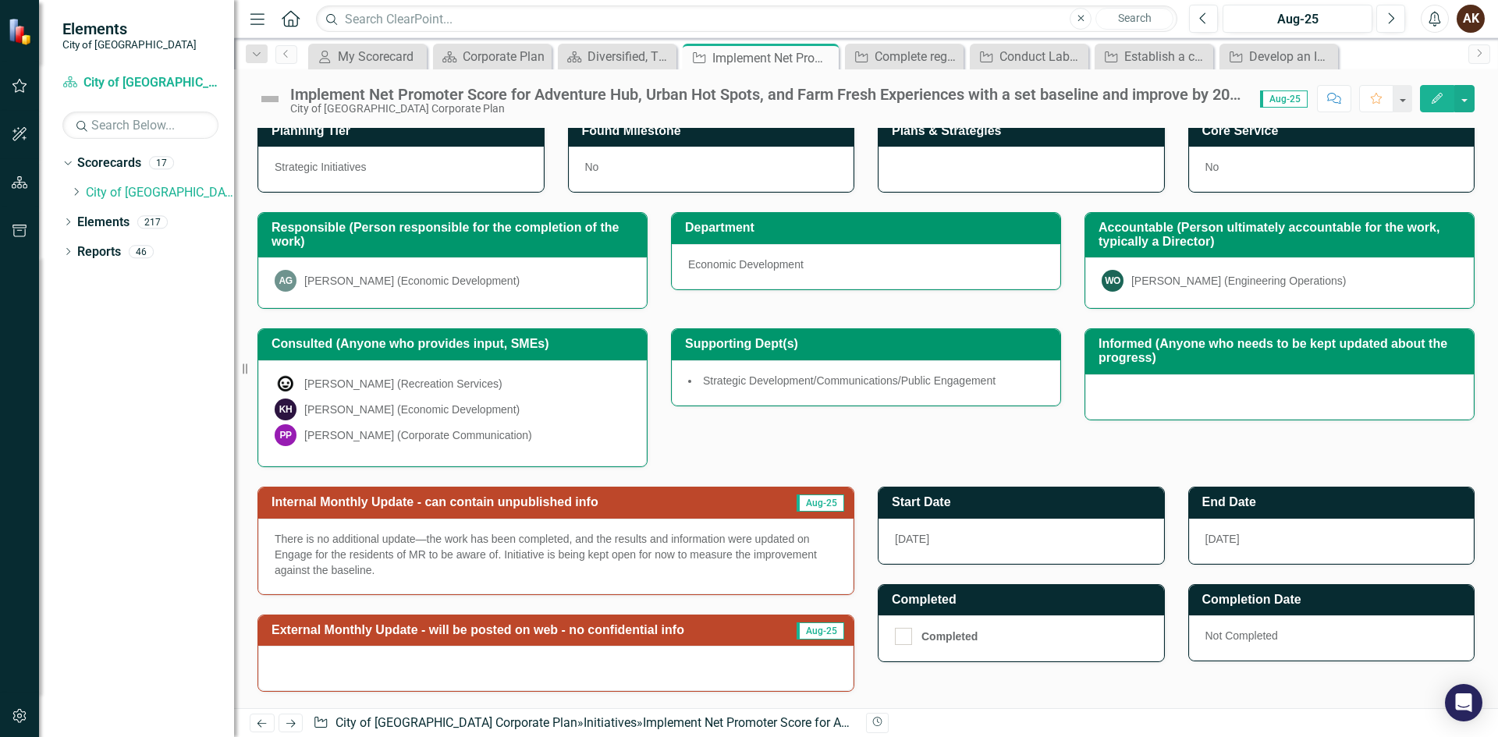
drag, startPoint x: 378, startPoint y: 575, endPoint x: 280, endPoint y: 528, distance: 108.9
click at [280, 528] on div "There is no additional update—the work has been completed, and the results and …" at bounding box center [555, 557] width 595 height 76
